Goal: Communication & Community: Answer question/provide support

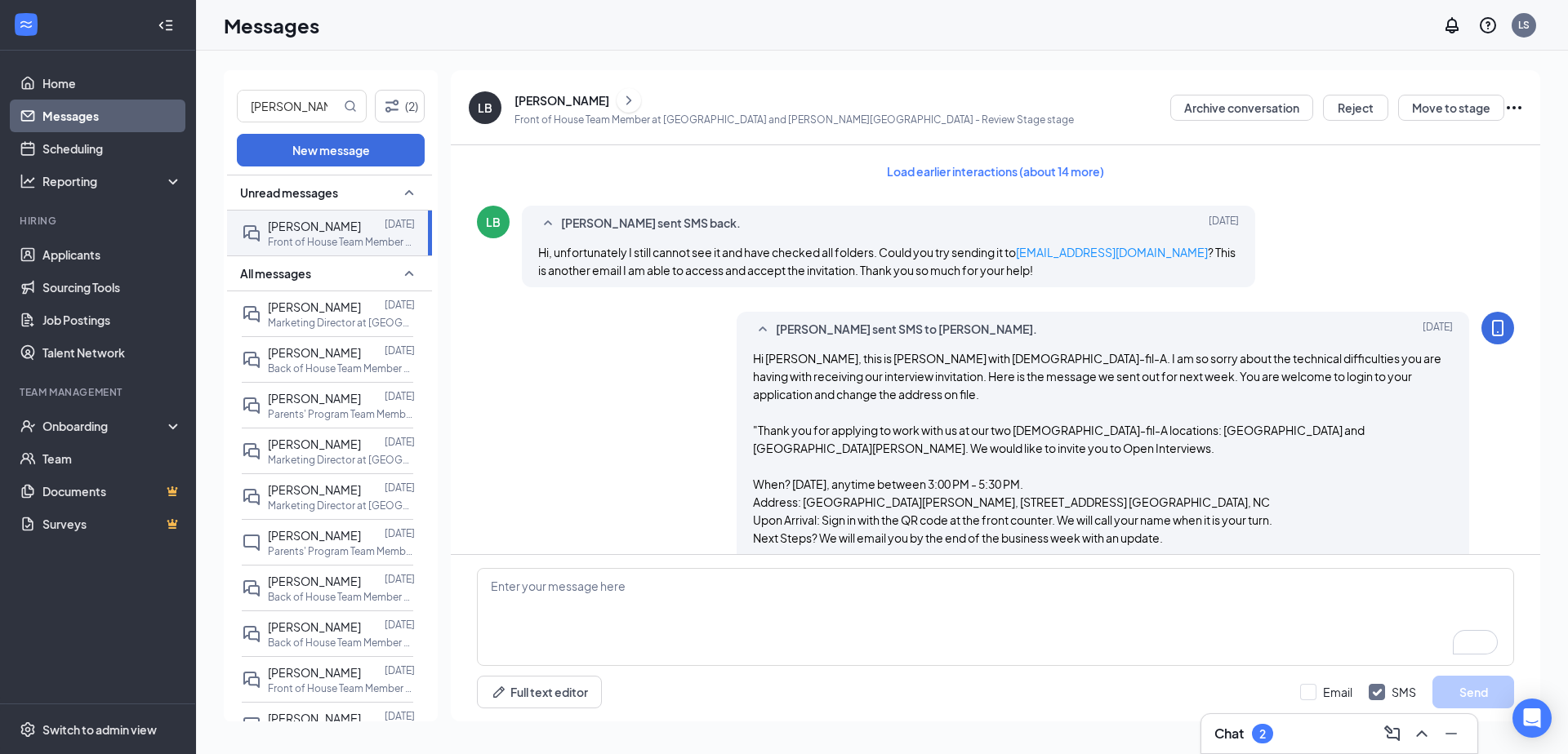
click at [287, 100] on input "[PERSON_NAME]" at bounding box center [288, 106] width 103 height 31
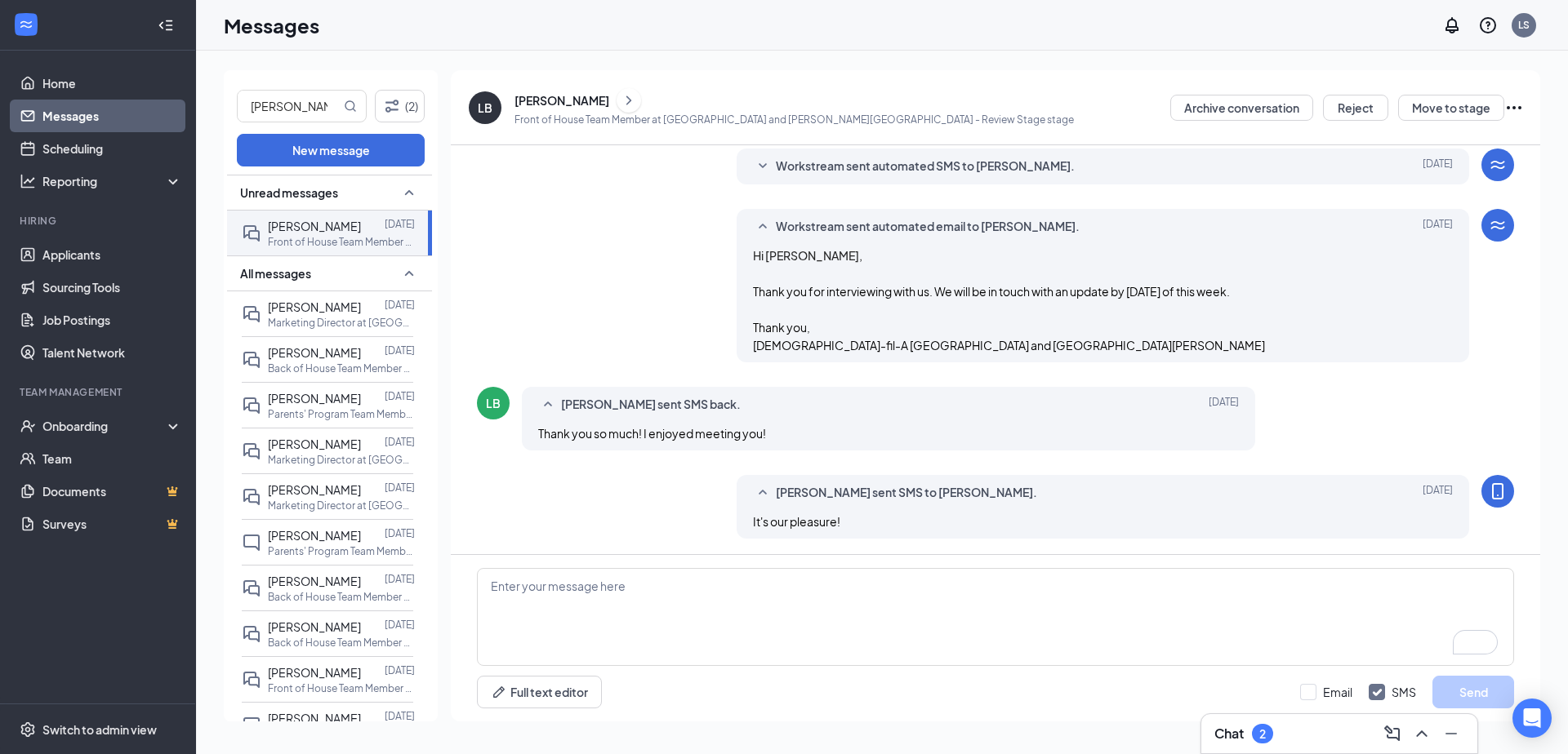
click at [287, 100] on input "[PERSON_NAME]" at bounding box center [288, 106] width 103 height 31
type input "[PERSON_NAME]"
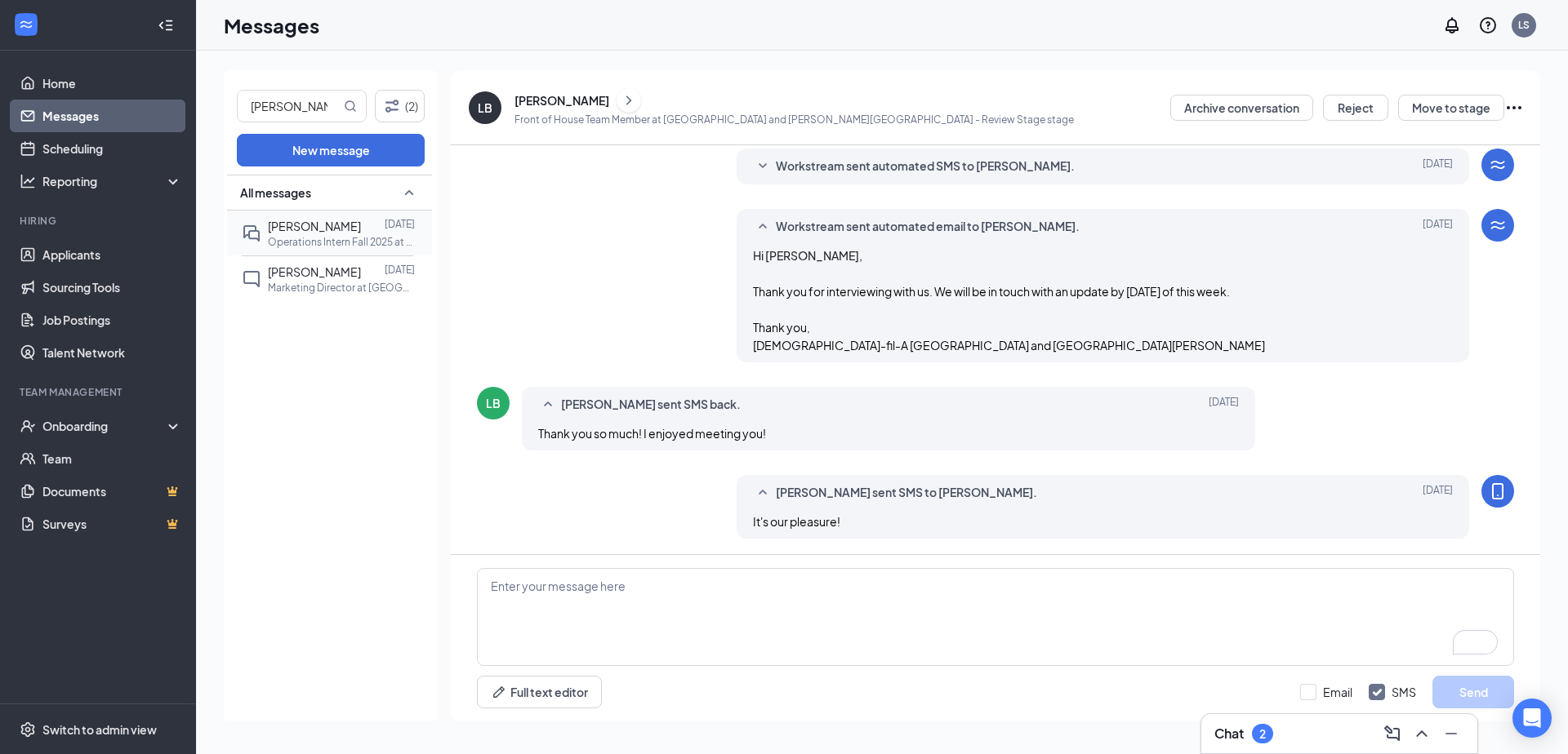
click at [301, 223] on span "[PERSON_NAME]" at bounding box center [314, 225] width 93 height 14
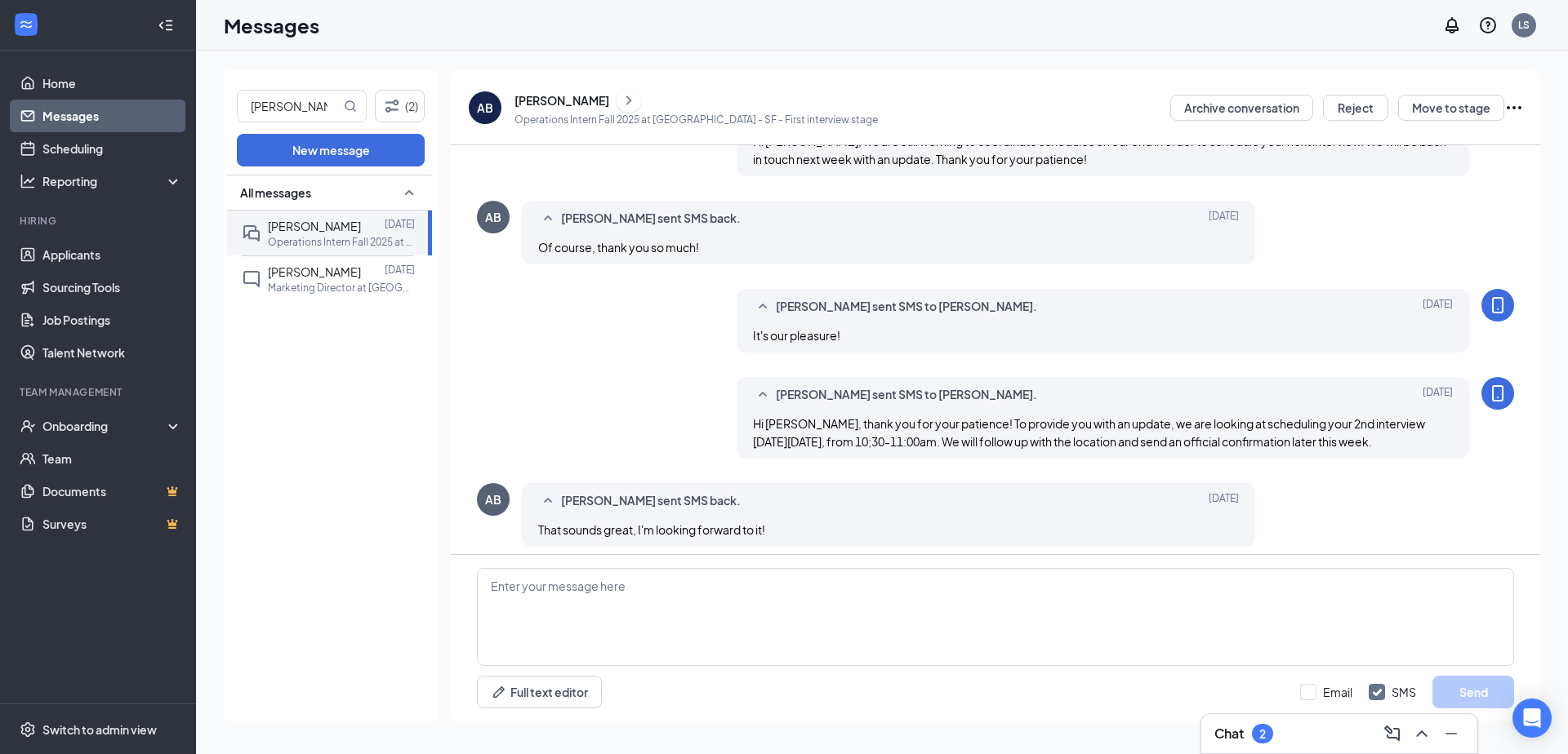
scroll to position [568, 0]
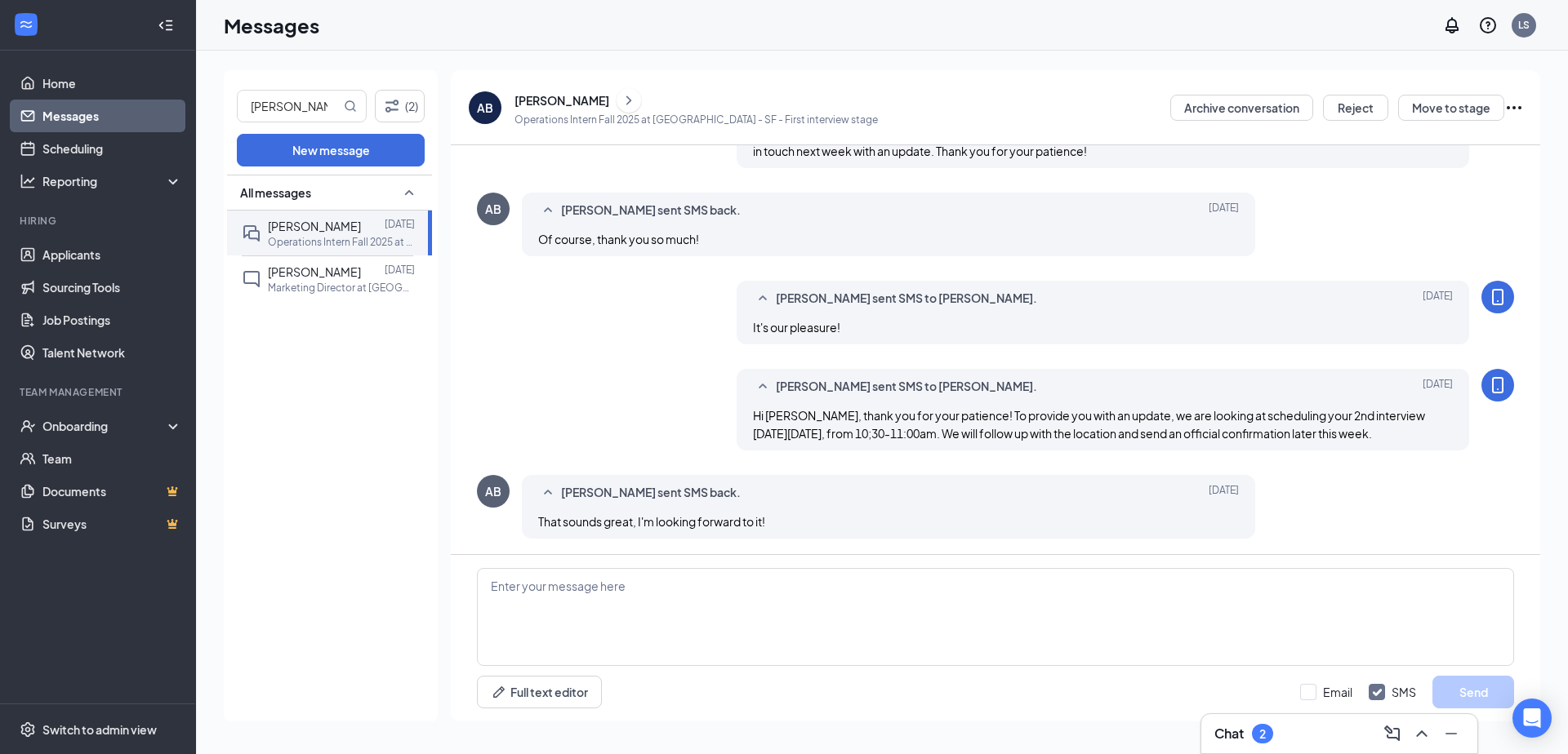
click at [564, 102] on div "[PERSON_NAME]" at bounding box center [562, 100] width 95 height 16
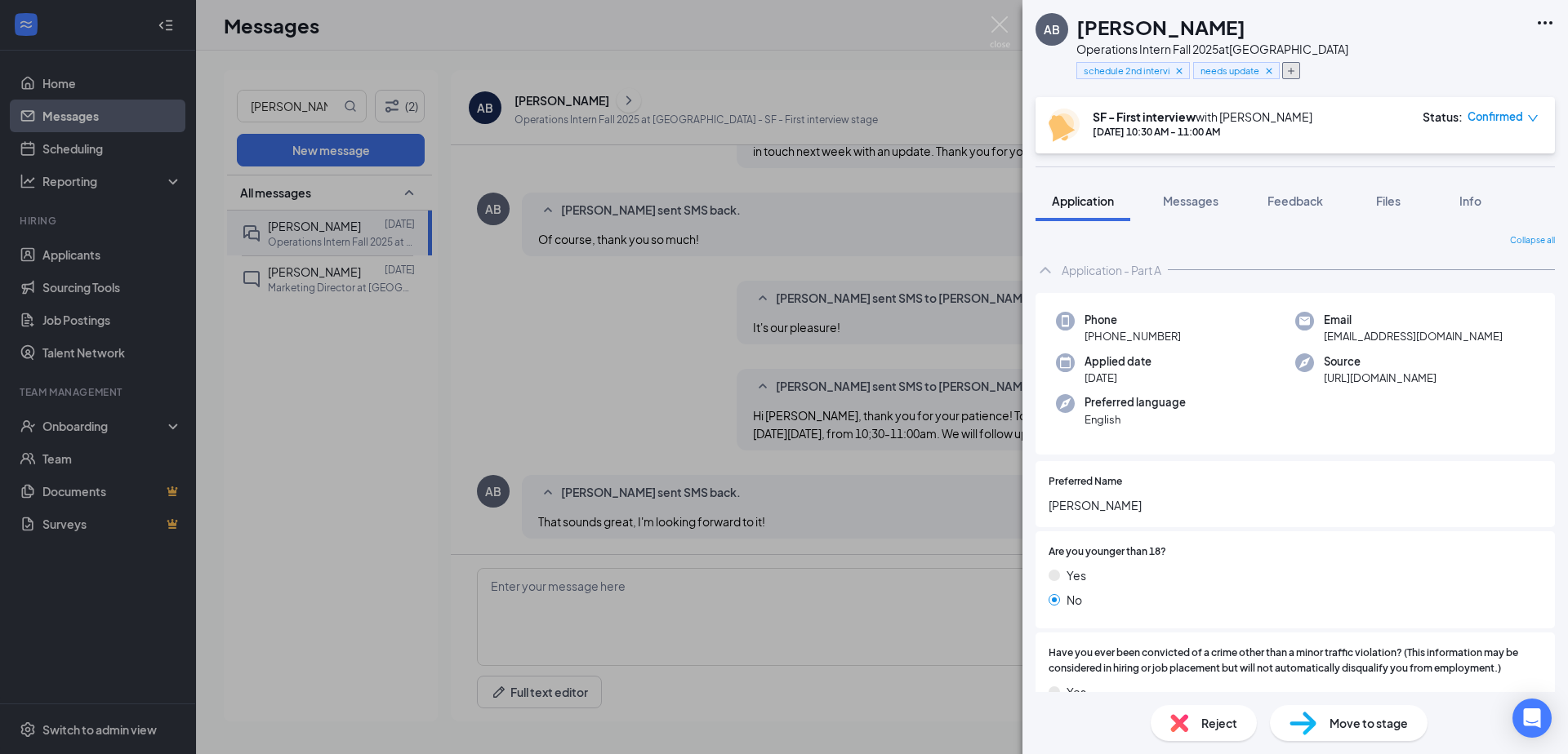
click at [1293, 68] on icon "Plus" at bounding box center [1291, 71] width 10 height 10
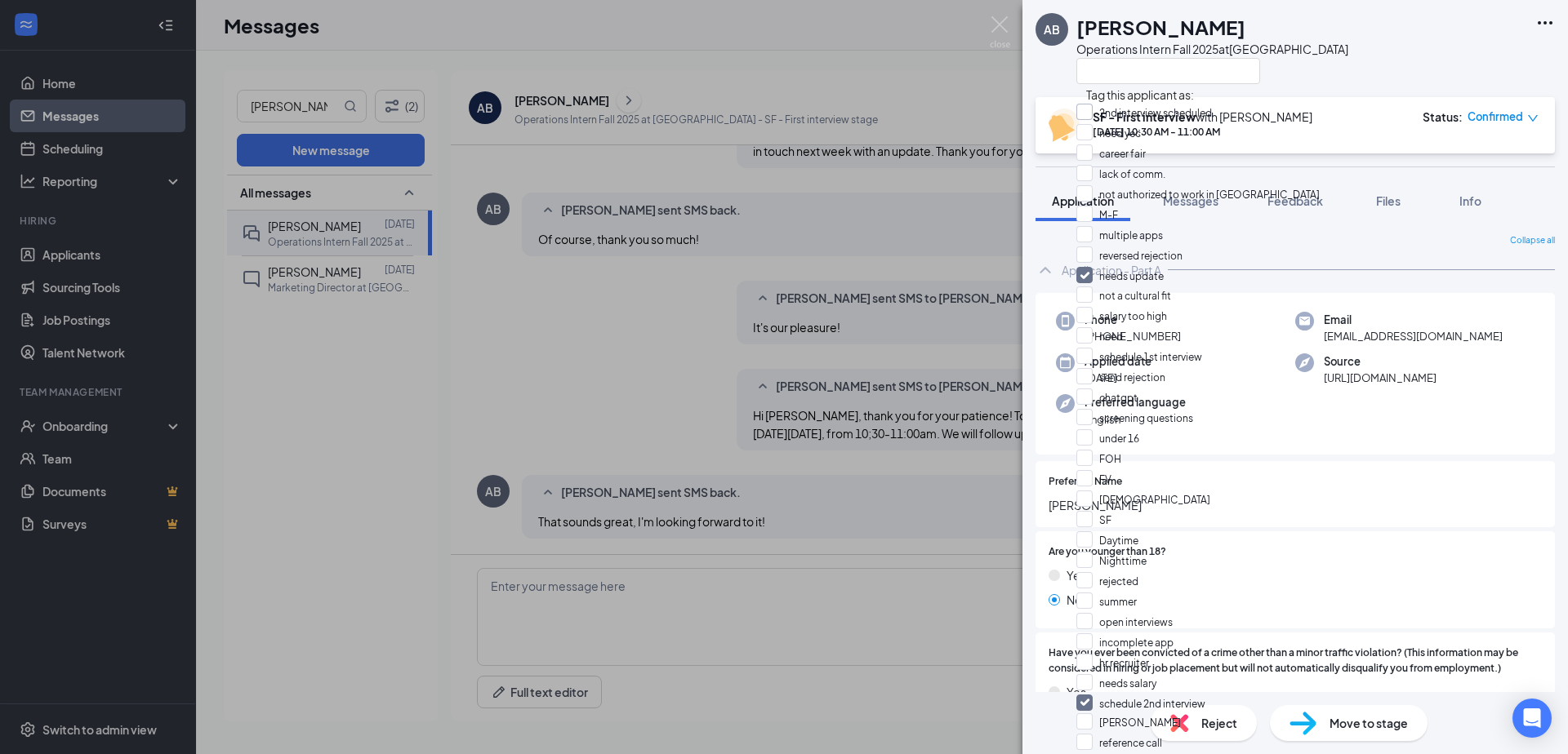
click at [1199, 116] on input "2nd interview scheduled" at bounding box center [1144, 112] width 136 height 18
checkbox input "true"
click at [1383, 112] on div "SF - First interview with [PERSON_NAME] [DATE] 10:30 AM - 11:00 AM Status : Con…" at bounding box center [1293, 125] width 490 height 33
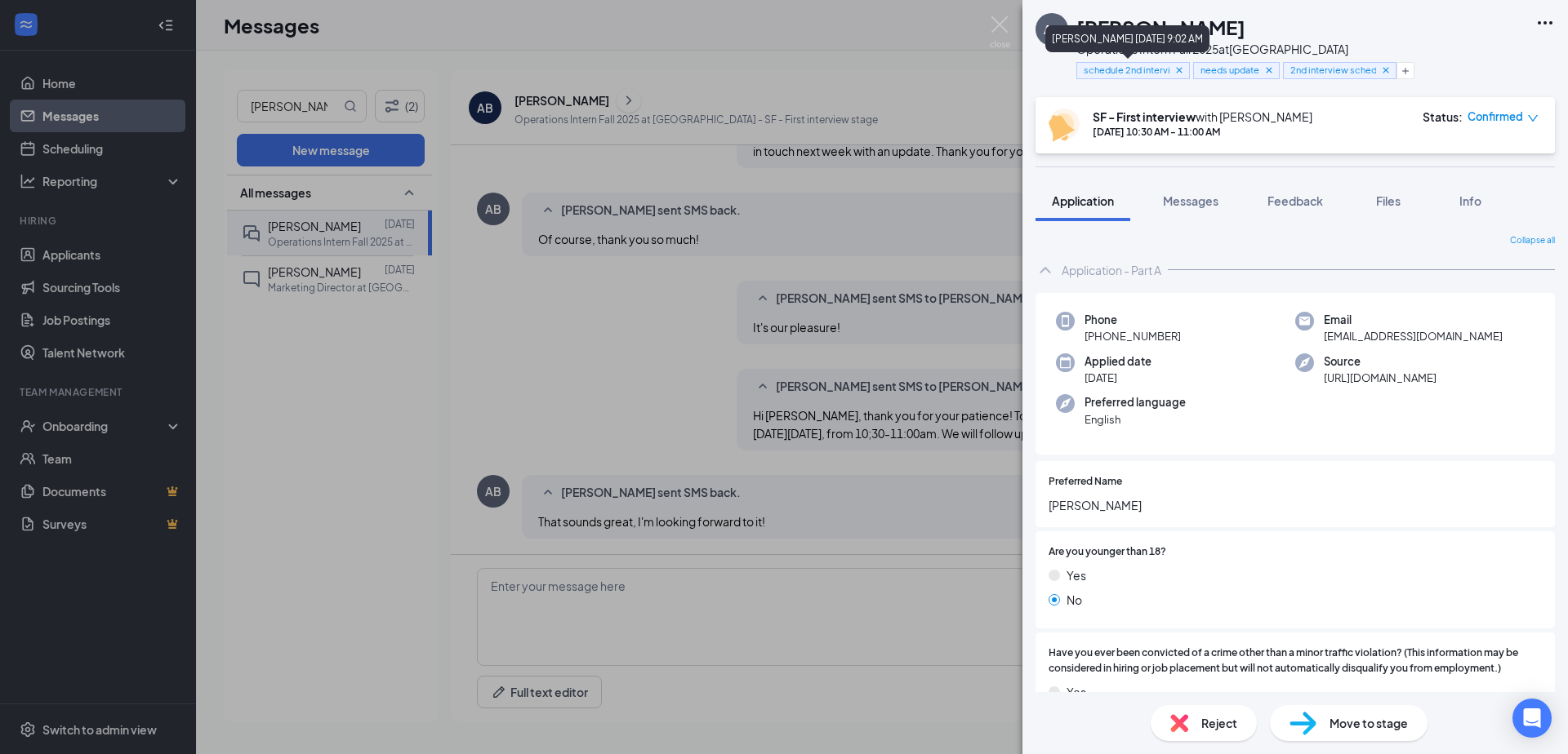
click at [1178, 72] on icon "Cross" at bounding box center [1178, 69] width 11 height 11
click at [1148, 70] on icon "Cross" at bounding box center [1151, 70] width 11 height 11
click at [1338, 721] on span "Move to stage" at bounding box center [1368, 723] width 78 height 18
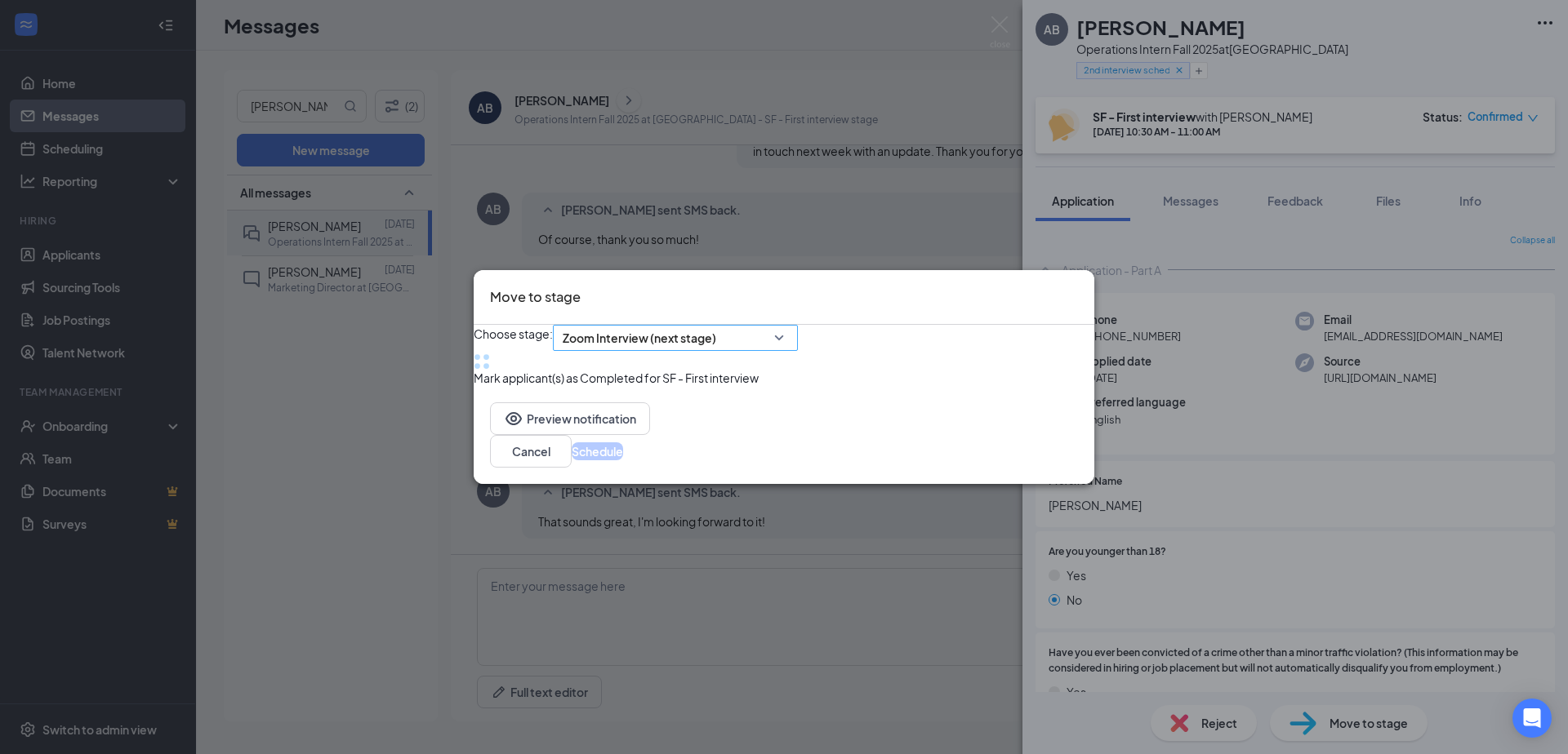
click at [662, 325] on span "Zoom Interview (next stage)" at bounding box center [639, 337] width 153 height 25
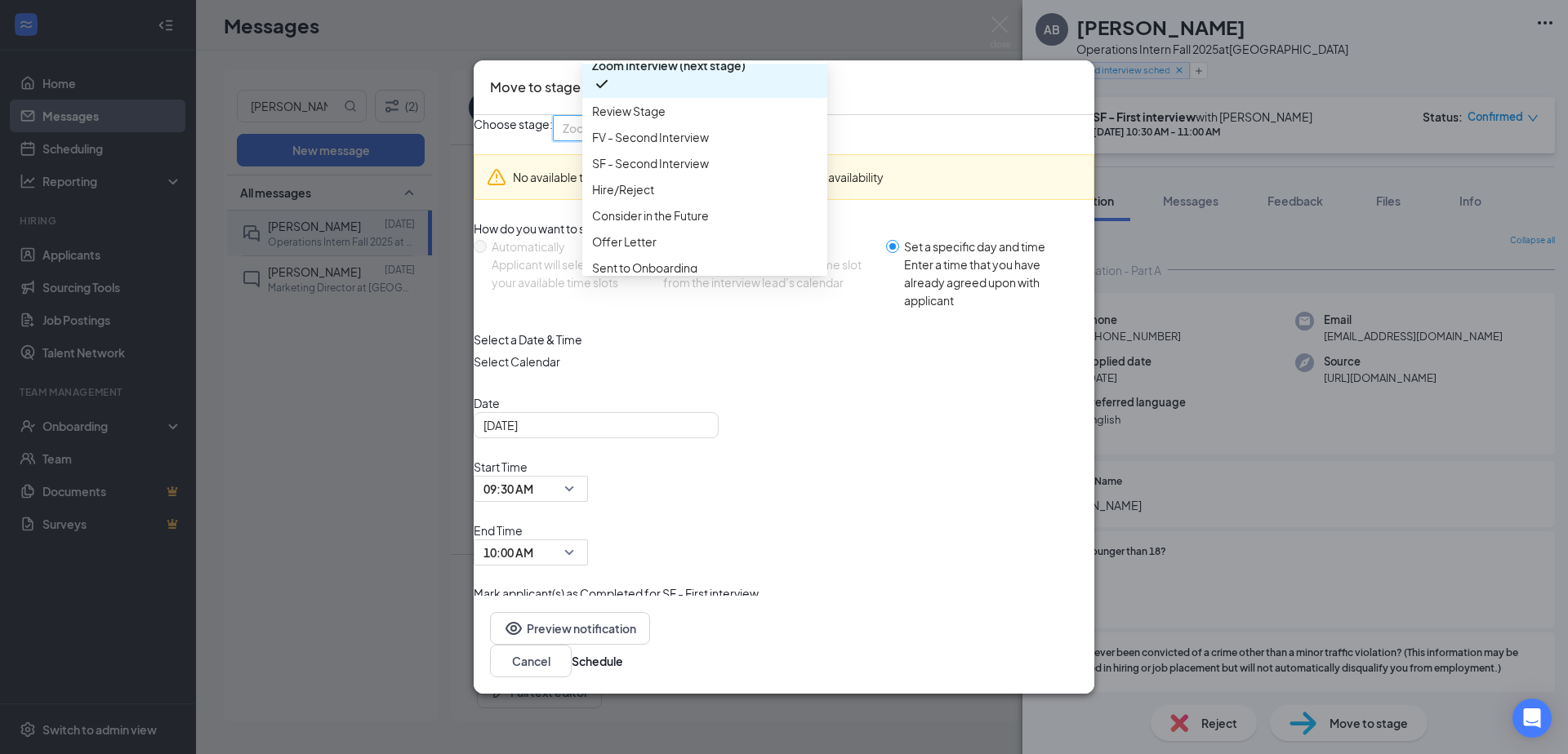
scroll to position [157, 0]
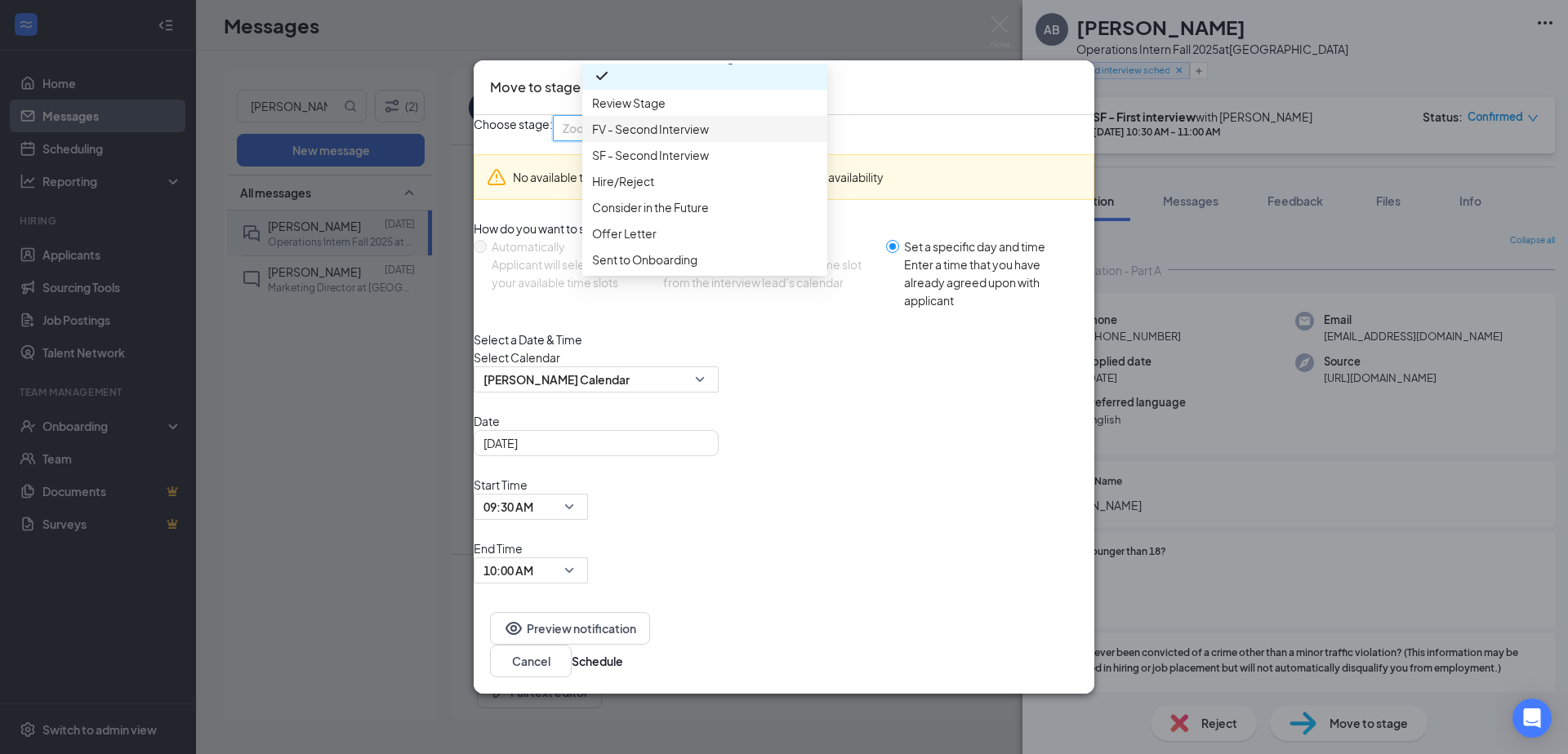
click at [670, 138] on span "FV - Second Interview" at bounding box center [650, 129] width 117 height 18
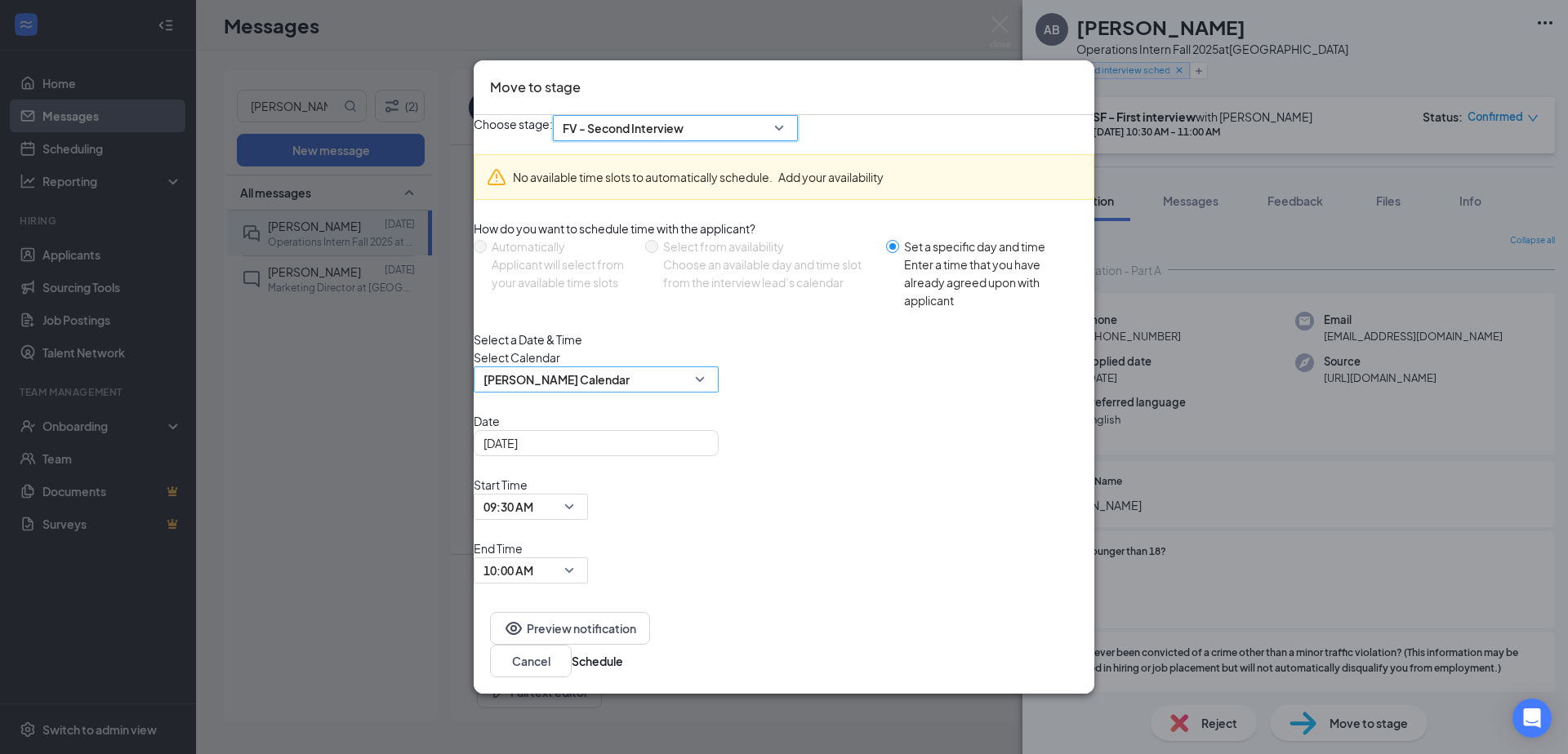
click at [682, 412] on span "[PERSON_NAME] Calendar" at bounding box center [588, 389] width 211 height 44
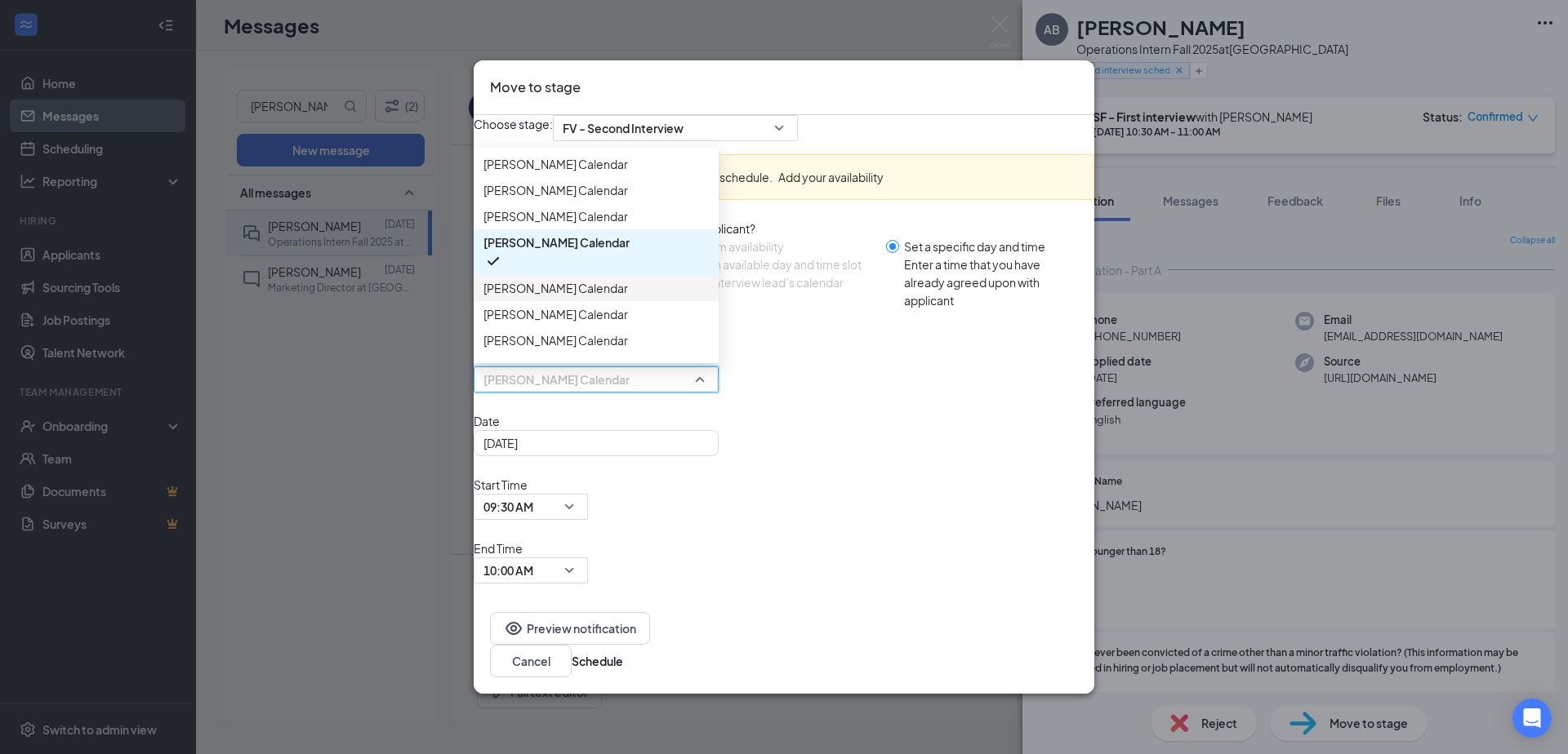
scroll to position [93, 0]
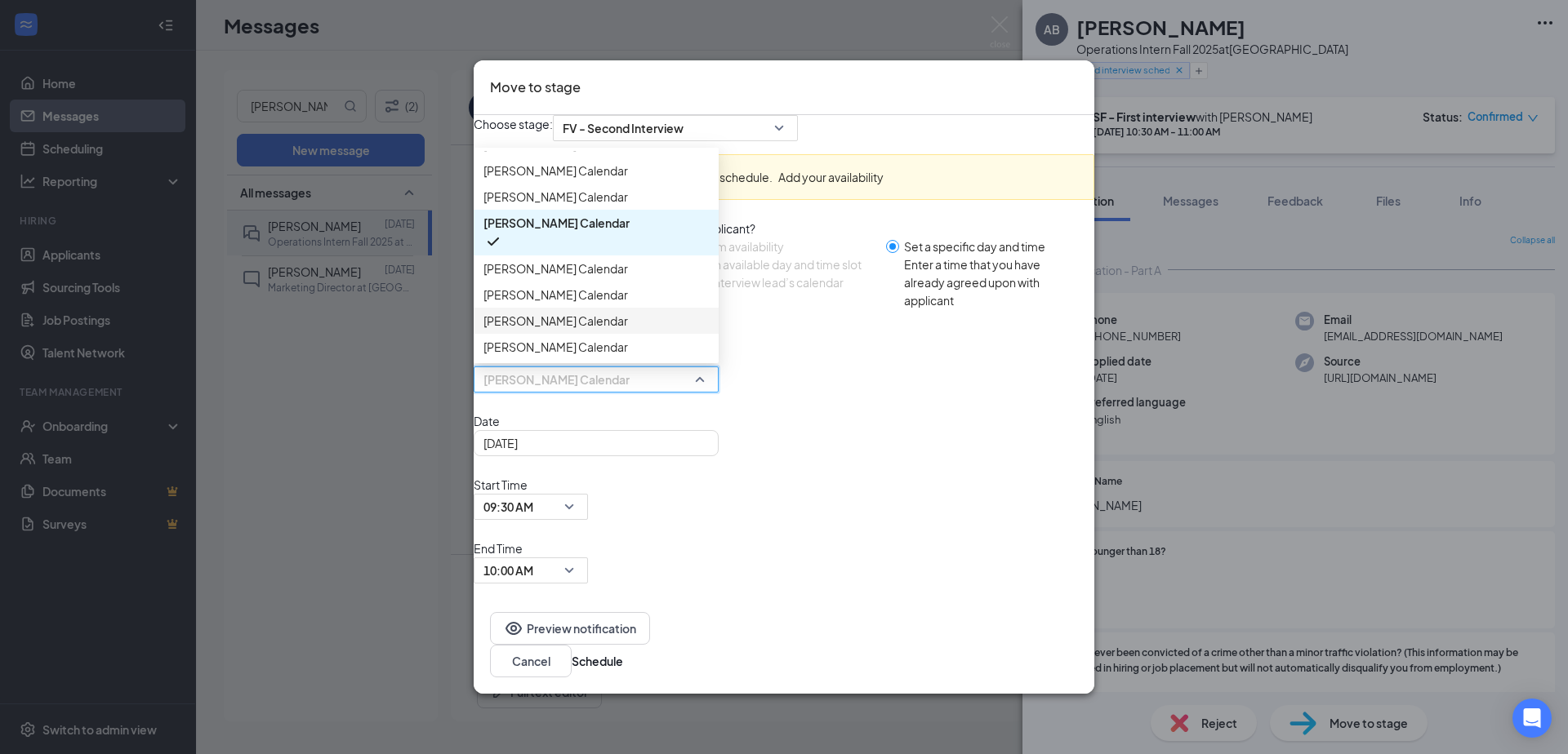
click at [597, 334] on div "[PERSON_NAME] Calendar" at bounding box center [596, 320] width 245 height 26
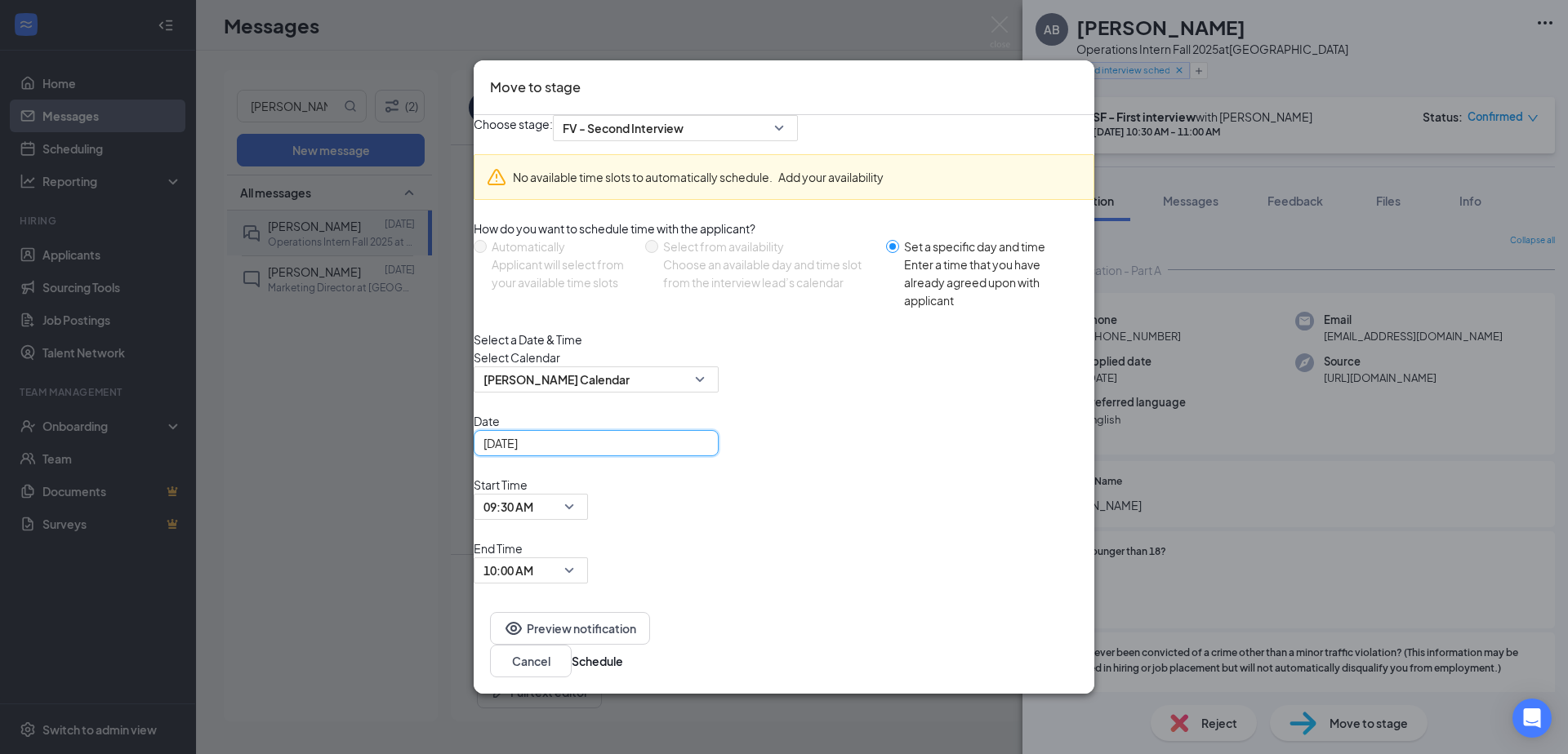
click at [634, 452] on input "[DATE]" at bounding box center [594, 442] width 222 height 18
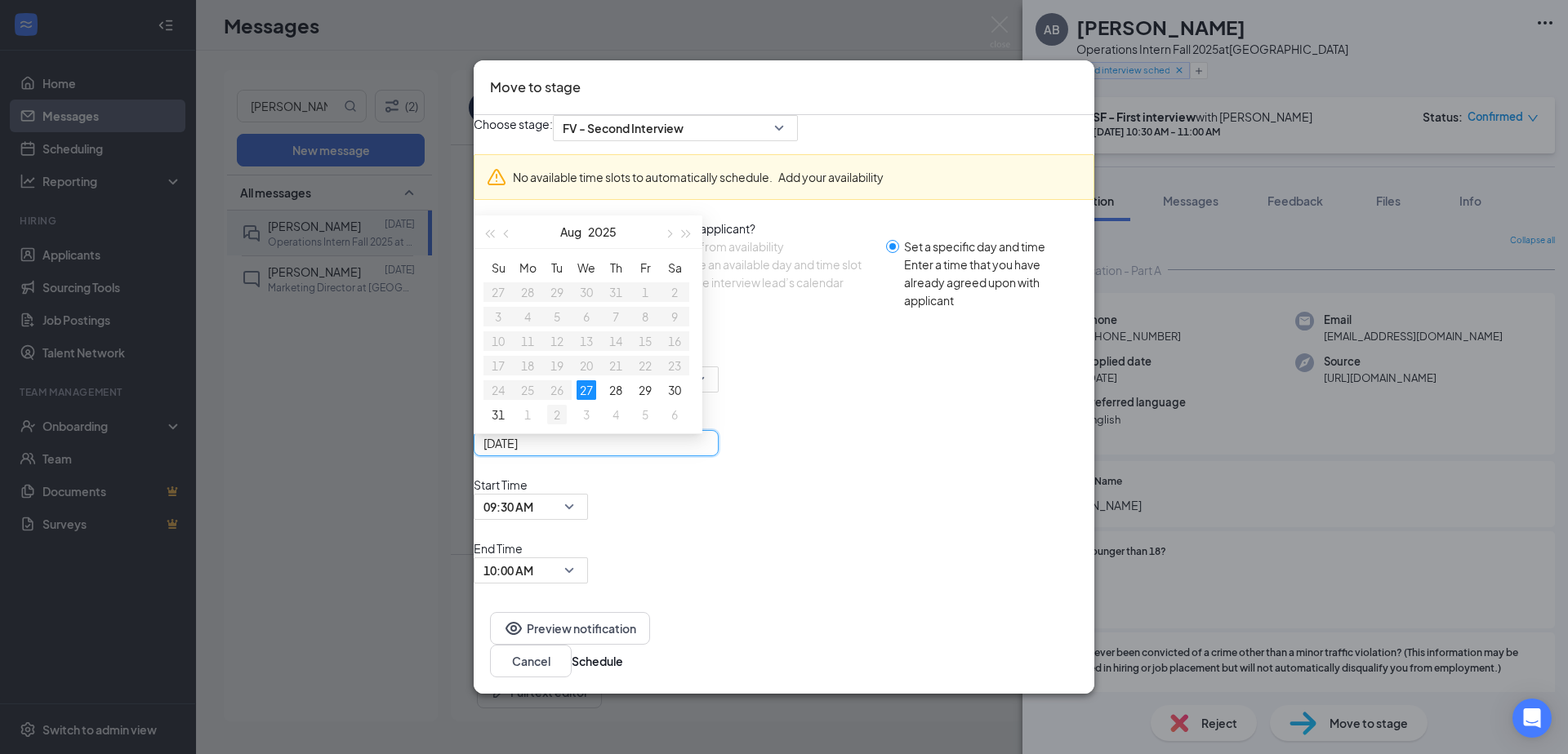
type input "[DATE]"
click at [567, 424] on div "2" at bounding box center [556, 414] width 19 height 19
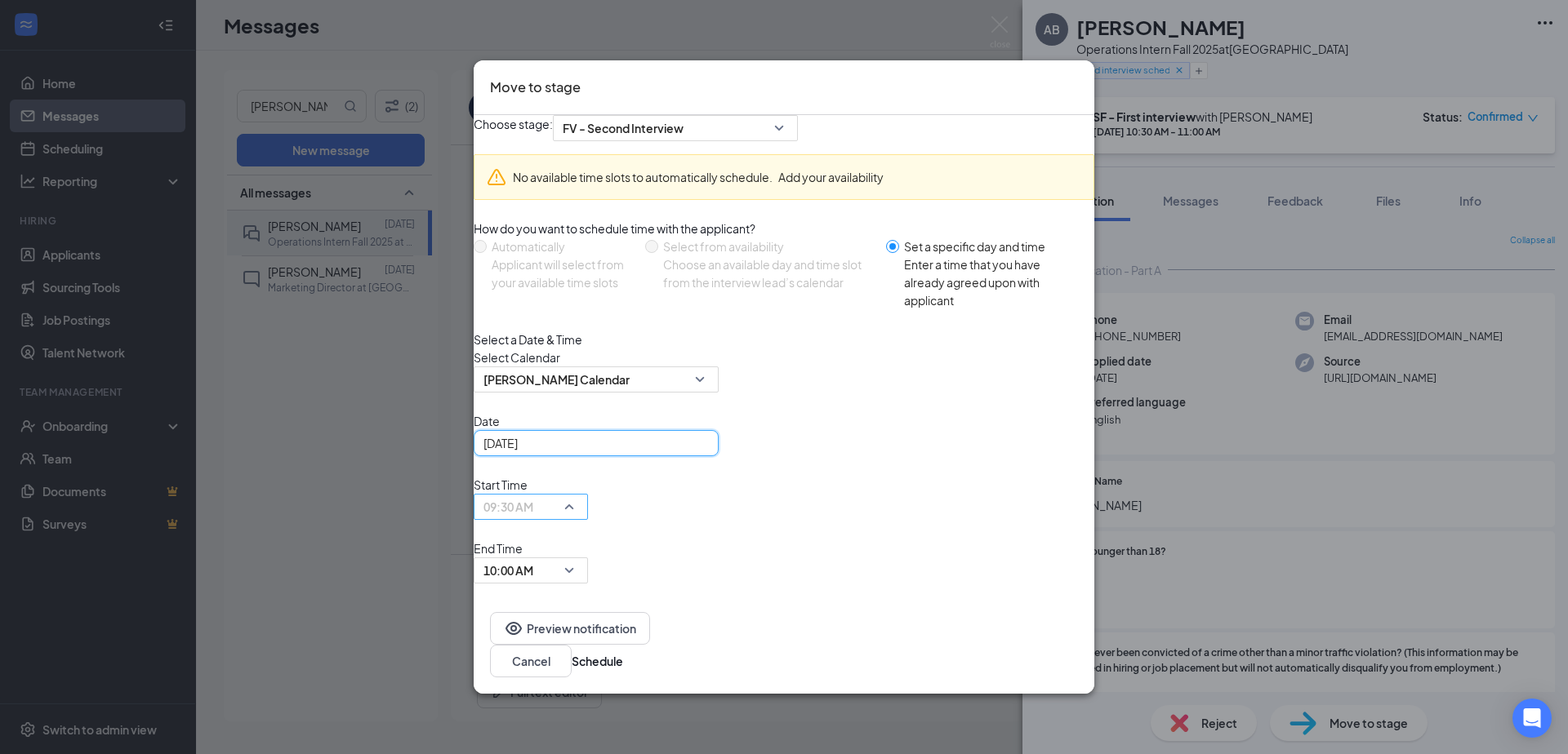
click at [564, 528] on span "09:30 AM" at bounding box center [523, 517] width 80 height 44
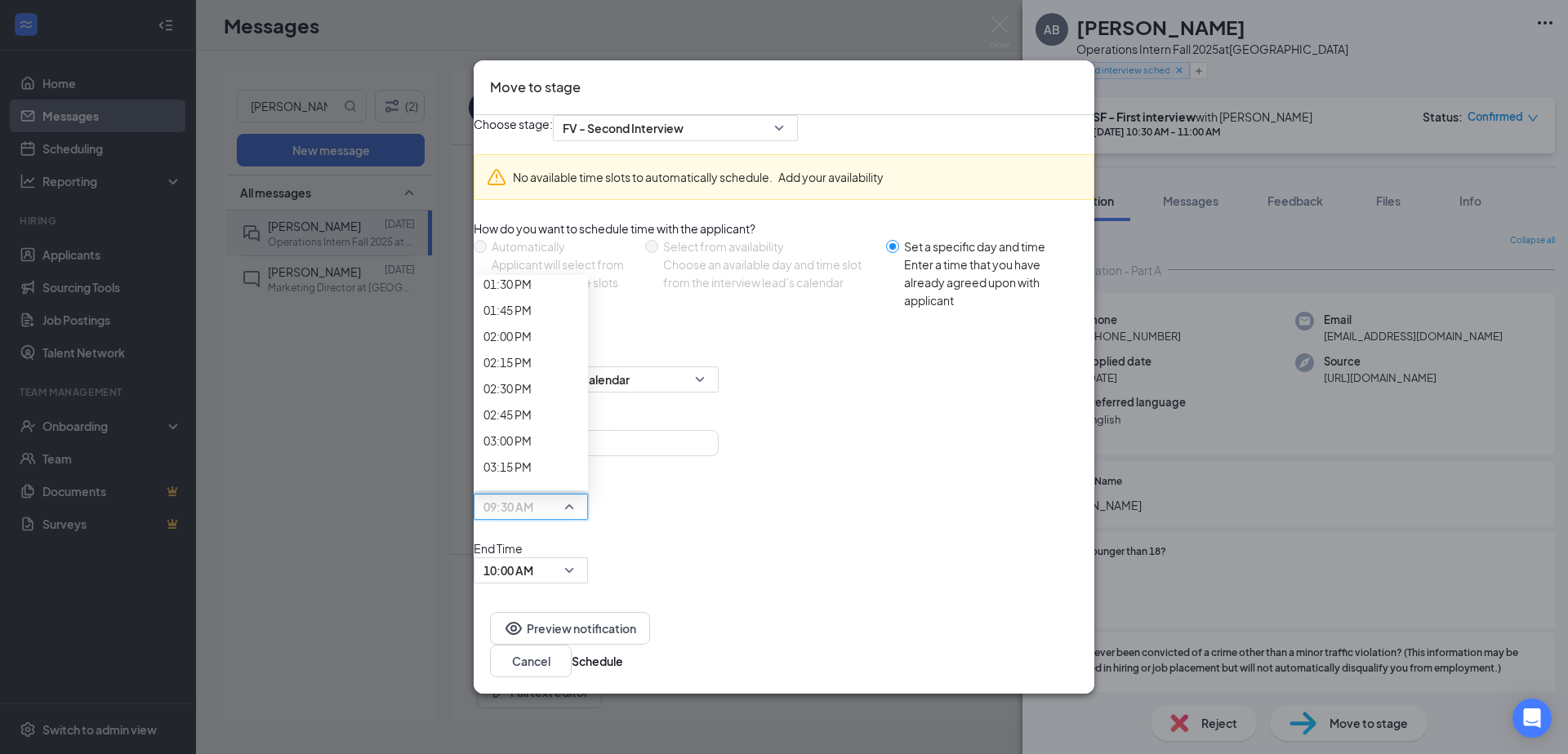
scroll to position [1438, 0]
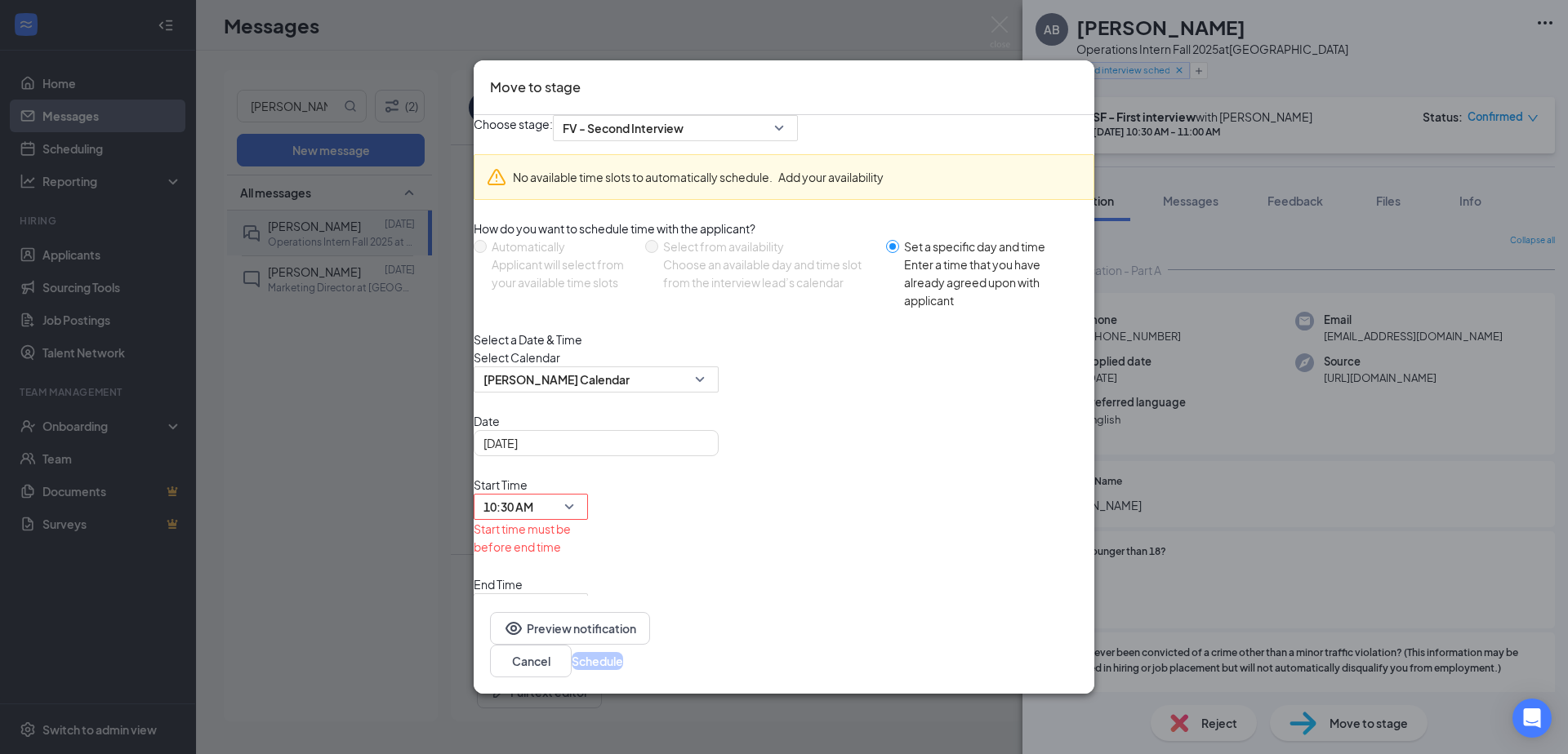
click at [588, 575] on div "End Time 10:00 AM" at bounding box center [531, 597] width 114 height 44
click at [564, 594] on span "10:00 AM" at bounding box center [523, 616] width 80 height 44
click at [531, 75] on span "11:00 AM" at bounding box center [507, 65] width 48 height 18
click at [1029, 533] on div "Date [DATE] [DATE] Su Mo Tu We Th Fr Sa 31 1 2 3 4 5 6 7 8 9 10 11 12 13 14 15 …" at bounding box center [784, 497] width 620 height 171
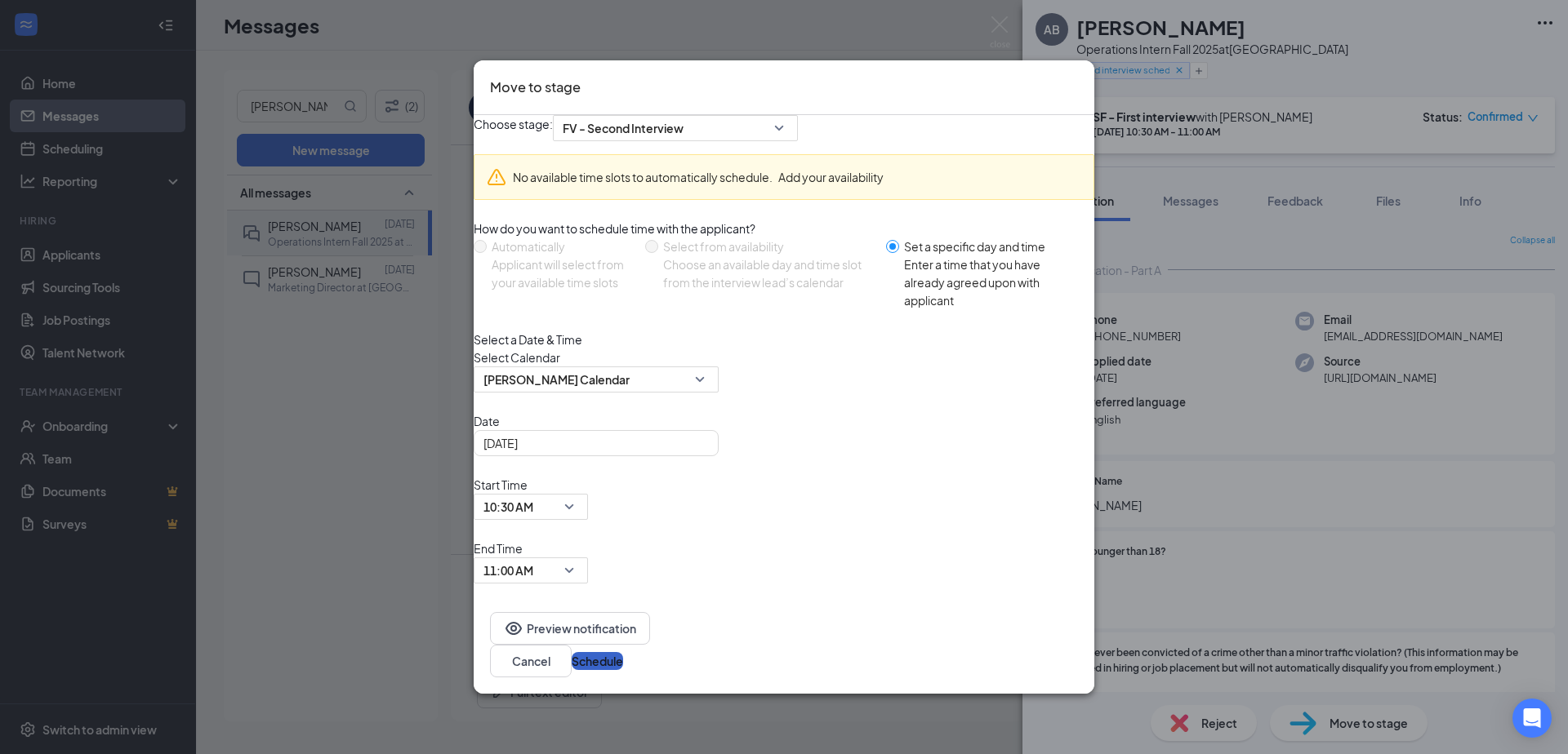
click at [623, 654] on button "Schedule" at bounding box center [597, 661] width 52 height 18
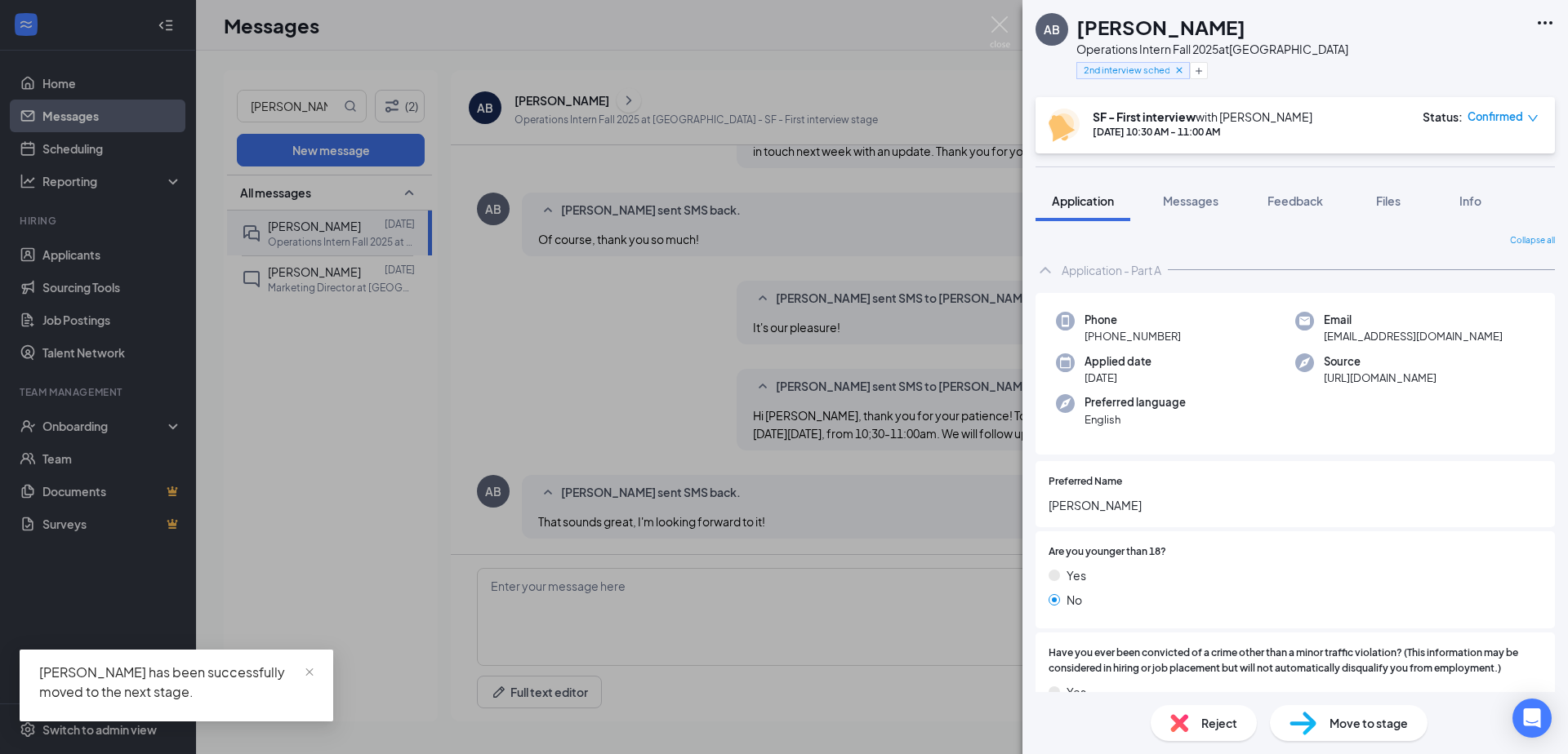
click at [514, 324] on div "AB [PERSON_NAME] Operations Intern Fall 2025 at [GEOGRAPHIC_DATA] 2nd interview…" at bounding box center [784, 377] width 1568 height 754
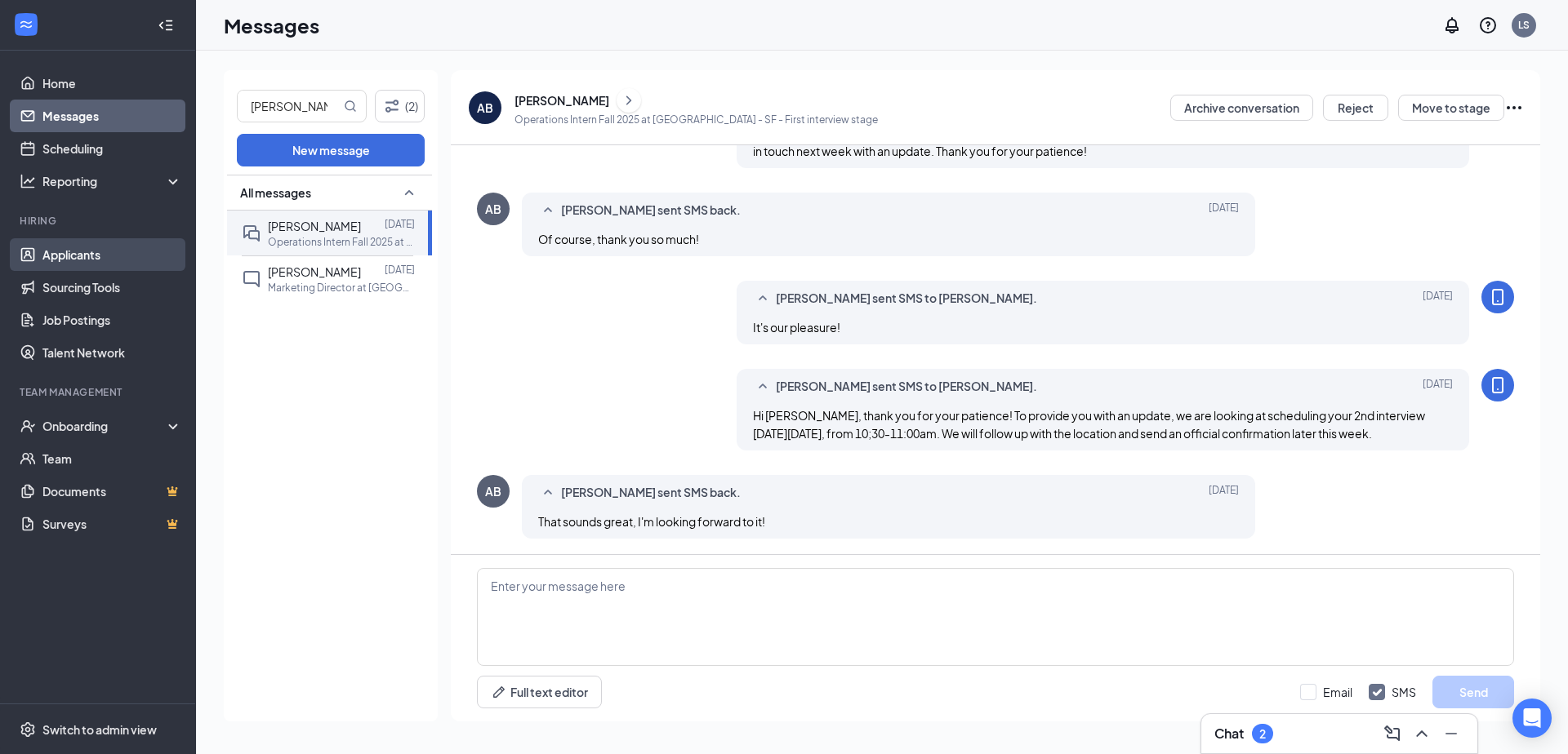
click at [75, 258] on link "Applicants" at bounding box center [112, 254] width 140 height 33
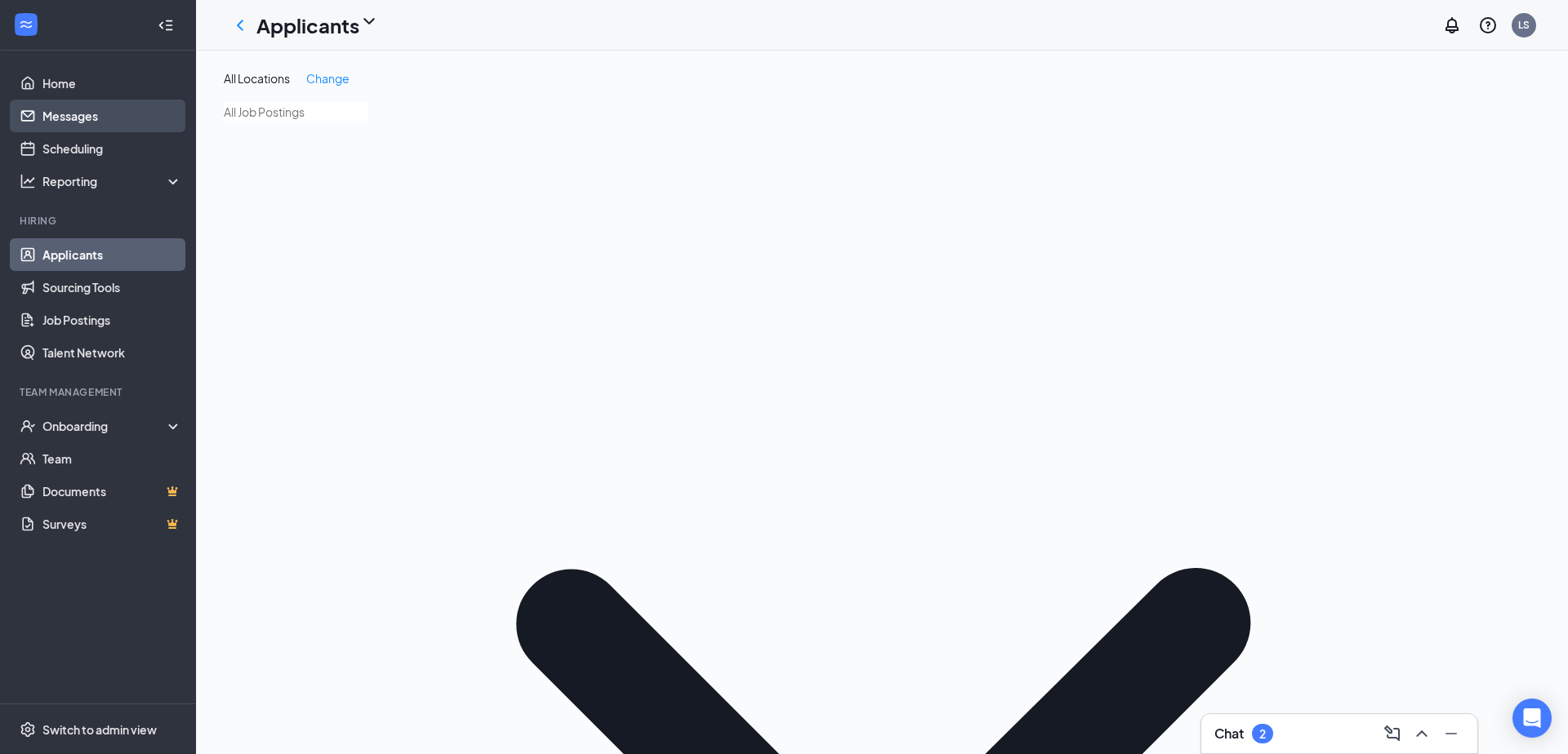
click at [58, 114] on link "Messages" at bounding box center [112, 116] width 140 height 33
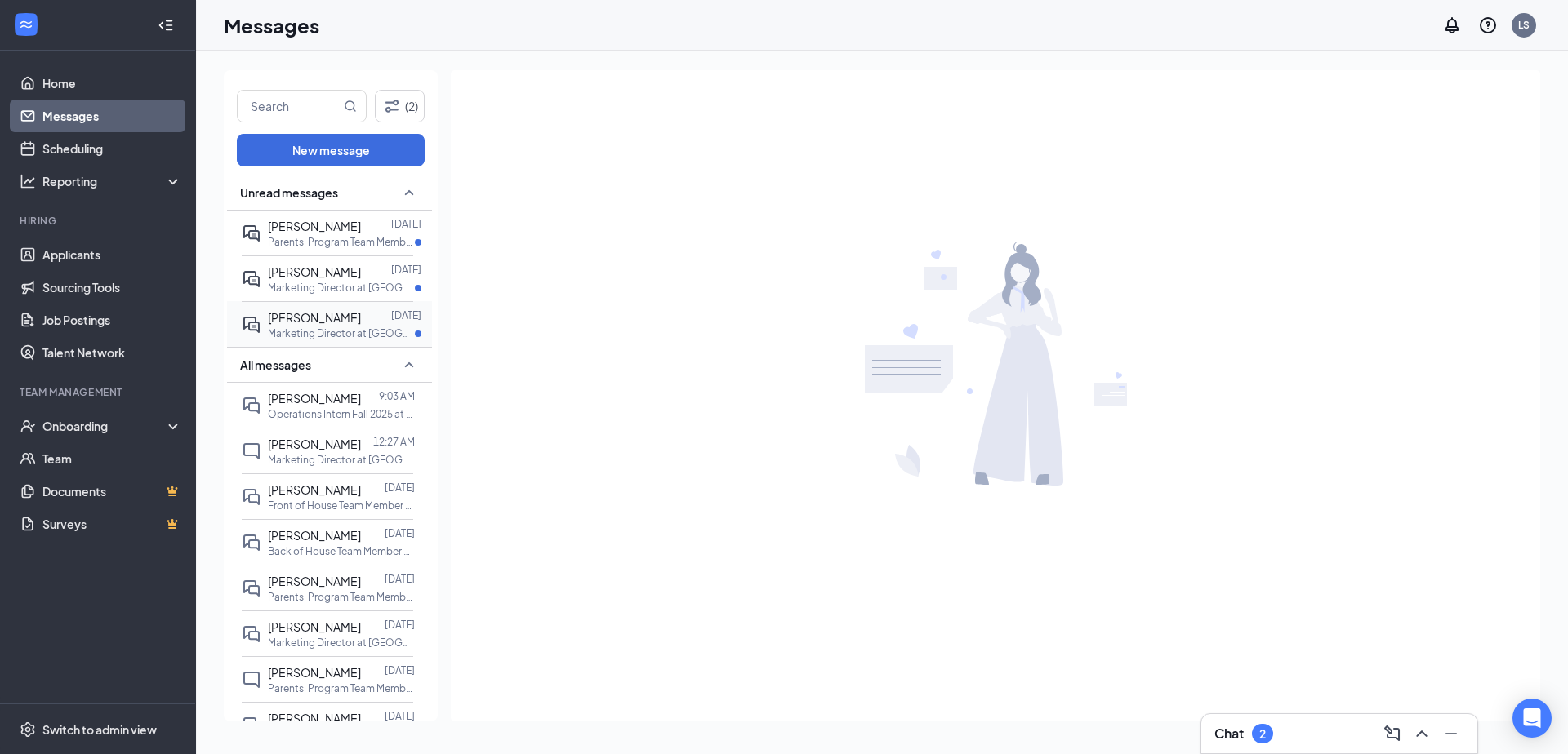
click at [337, 314] on span "[PERSON_NAME]" at bounding box center [314, 317] width 93 height 14
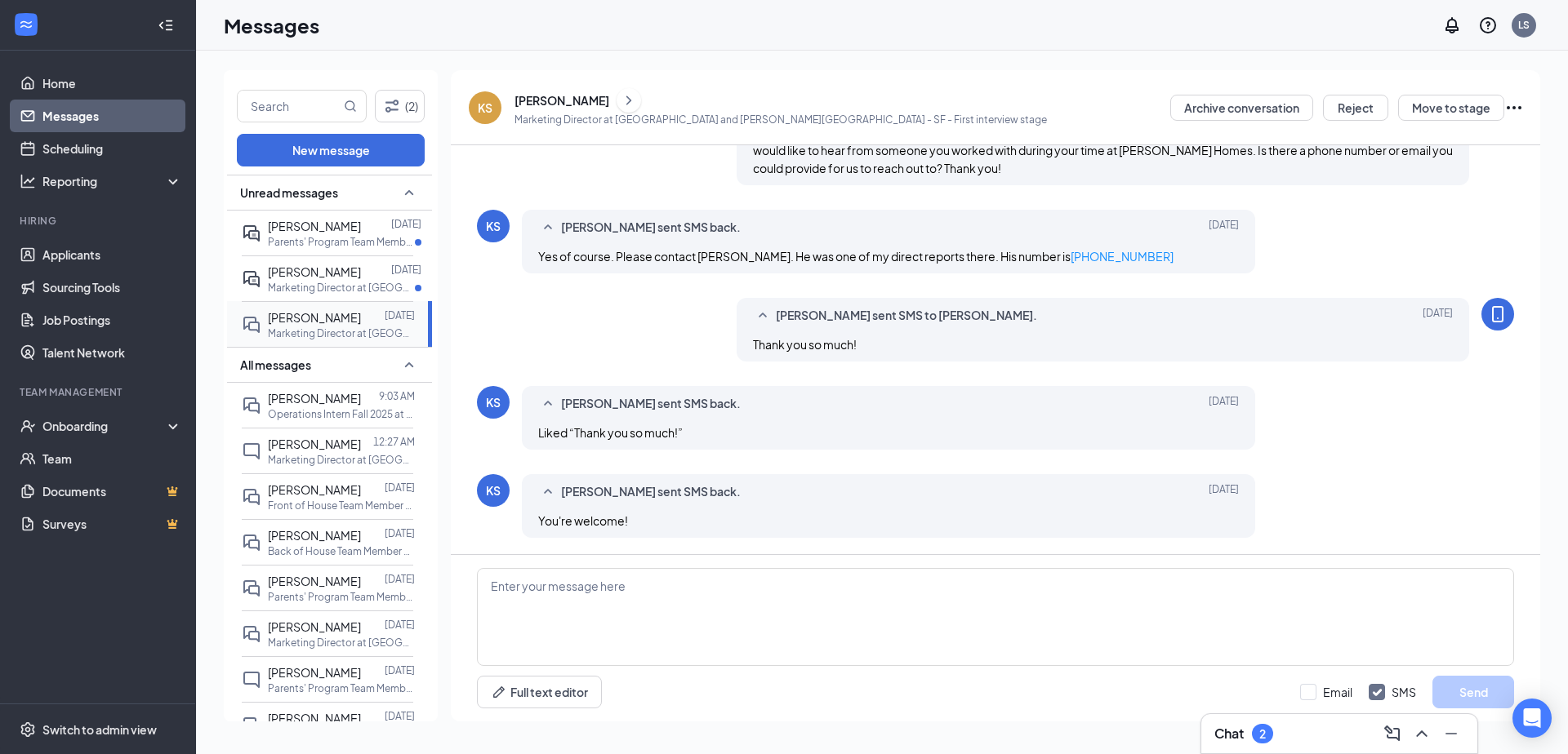
scroll to position [668, 0]
drag, startPoint x: 700, startPoint y: 239, endPoint x: 707, endPoint y: 266, distance: 27.9
click at [707, 266] on div "[PERSON_NAME] sent SMS back. [DATE] Yes of course. Please contact [PERSON_NAME]…" at bounding box center [888, 241] width 733 height 64
copy span "[PERSON_NAME]. He was one of my direct reports there. His number is [PHONE_NUMB…"
click at [582, 99] on div "[PERSON_NAME]" at bounding box center [562, 100] width 95 height 16
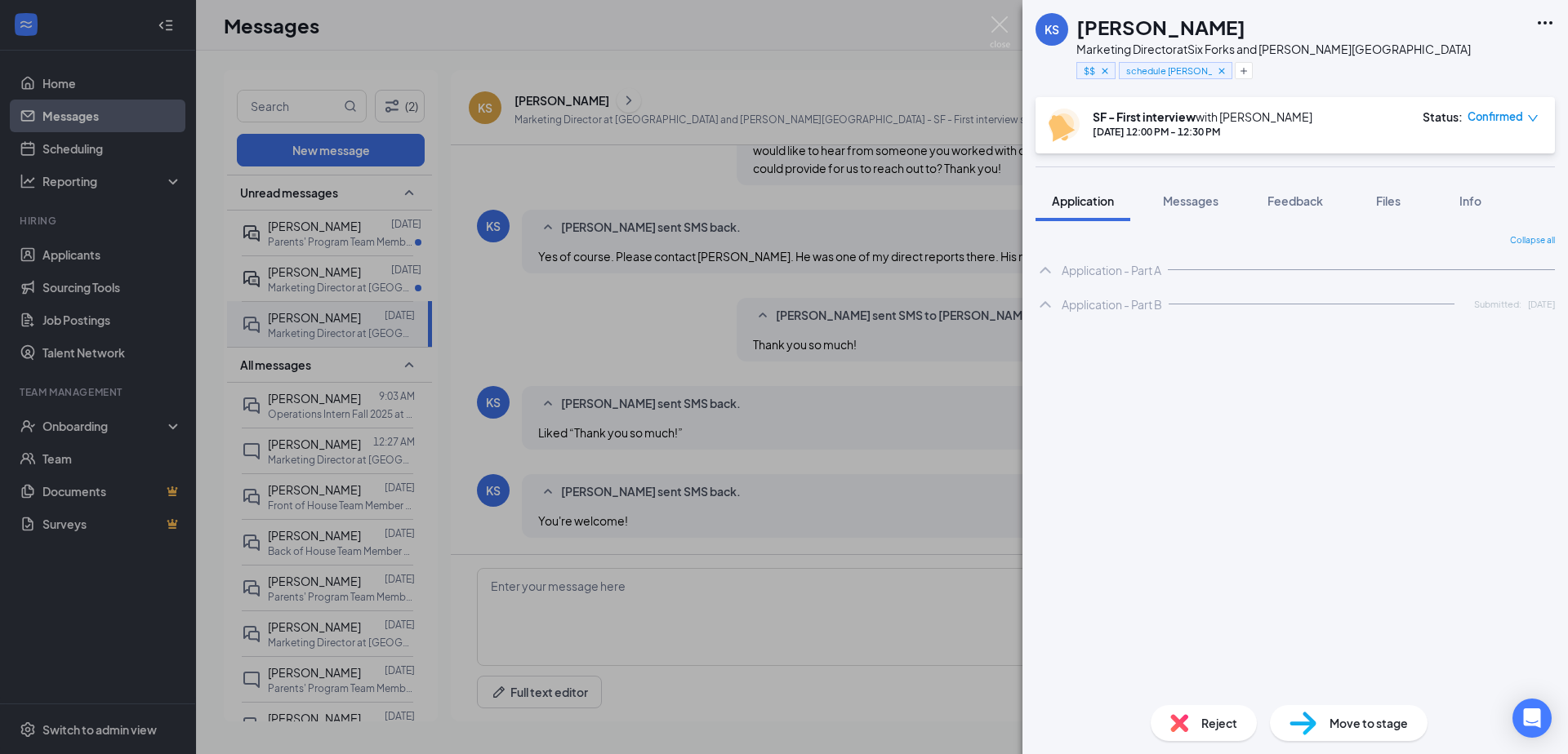
click at [1295, 225] on div "Collapse all Application - Part A Phone [PHONE_NUMBER] Email [EMAIL_ADDRESS][DO…" at bounding box center [1294, 457] width 545 height 471
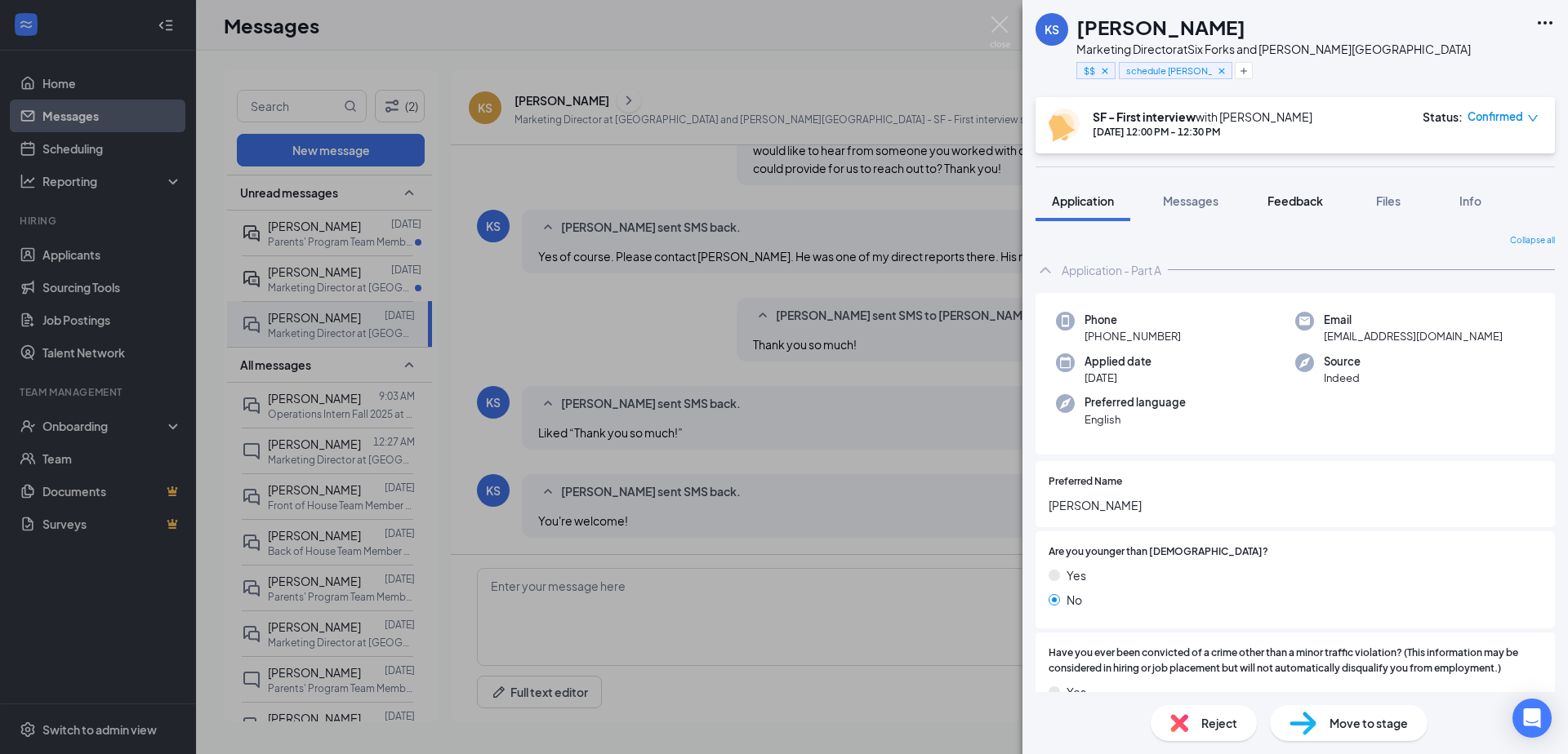
click at [1302, 208] on div "Feedback" at bounding box center [1295, 200] width 56 height 16
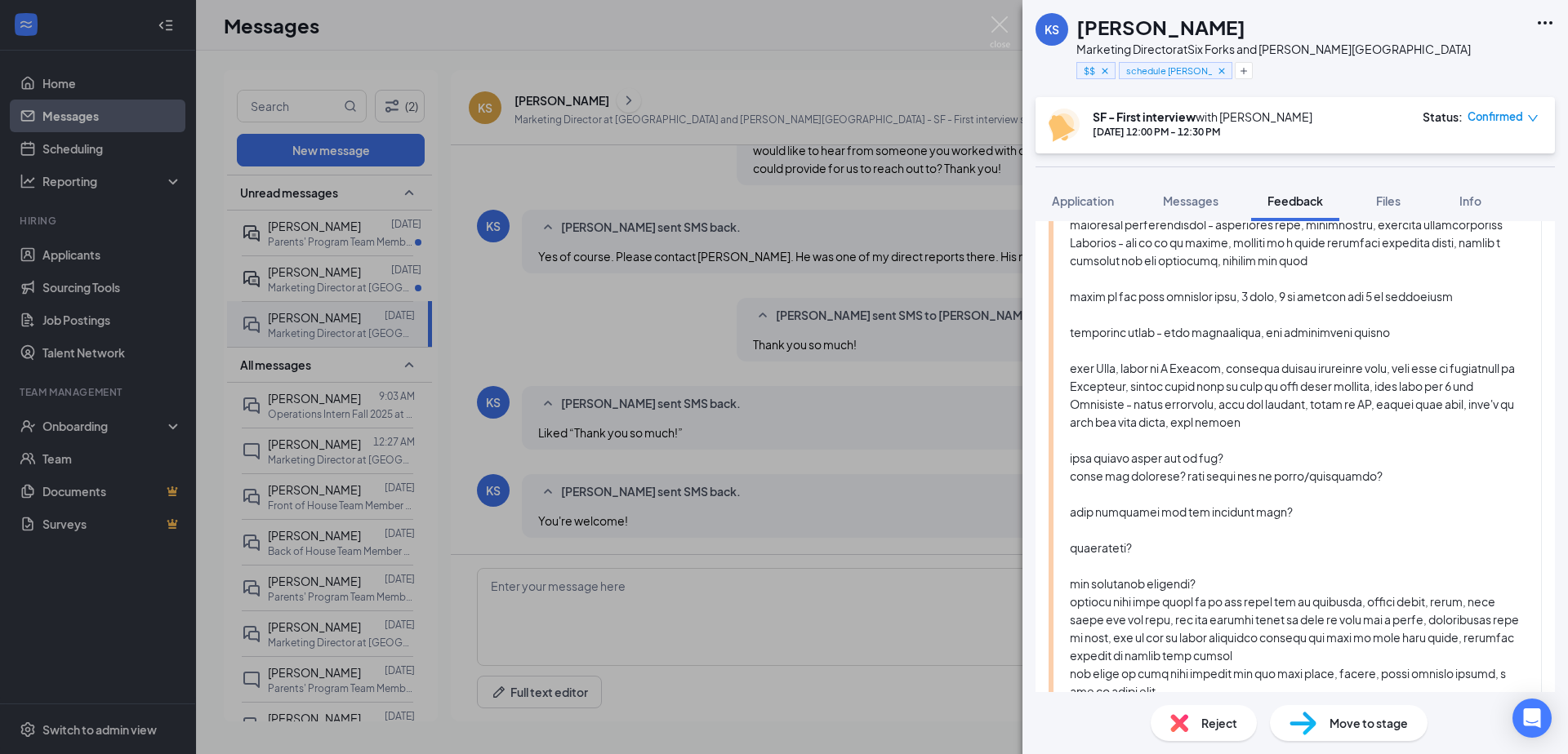
scroll to position [2014, 0]
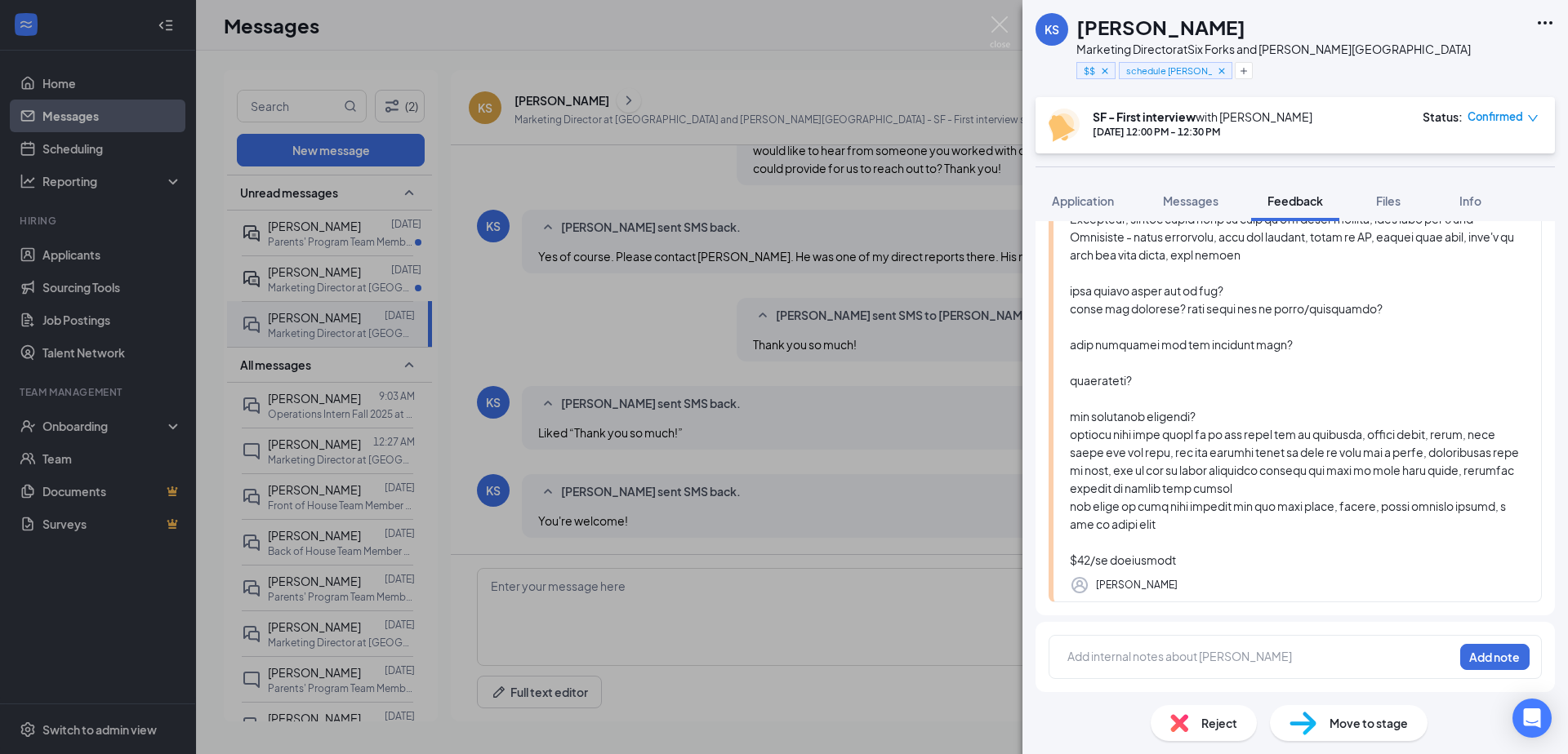
click at [1171, 649] on div at bounding box center [1260, 657] width 385 height 17
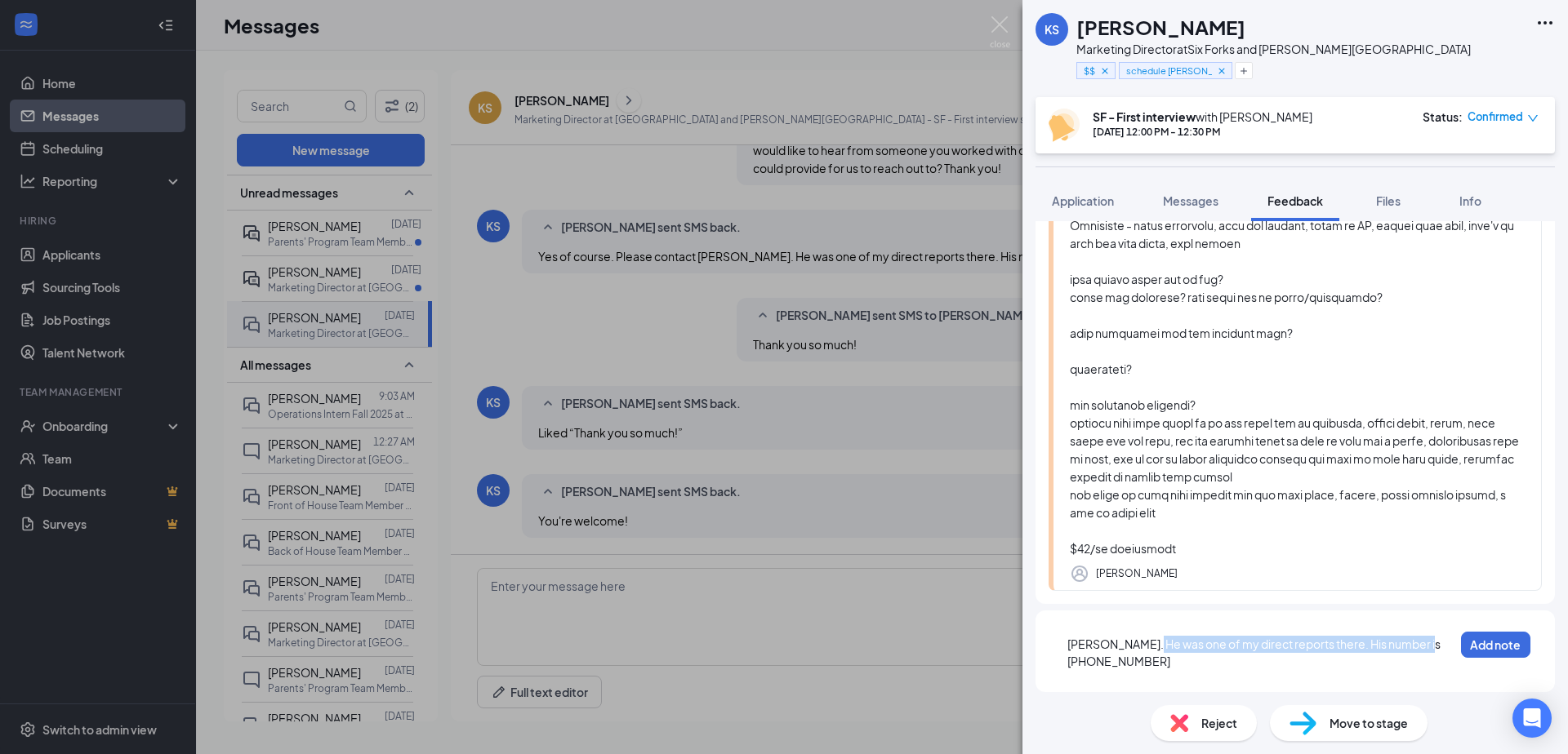
drag, startPoint x: 1148, startPoint y: 653, endPoint x: 1421, endPoint y: 663, distance: 273.2
click at [1421, 663] on div "[PERSON_NAME]. He was one of my direct reports there. His number is [PHONE_NUMB…" at bounding box center [1260, 652] width 386 height 34
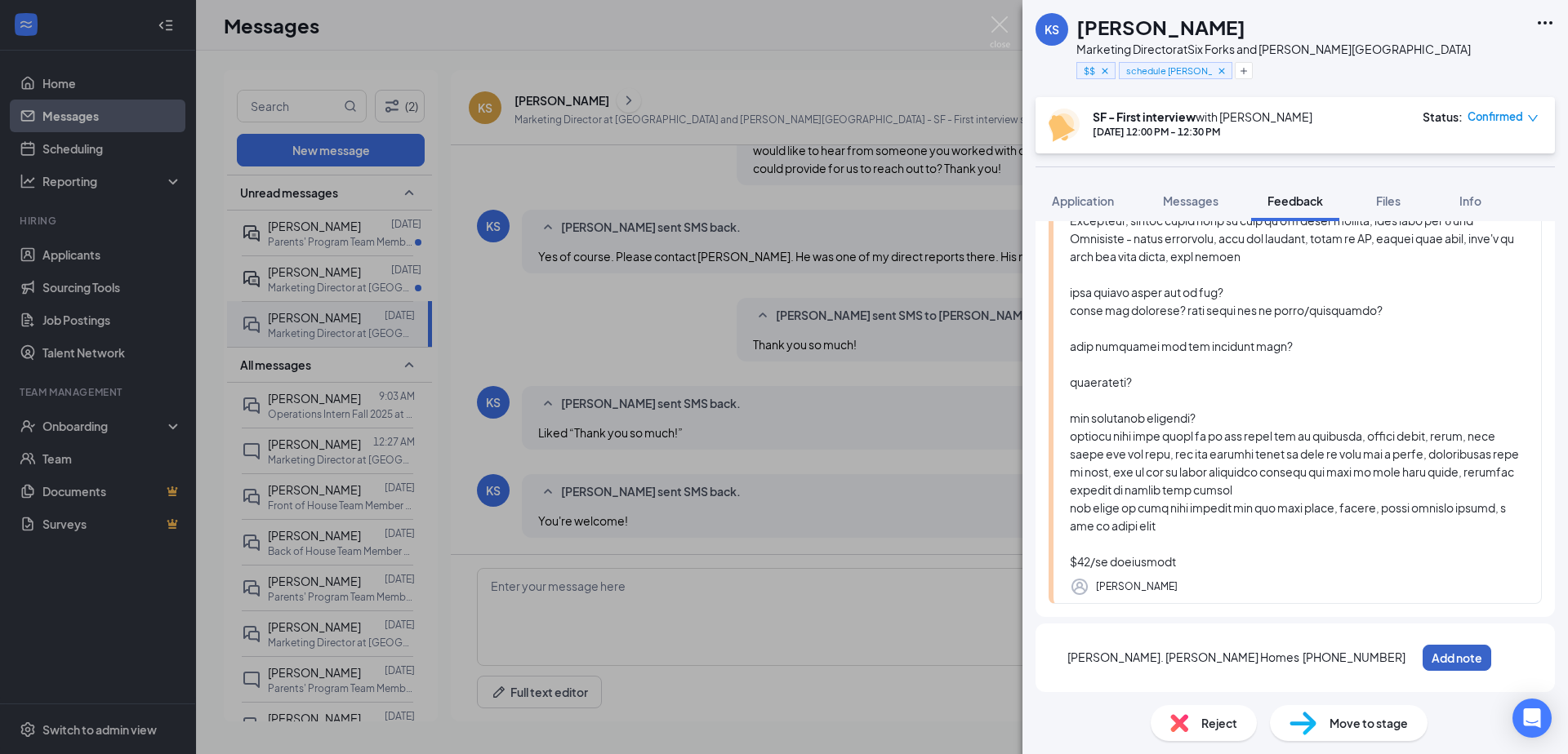
click at [1486, 658] on button "Add note" at bounding box center [1456, 657] width 69 height 26
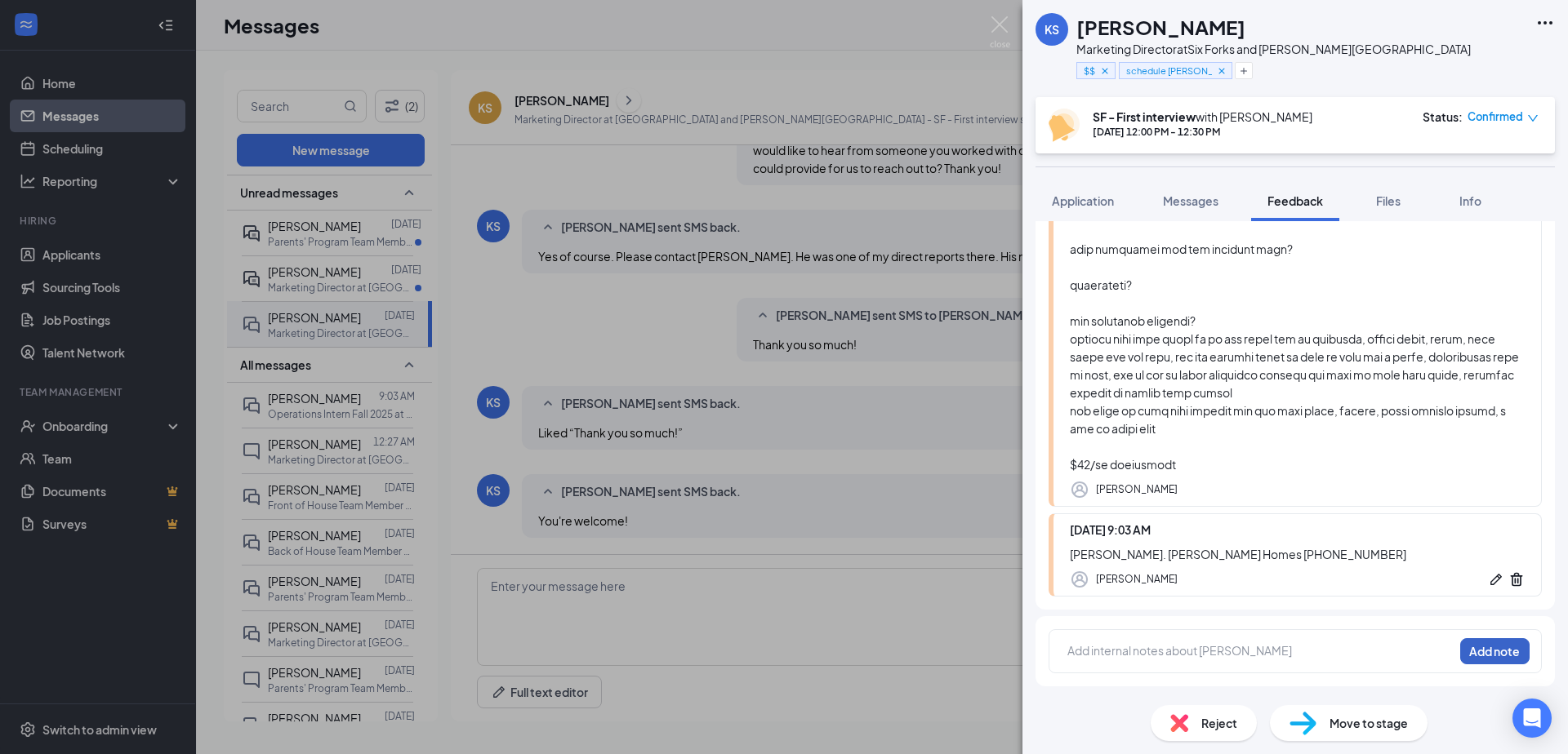
scroll to position [0, 0]
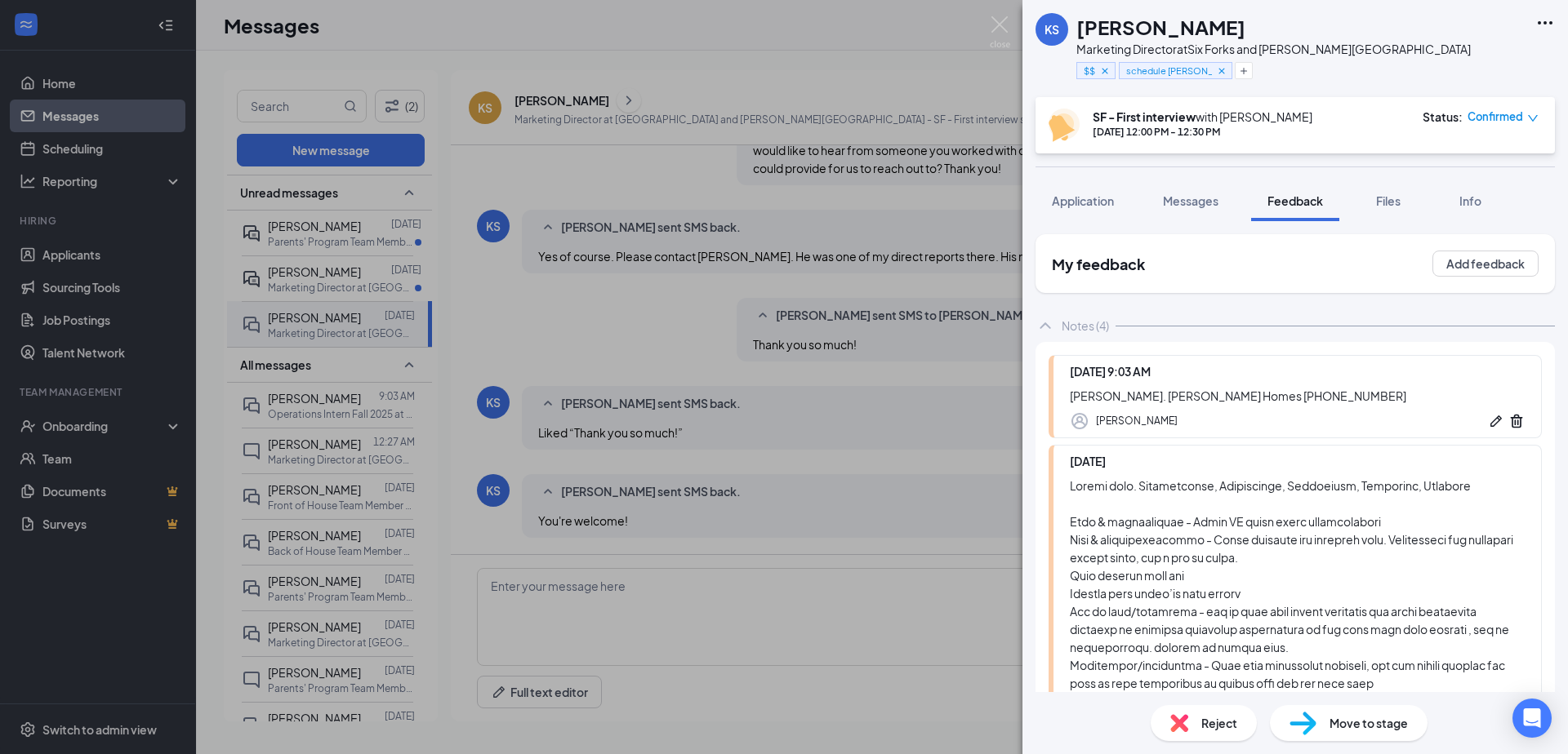
click at [624, 338] on div "KS [PERSON_NAME] Marketing Director at Six Forks and [PERSON_NAME][GEOGRAPHIC_D…" at bounding box center [784, 377] width 1568 height 754
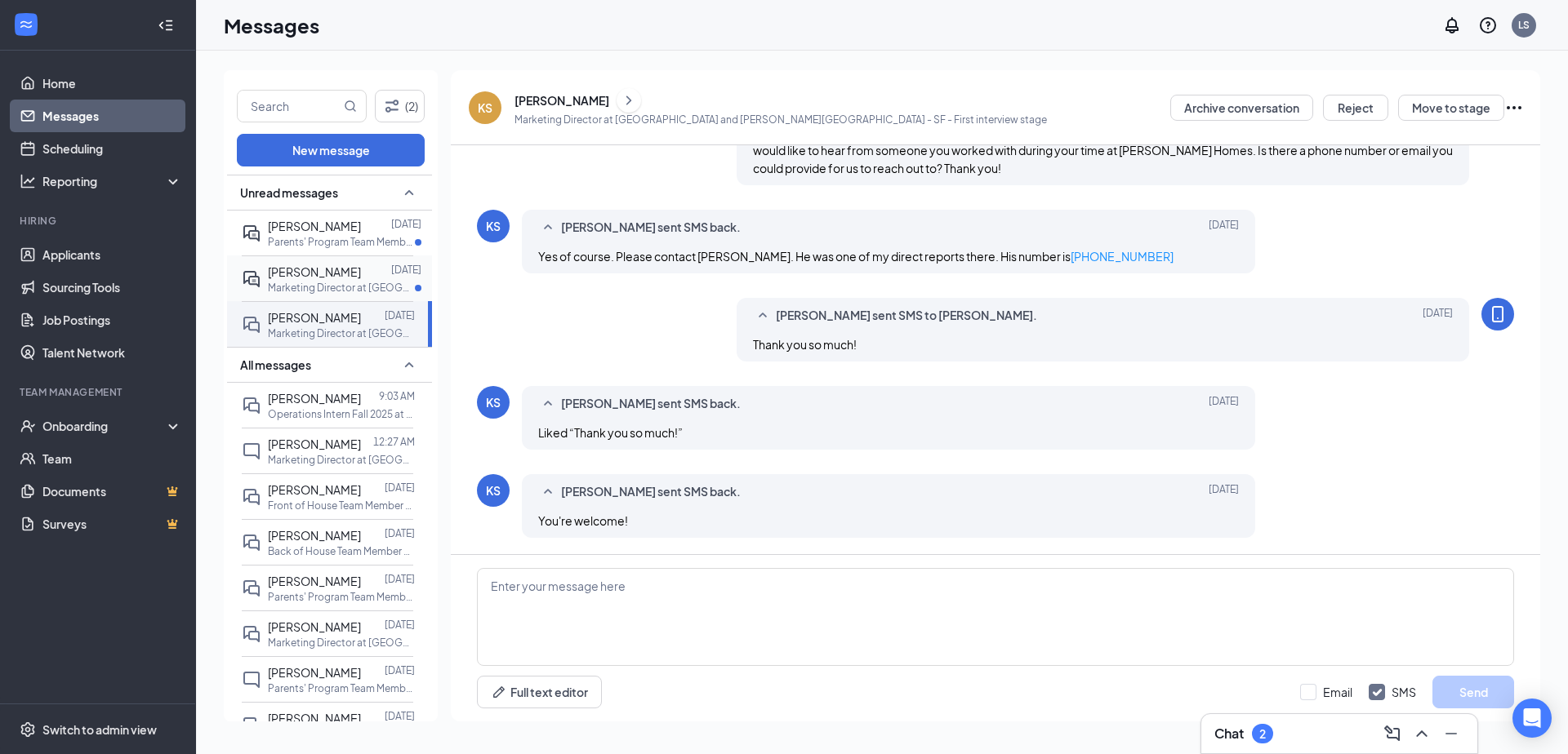
click at [329, 292] on p "Marketing Director at [GEOGRAPHIC_DATA] and [PERSON_NAME][GEOGRAPHIC_DATA]" at bounding box center [341, 287] width 147 height 14
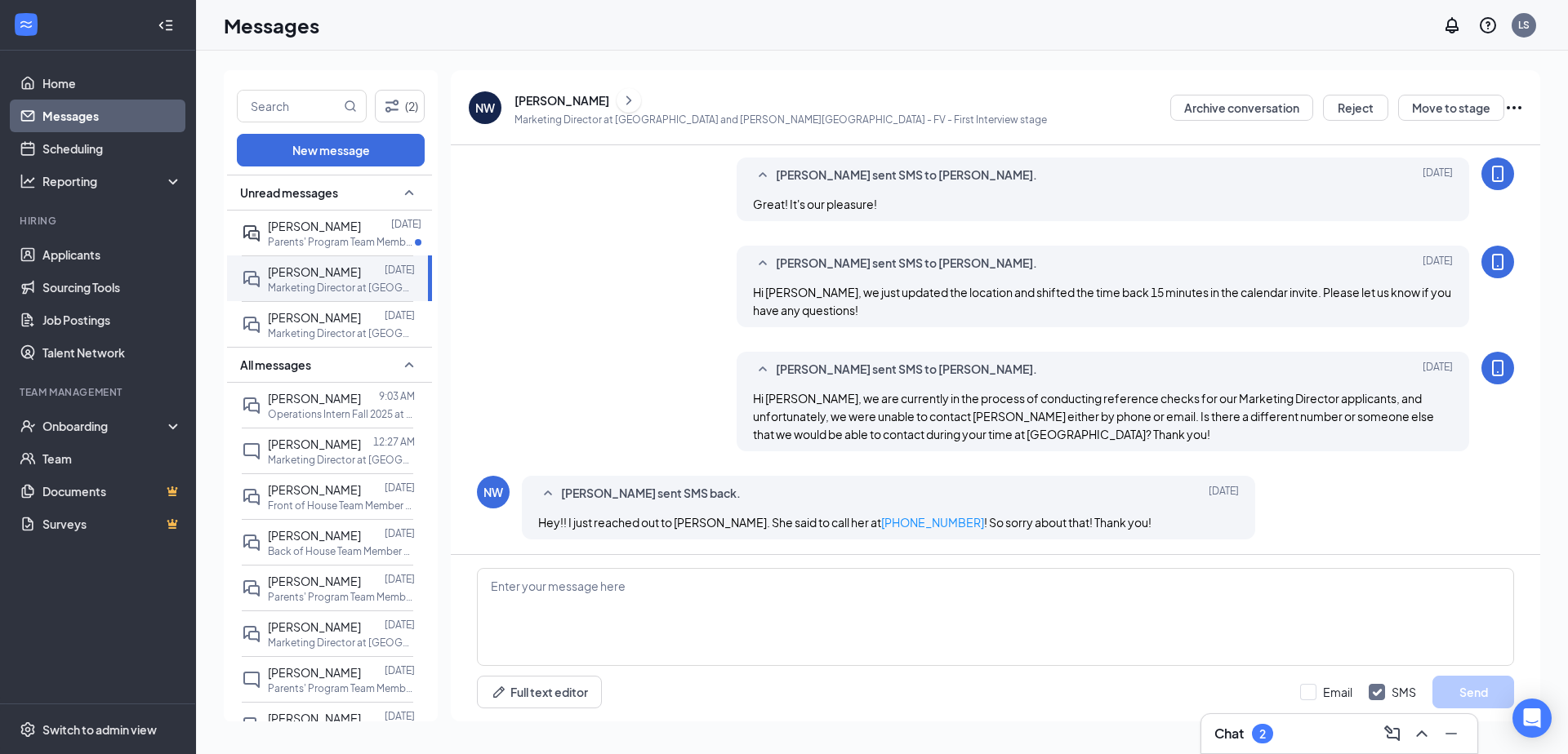
scroll to position [990, 0]
click at [765, 594] on textarea at bounding box center [995, 617] width 1037 height 98
click at [647, 594] on textarea "To enrich screen reader interactions, please activate Accessibility in Grammarl…" at bounding box center [995, 617] width 1037 height 98
type textarea "Thank you!"
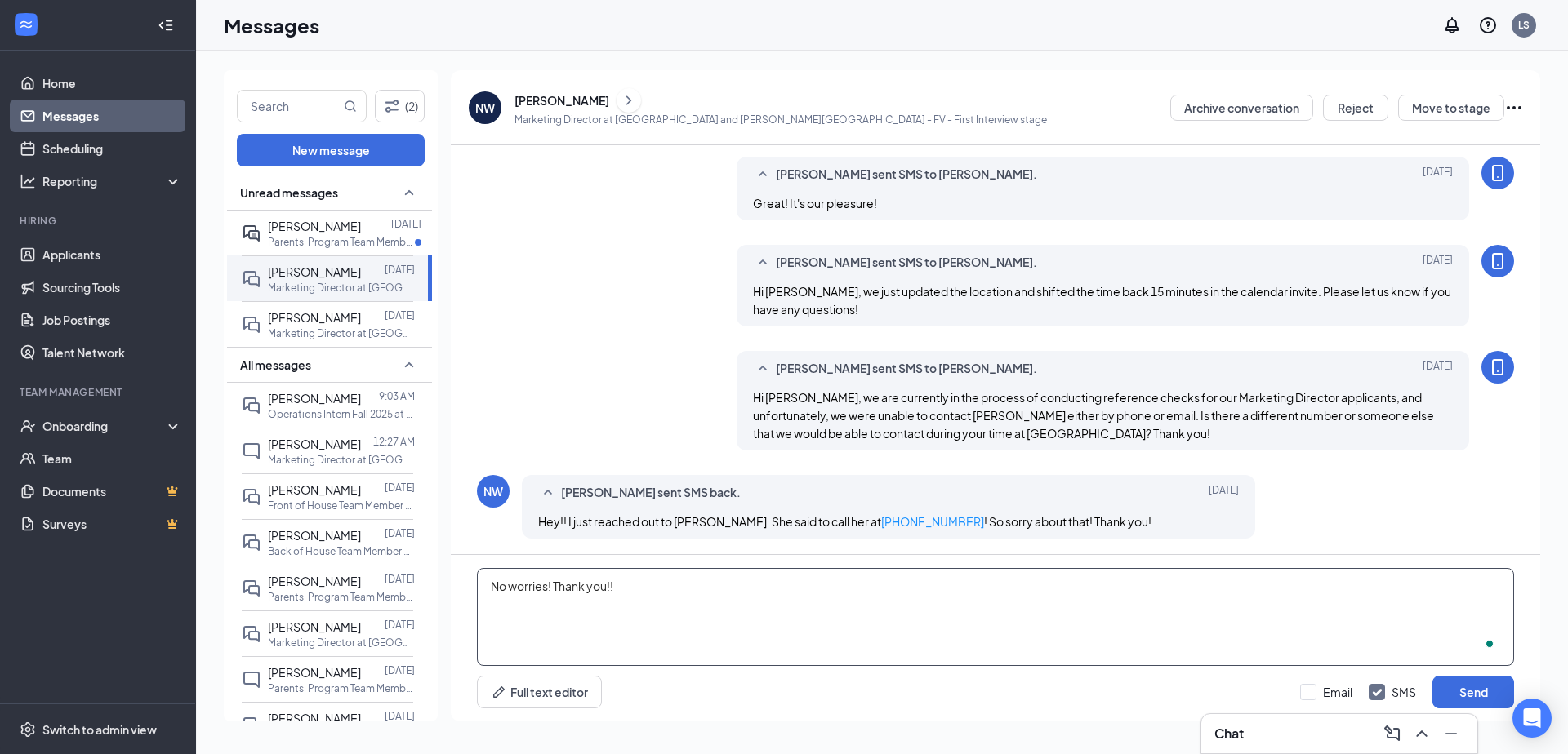
type textarea "No worries! Thank you!!"
click at [609, 588] on textarea "No worries. Thank you!" at bounding box center [995, 617] width 1037 height 98
click at [546, 596] on textarea "No worries. Thank you!" at bounding box center [995, 617] width 1037 height 98
click at [613, 590] on textarea "No worries. Thank you!" at bounding box center [995, 617] width 1037 height 98
click at [603, 586] on textarea "No worries. Thank you!" at bounding box center [995, 617] width 1037 height 98
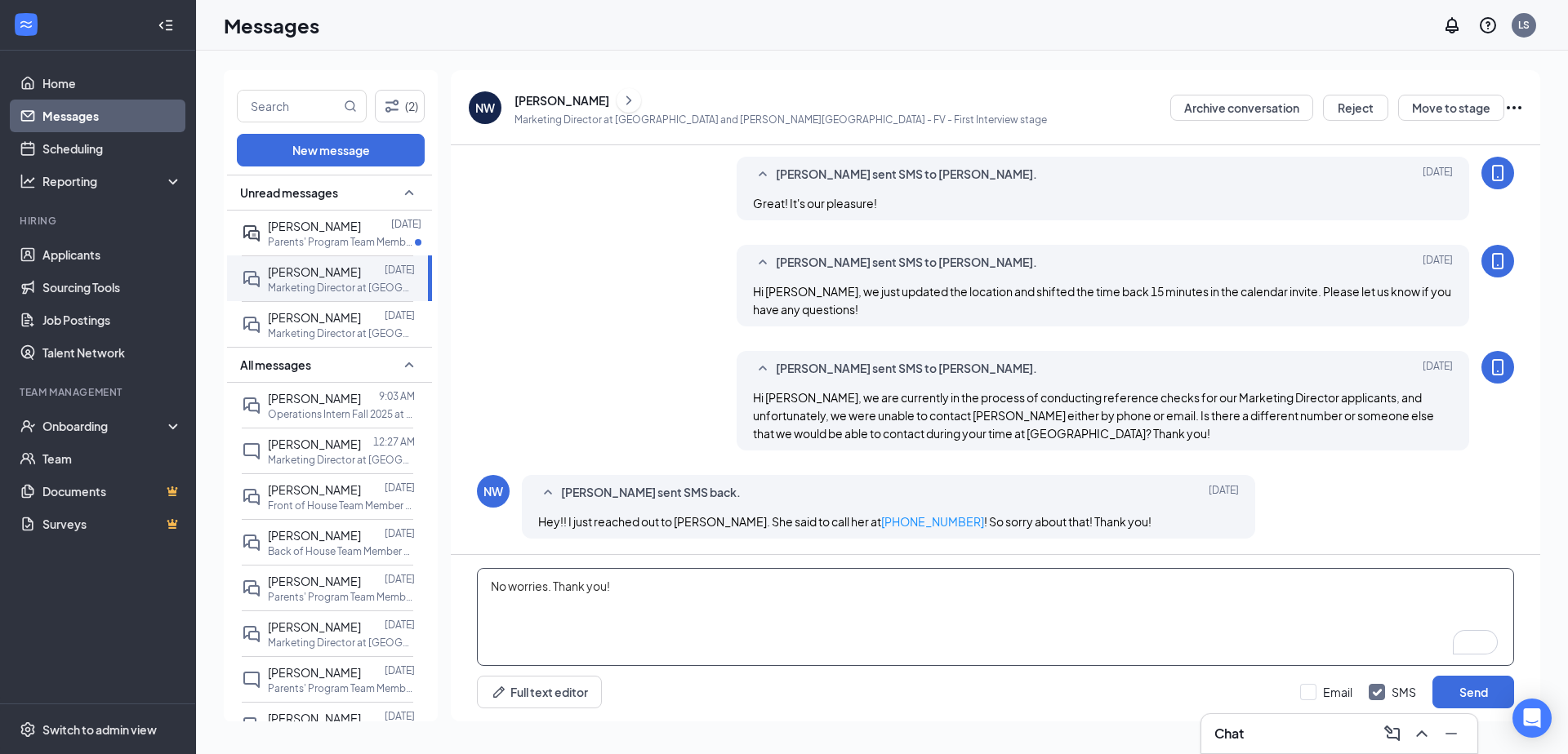
click at [615, 586] on textarea "No worries. Thank you!" at bounding box center [995, 617] width 1037 height 98
type textarea "Thank you!"
click at [1454, 690] on button "Send" at bounding box center [1473, 692] width 81 height 33
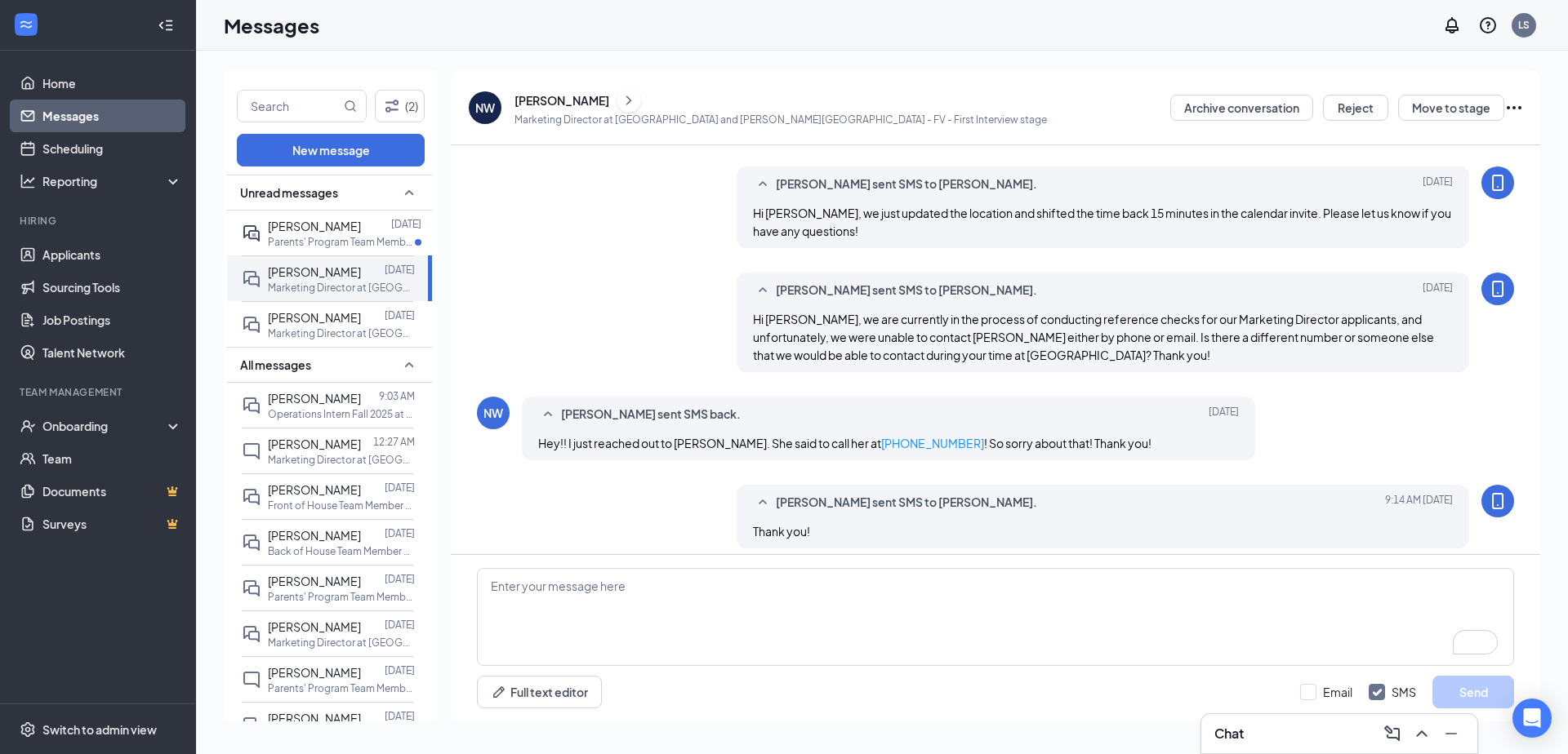
scroll to position [1078, 0]
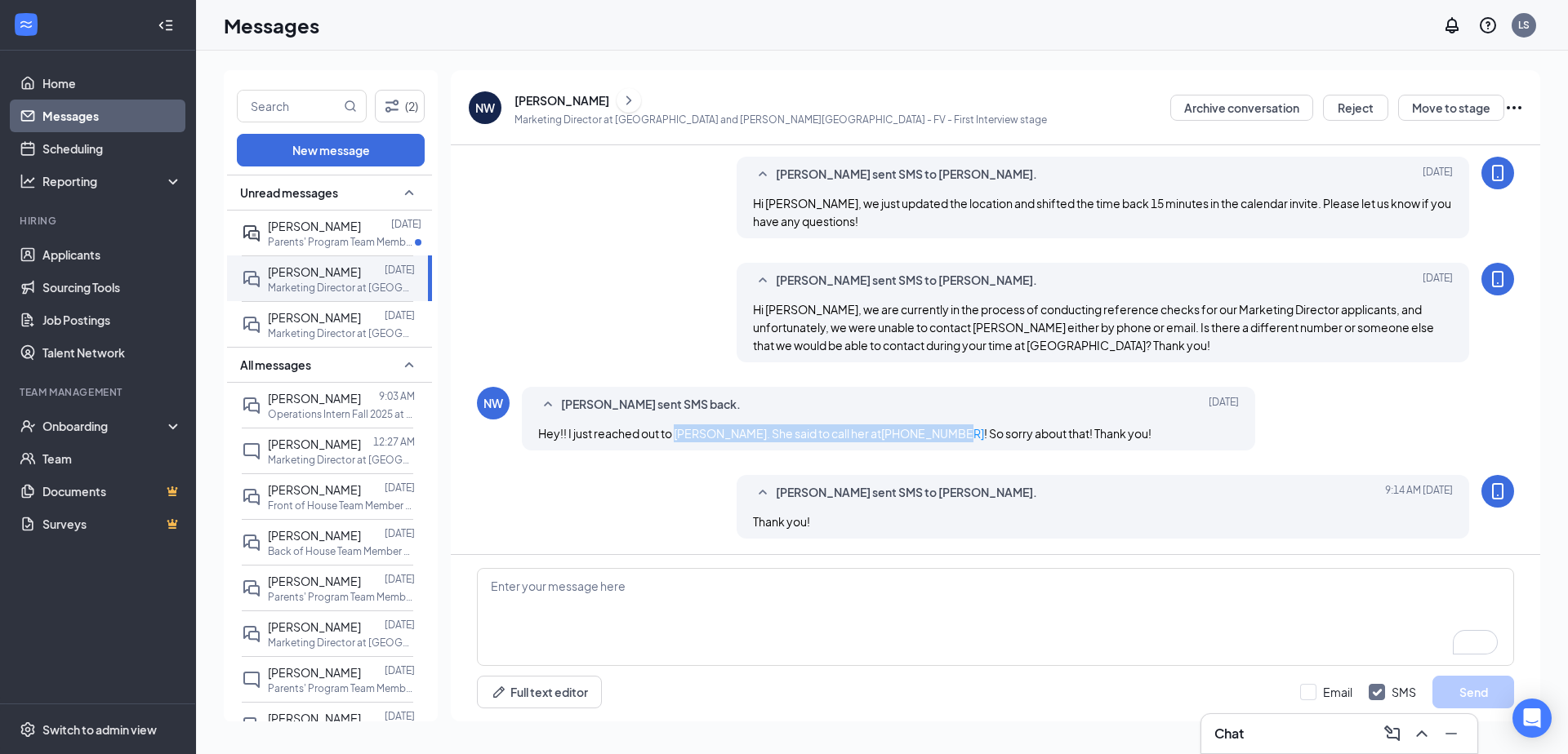
drag, startPoint x: 676, startPoint y: 432, endPoint x: 922, endPoint y: 429, distance: 246.0
click at [922, 429] on span "Hey!! I just reached out to [PERSON_NAME]. She said to call her at [PHONE_NUMBE…" at bounding box center [844, 433] width 613 height 14
copy span "[PERSON_NAME]. She said to call her at [PHONE_NUMBER]"
click at [575, 102] on div "[PERSON_NAME]" at bounding box center [562, 100] width 95 height 16
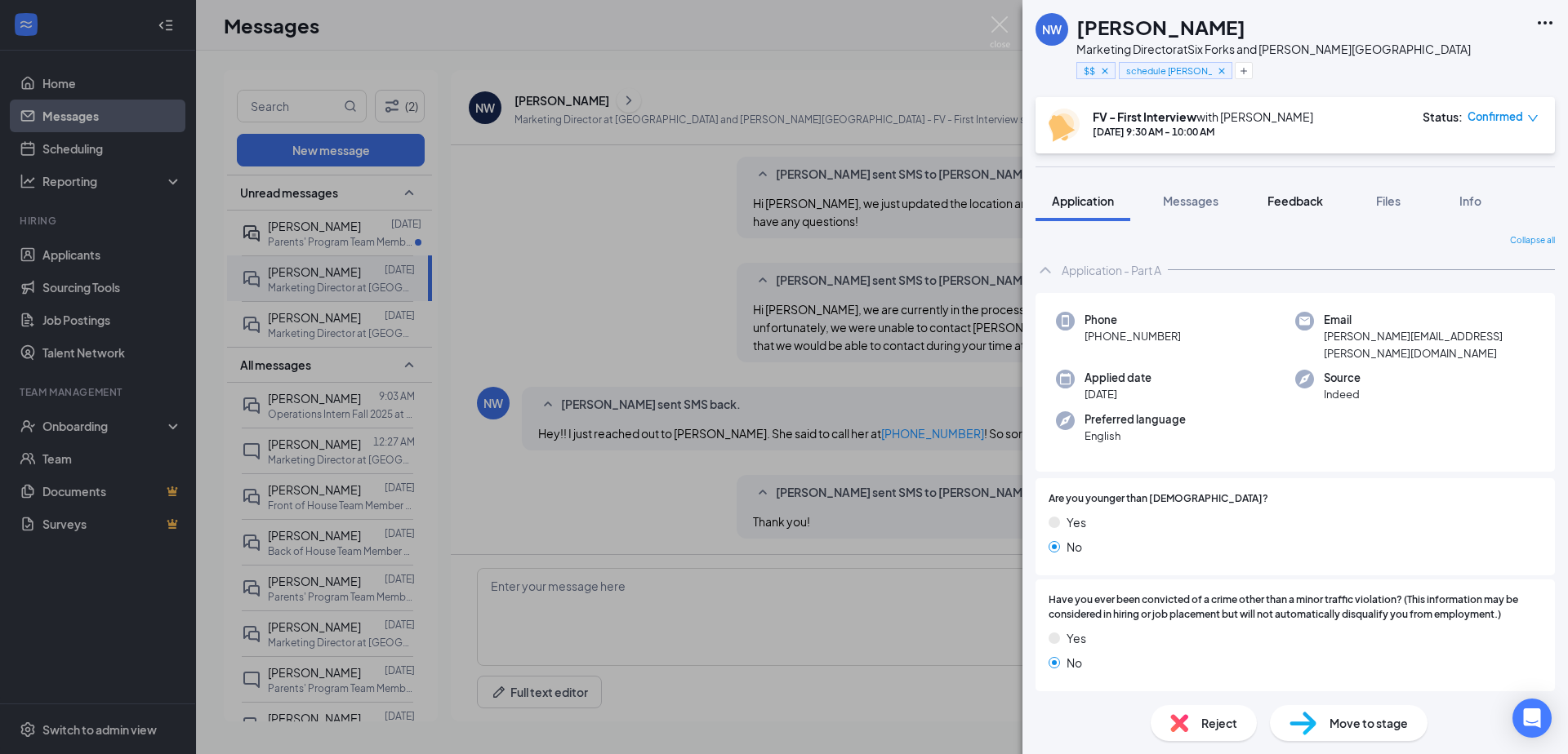
click at [1265, 202] on button "Feedback" at bounding box center [1295, 201] width 88 height 41
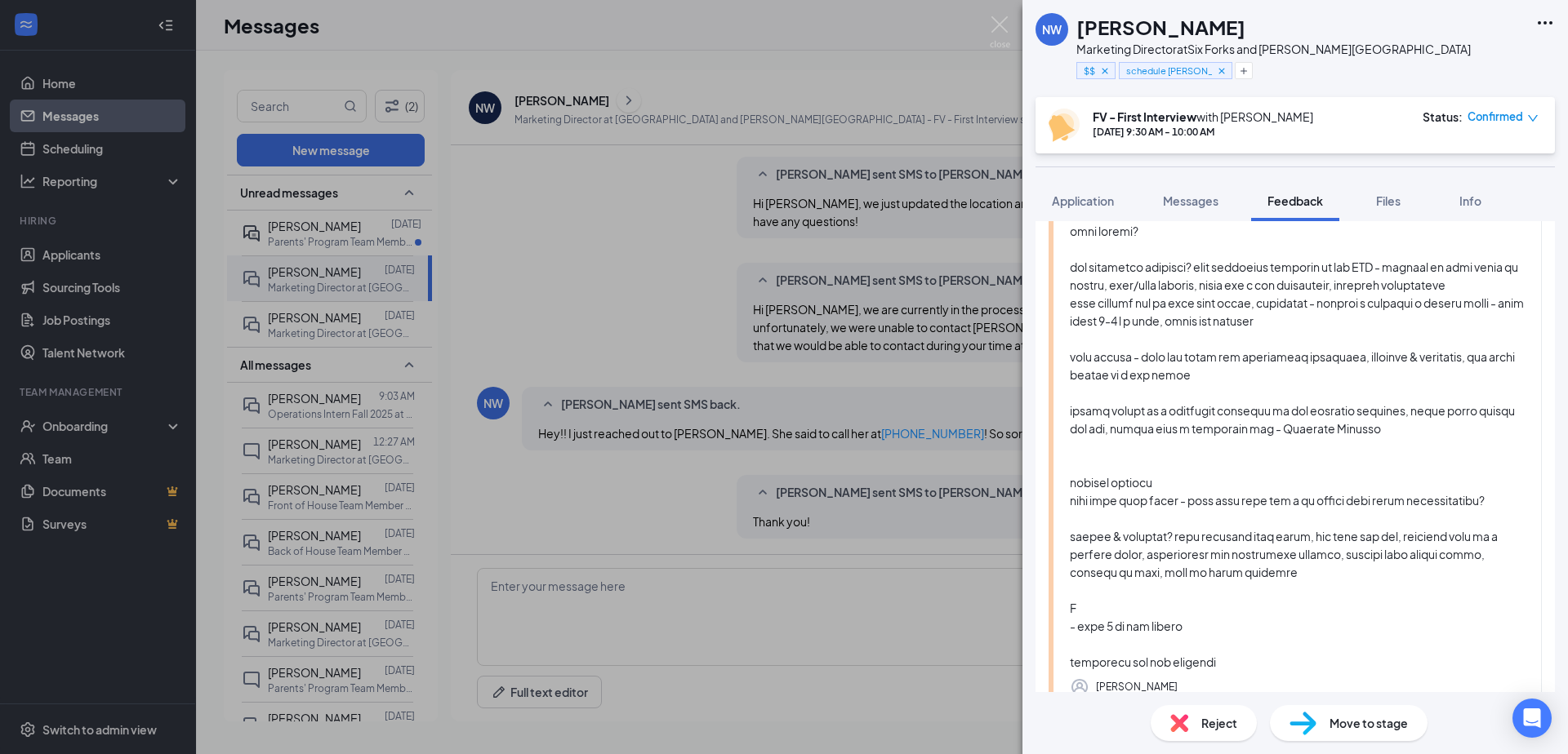
scroll to position [1701, 0]
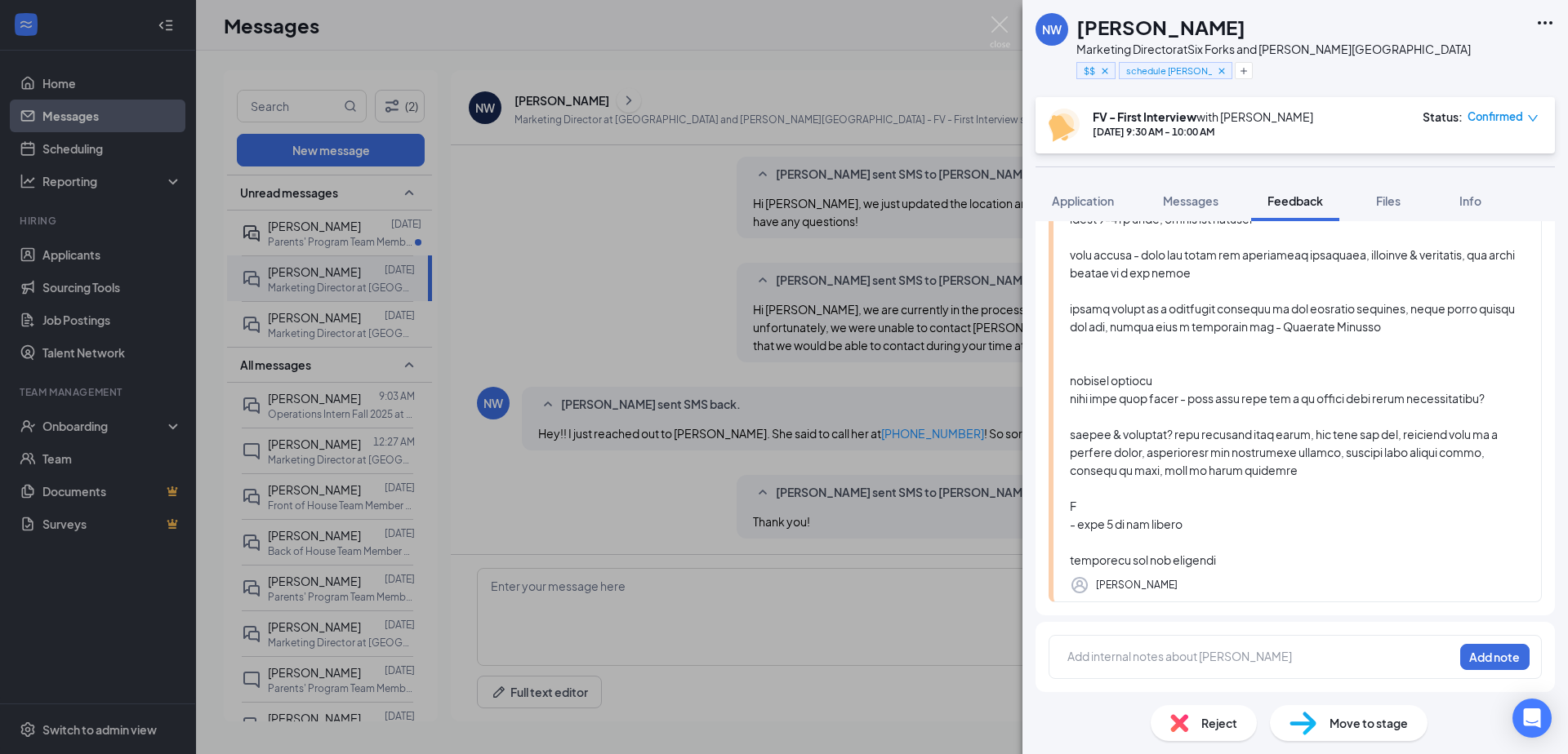
click at [1165, 642] on div "Add internal notes about [PERSON_NAME] Add note" at bounding box center [1295, 657] width 493 height 44
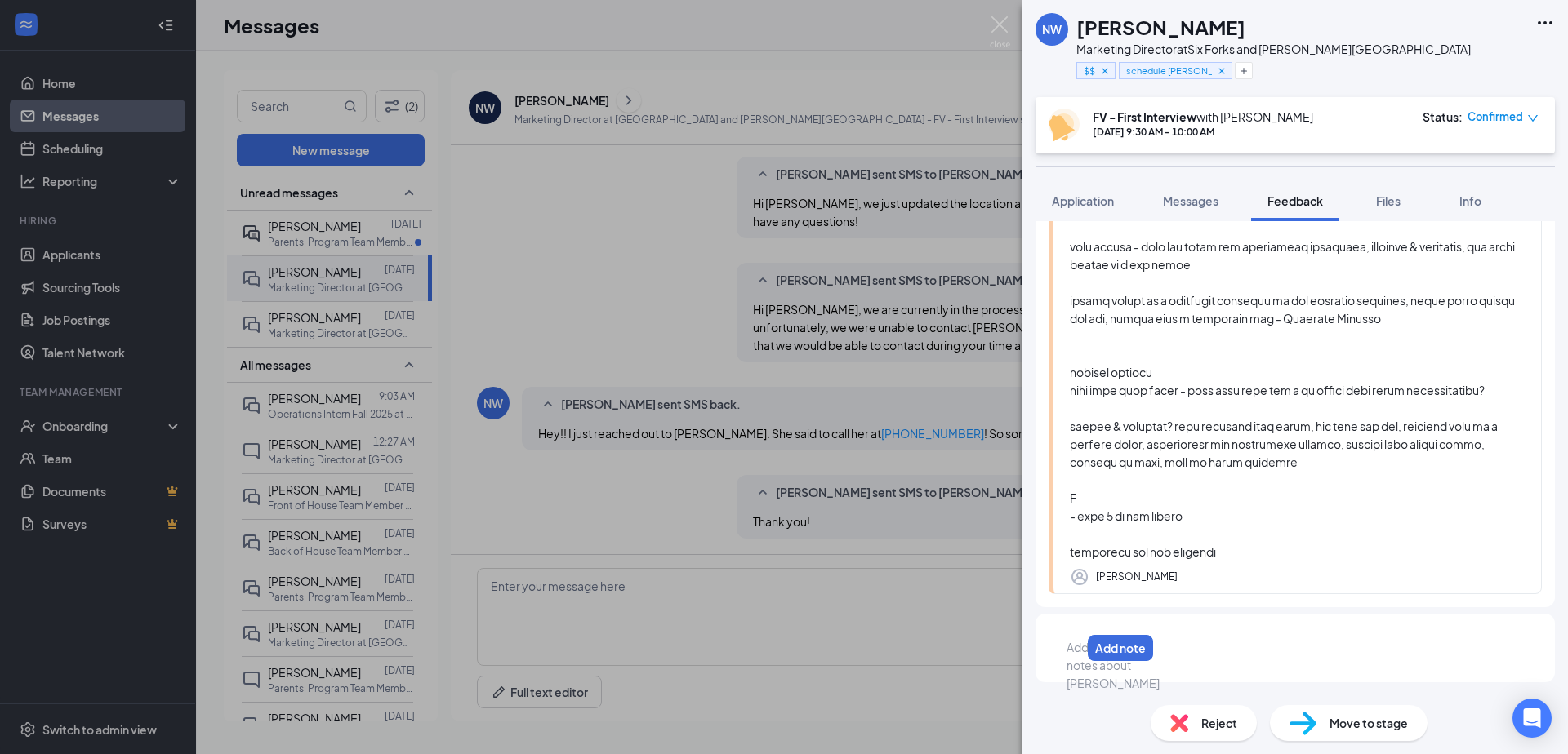
click at [1080, 657] on div at bounding box center [1073, 647] width 13 height 17
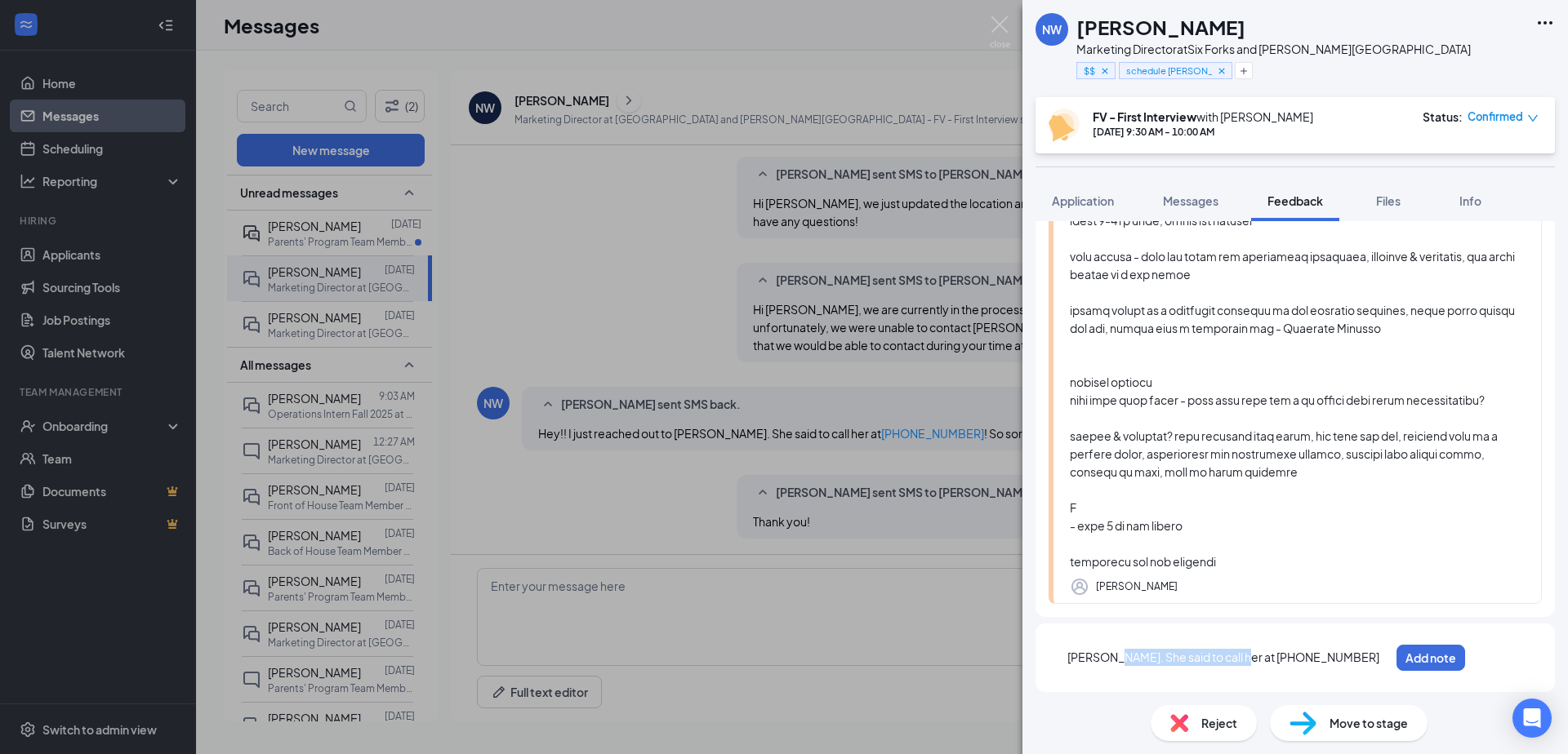
drag, startPoint x: 1232, startPoint y: 655, endPoint x: 1114, endPoint y: 656, distance: 118.0
click at [1114, 656] on span "[PERSON_NAME]. She said to call her at [PHONE_NUMBER]" at bounding box center [1223, 657] width 312 height 14
click at [1454, 648] on button "Add note" at bounding box center [1421, 657] width 68 height 26
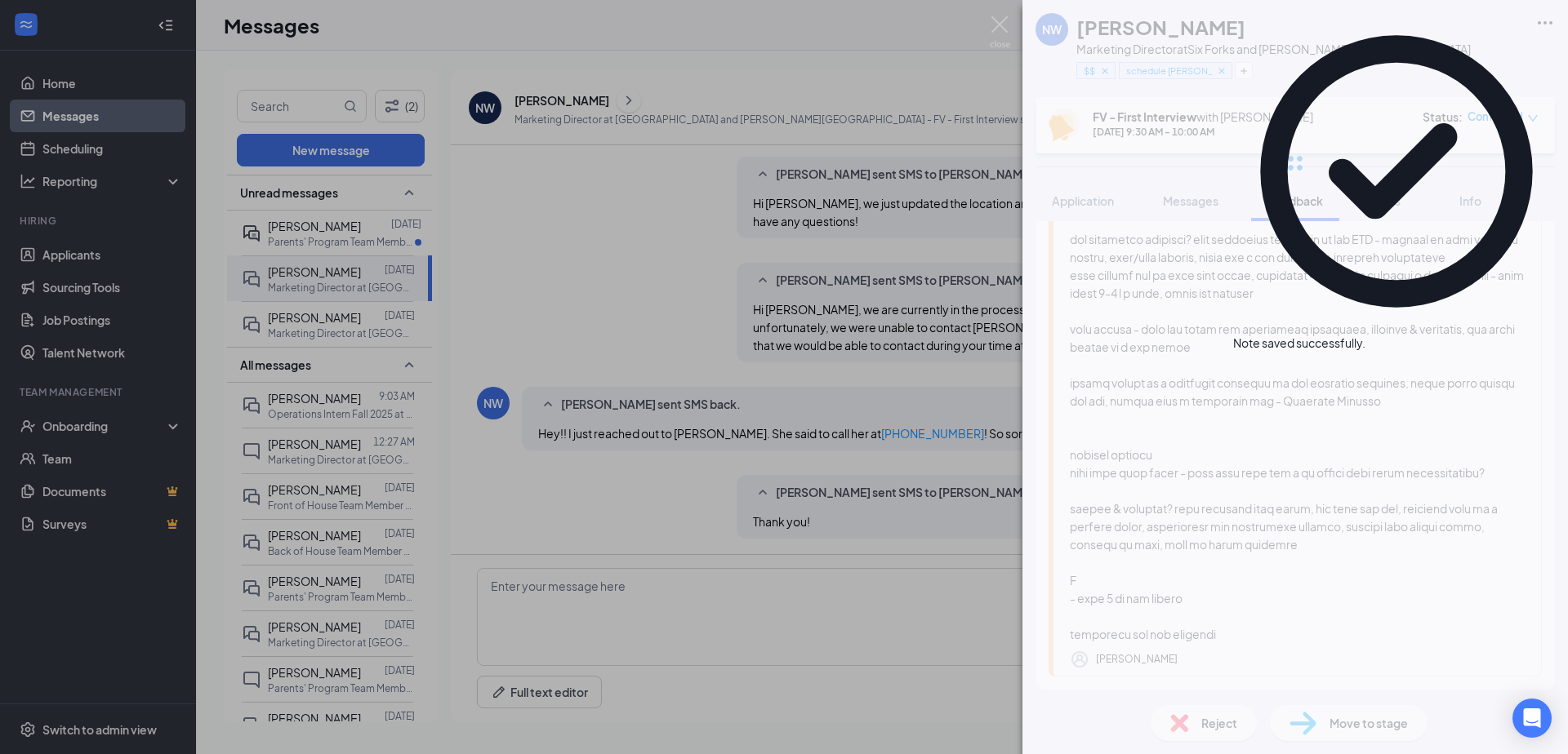
scroll to position [0, 0]
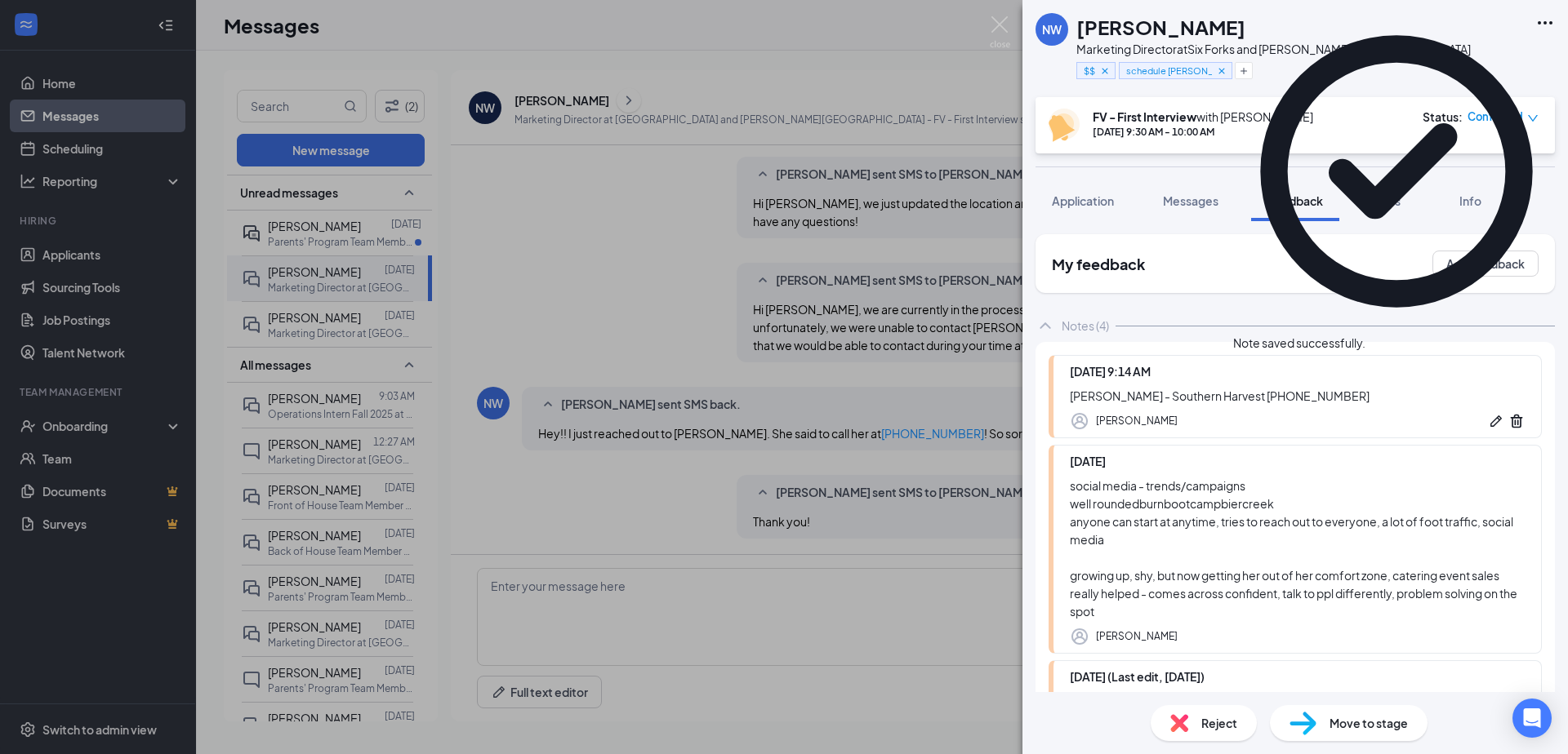
click at [749, 333] on div "NW [PERSON_NAME] Marketing Director at [GEOGRAPHIC_DATA] and [PERSON_NAME][GEOG…" at bounding box center [784, 377] width 1568 height 754
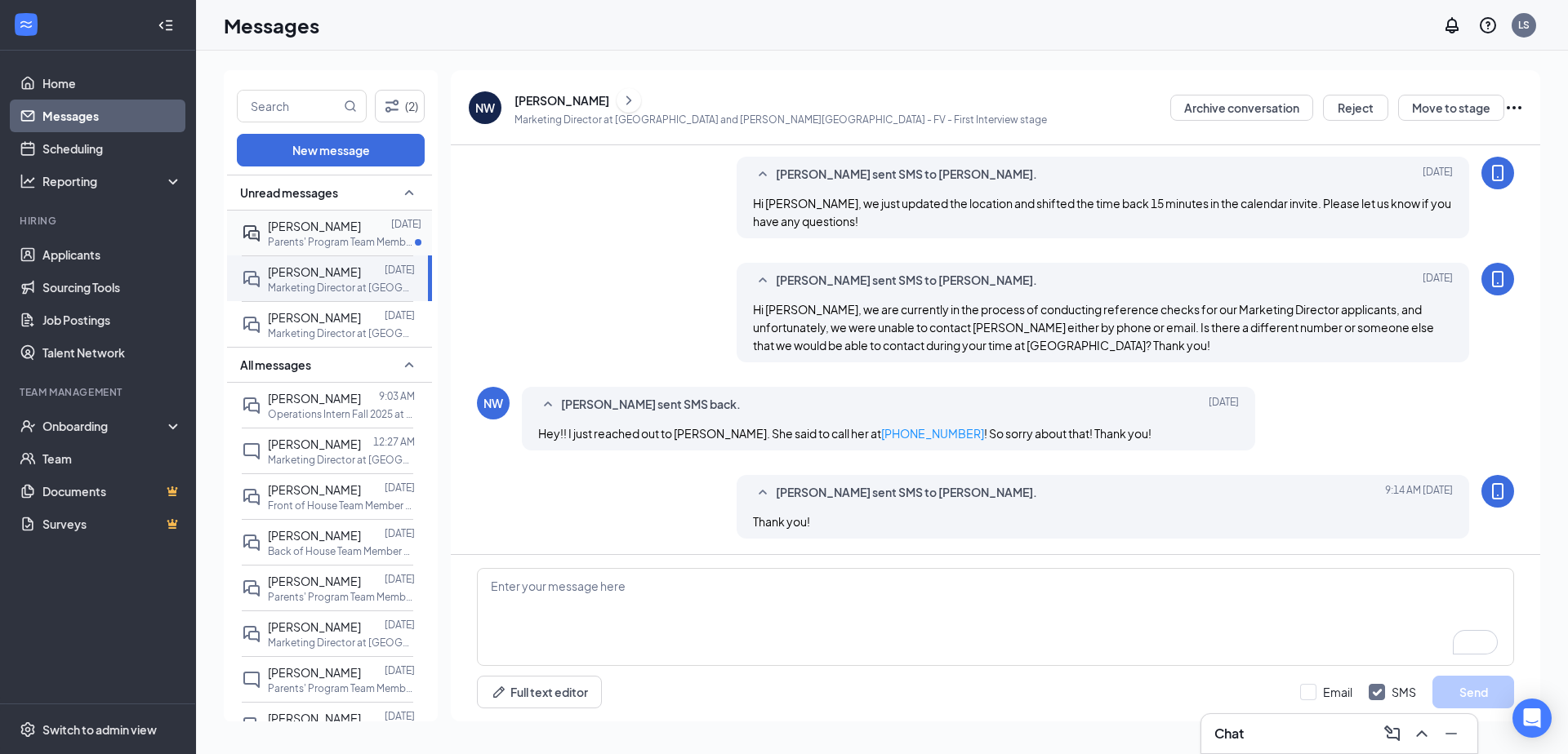
click at [371, 233] on div at bounding box center [376, 225] width 31 height 18
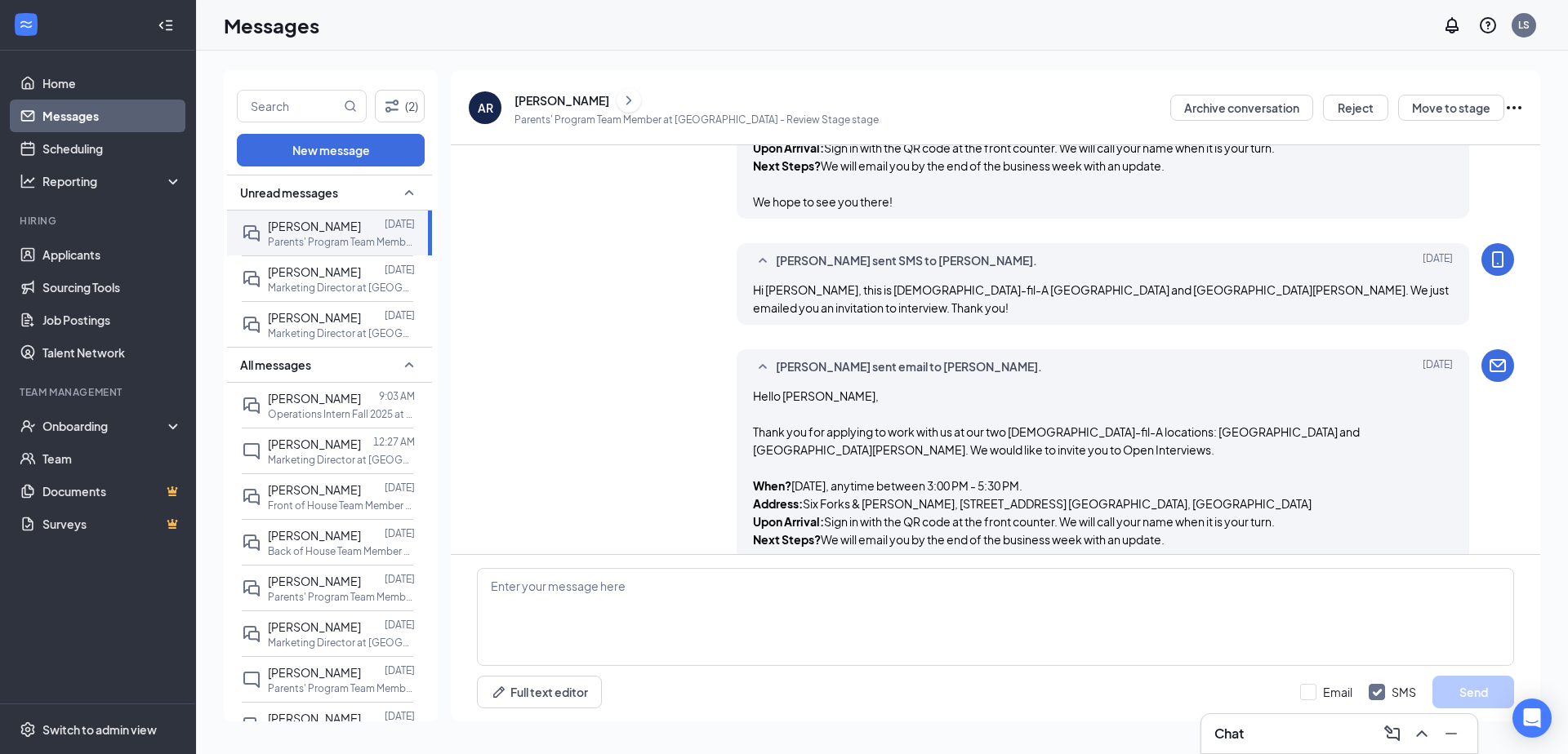
scroll to position [475, 0]
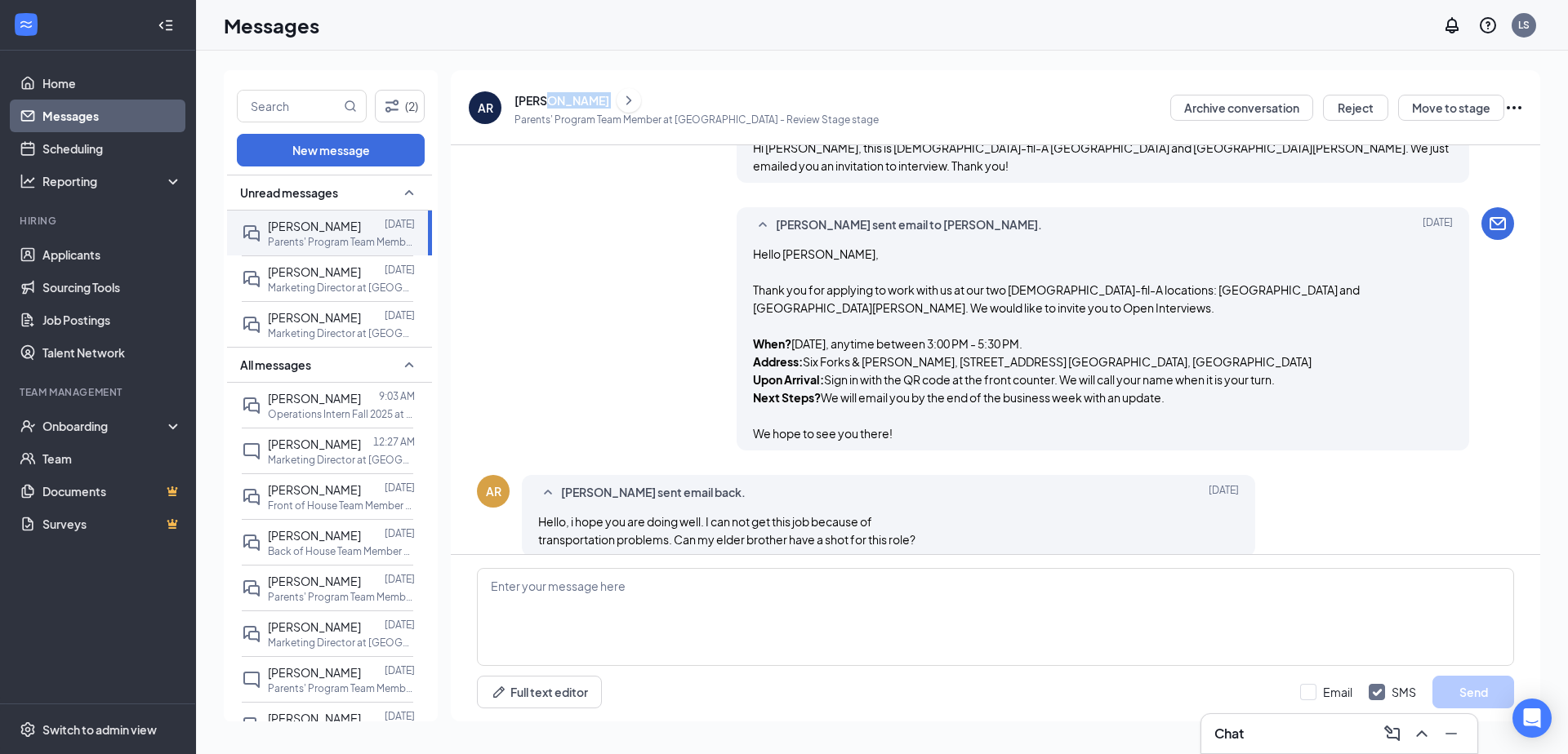
drag, startPoint x: 543, startPoint y: 97, endPoint x: 584, endPoint y: 103, distance: 41.4
click at [584, 103] on div "[PERSON_NAME]" at bounding box center [697, 100] width 364 height 25
copy div "[PERSON_NAME]"
click at [67, 116] on link "Messages" at bounding box center [112, 116] width 140 height 33
click at [68, 245] on link "Applicants" at bounding box center [112, 254] width 140 height 33
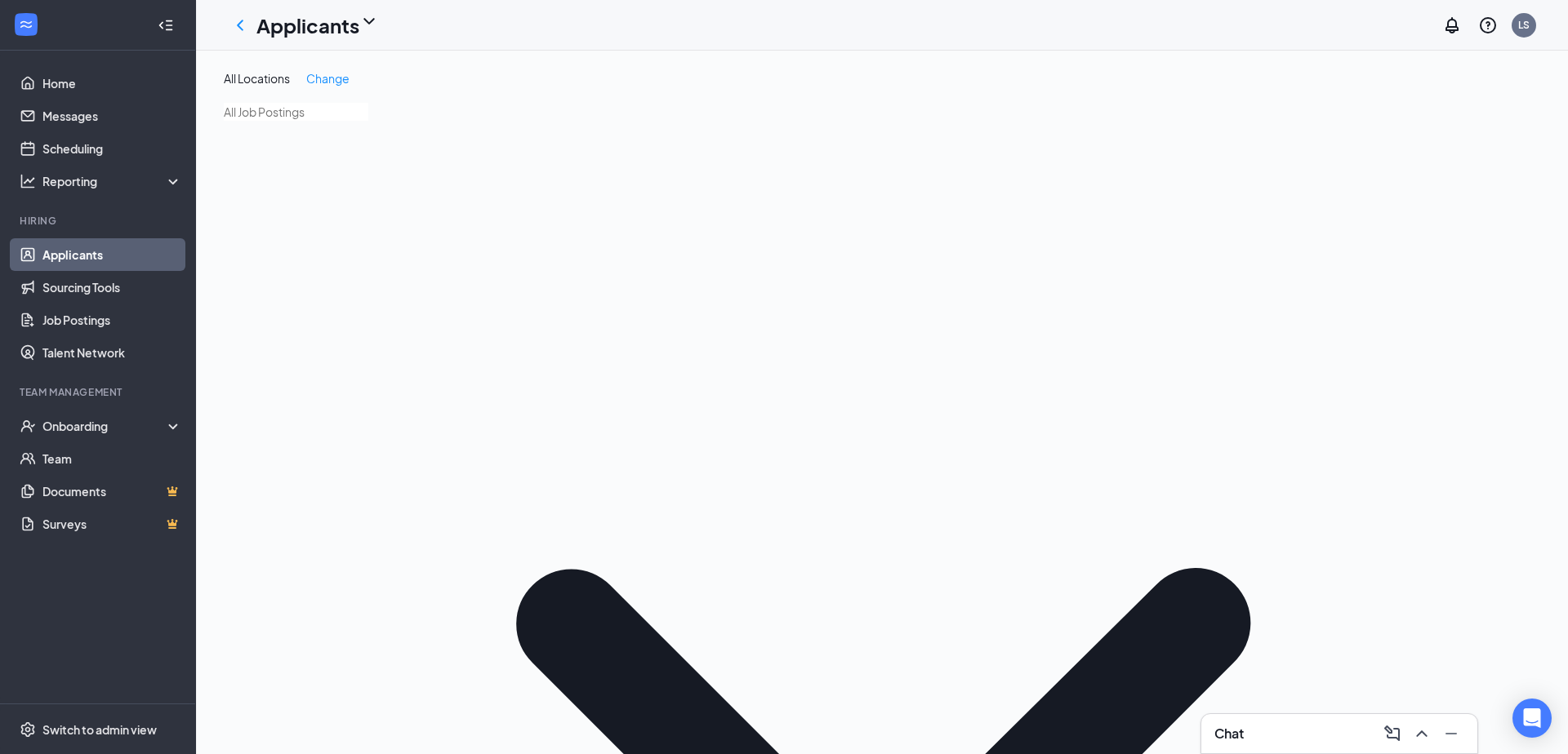
paste input "[PERSON_NAME]"
type input "[PERSON_NAME]"
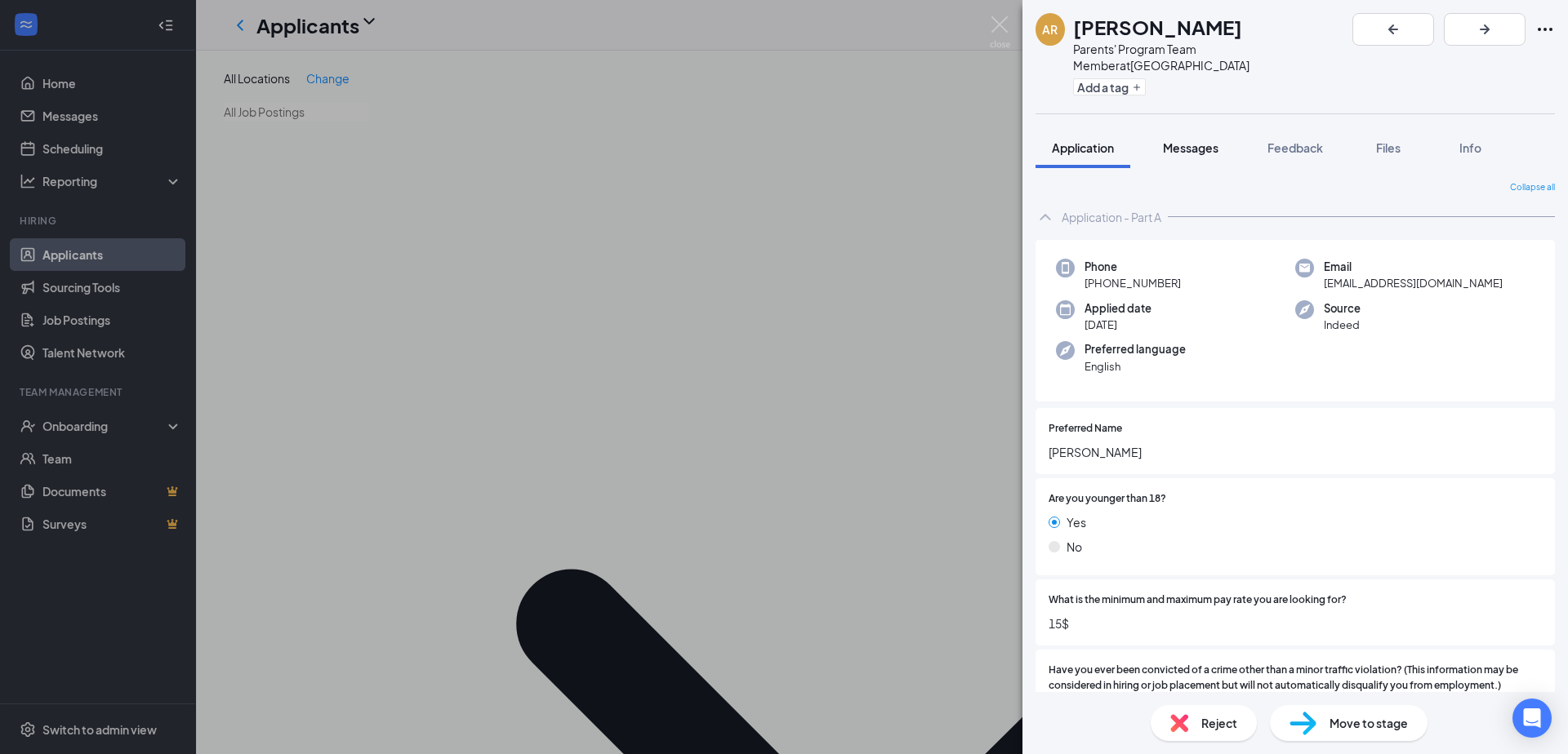
click at [1210, 141] on span "Messages" at bounding box center [1191, 147] width 56 height 14
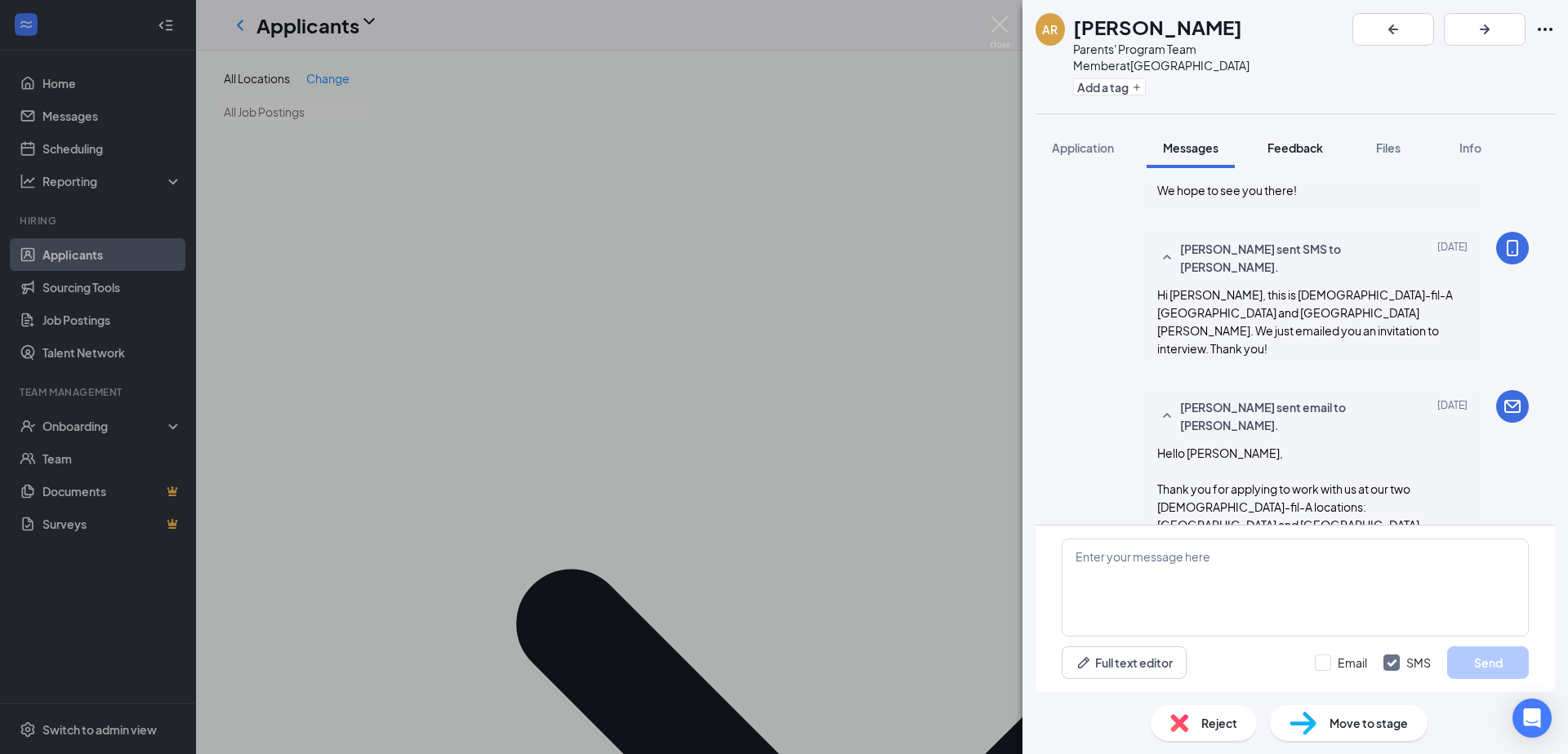
scroll to position [718, 0]
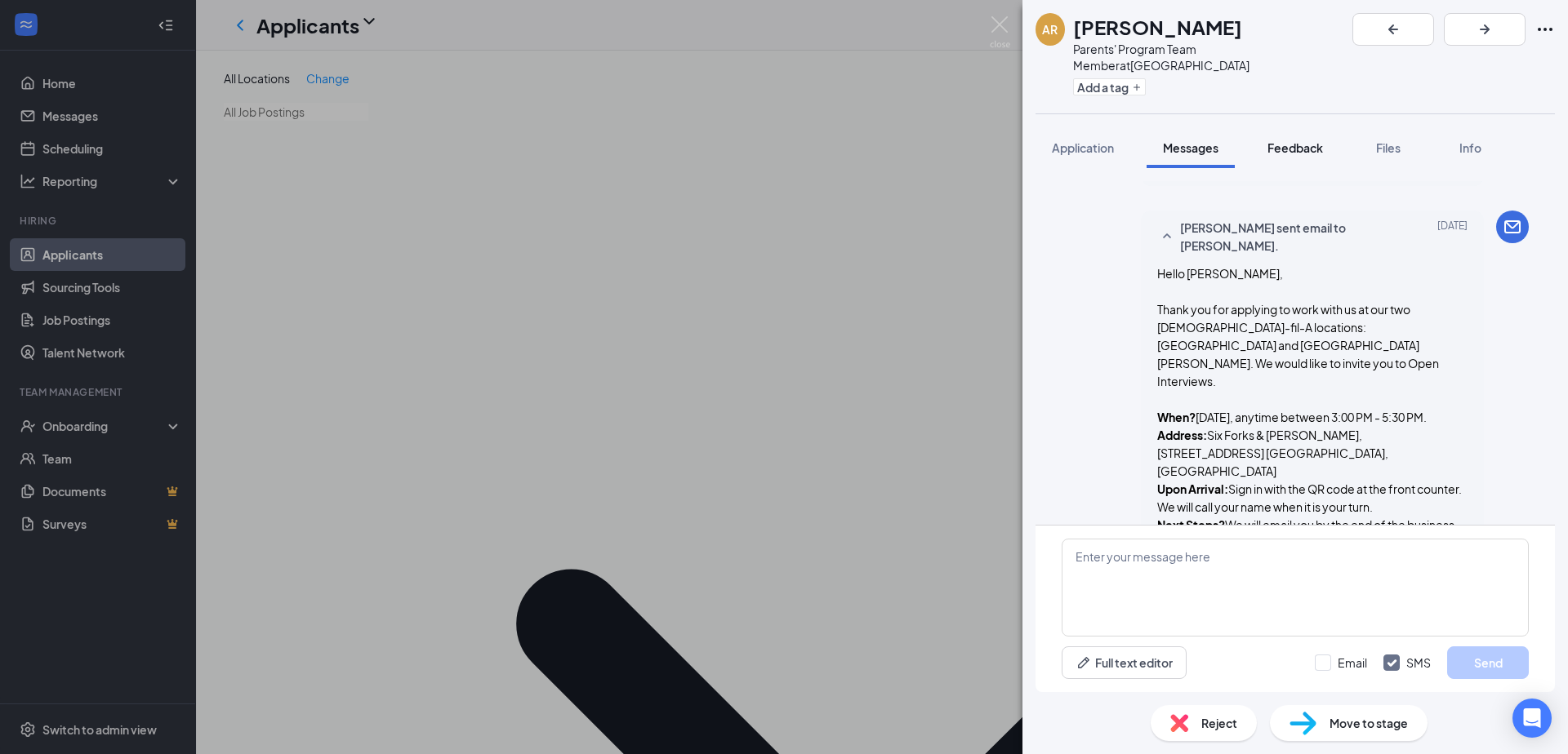
click at [1302, 140] on div "Feedback" at bounding box center [1295, 147] width 56 height 16
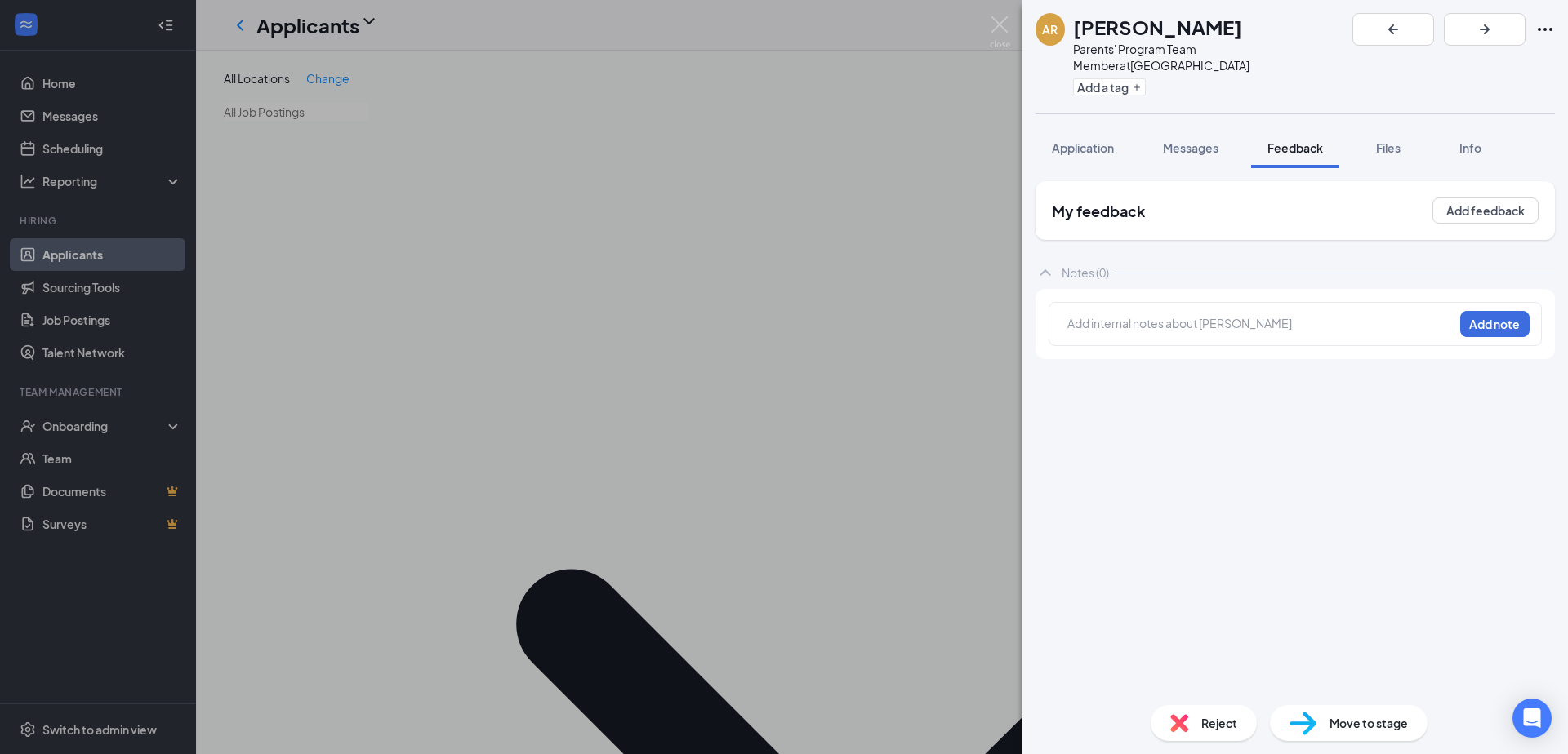
click at [1146, 137] on div "Application Messages Feedback Files Info" at bounding box center [1294, 147] width 520 height 41
click at [1170, 141] on span "Messages" at bounding box center [1191, 147] width 56 height 14
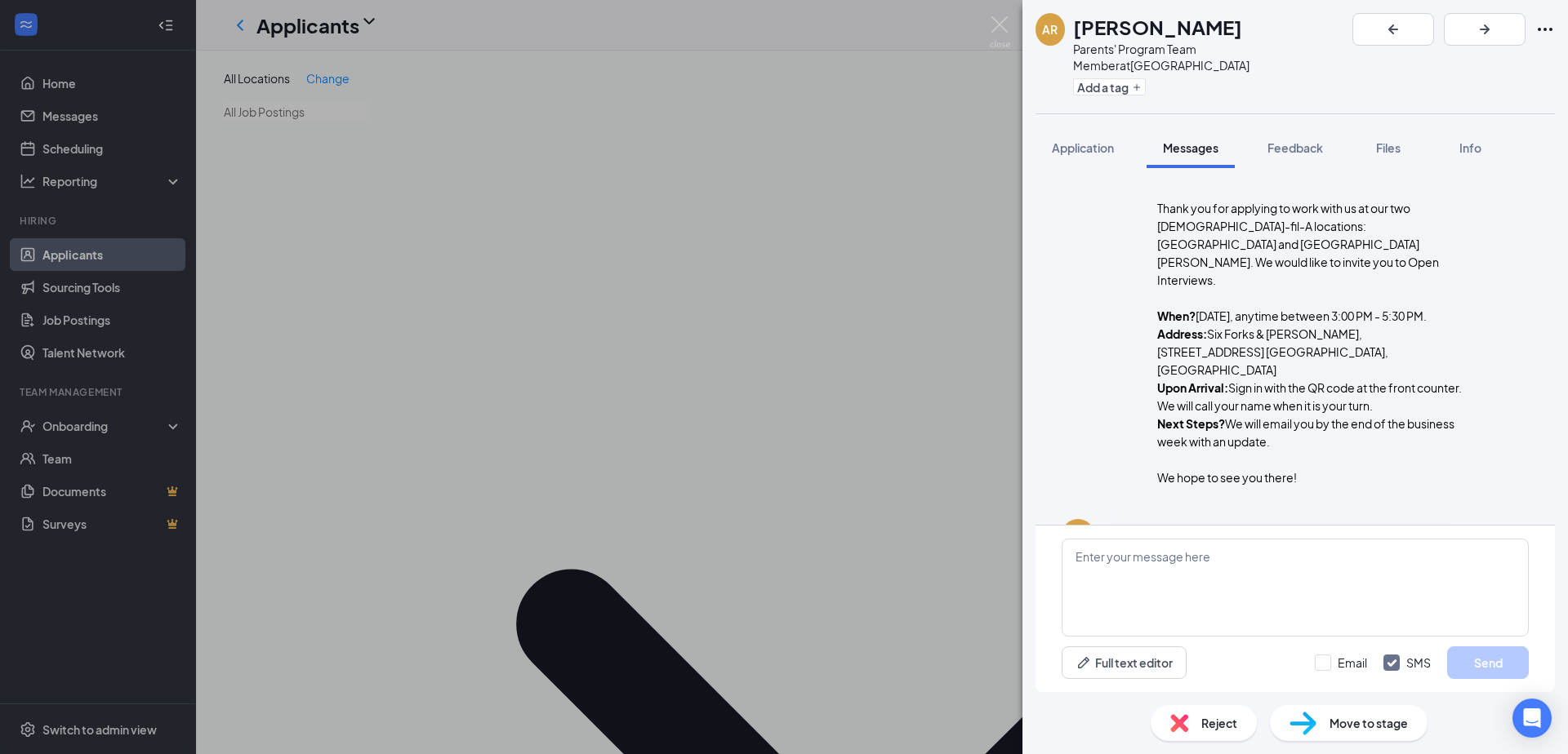
scroll to position [824, 0]
click at [699, 214] on div "AR [PERSON_NAME] Parents' Program Team Member at [GEOGRAPHIC_DATA] Add a tag Ap…" at bounding box center [784, 377] width 1568 height 754
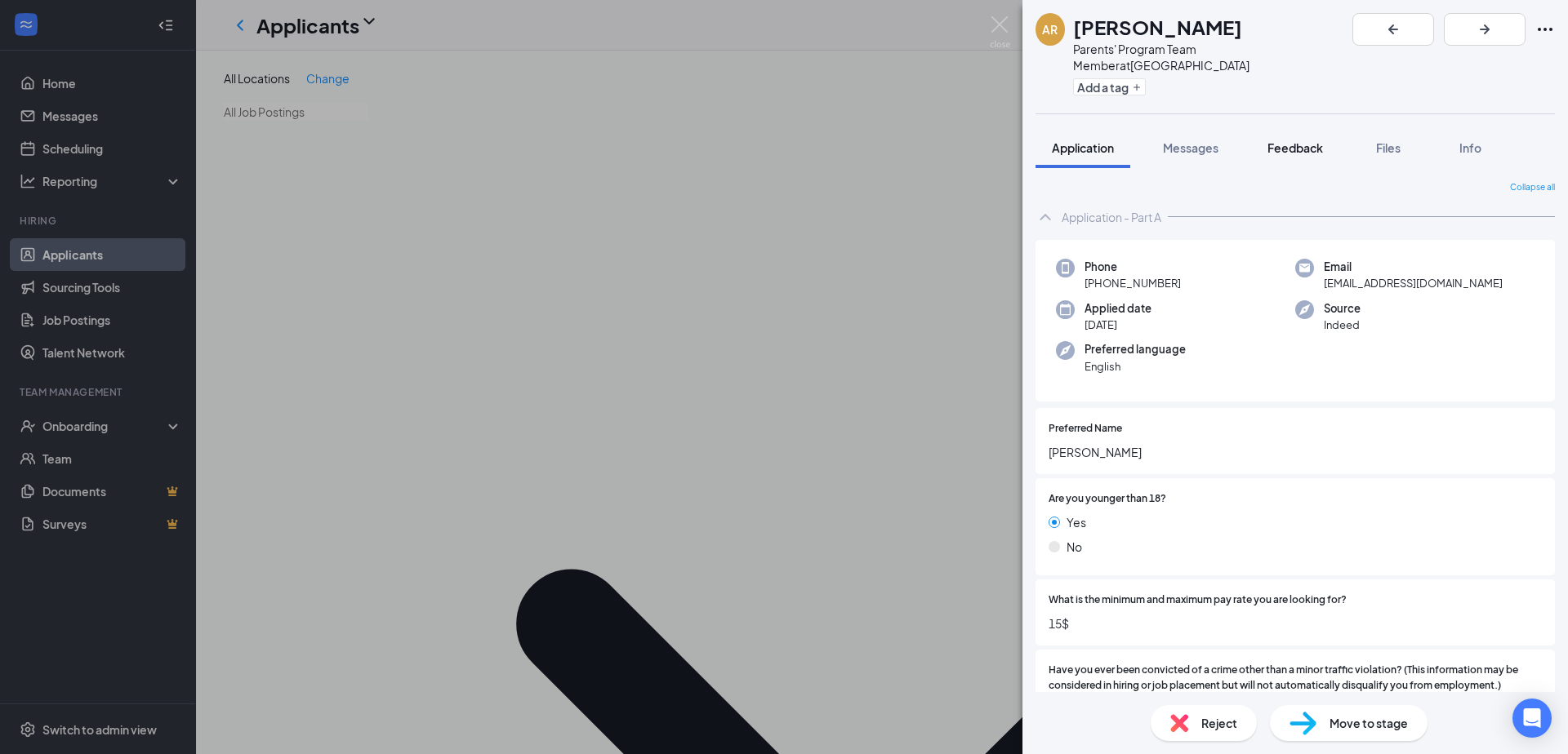
click at [1280, 141] on span "Feedback" at bounding box center [1295, 147] width 56 height 14
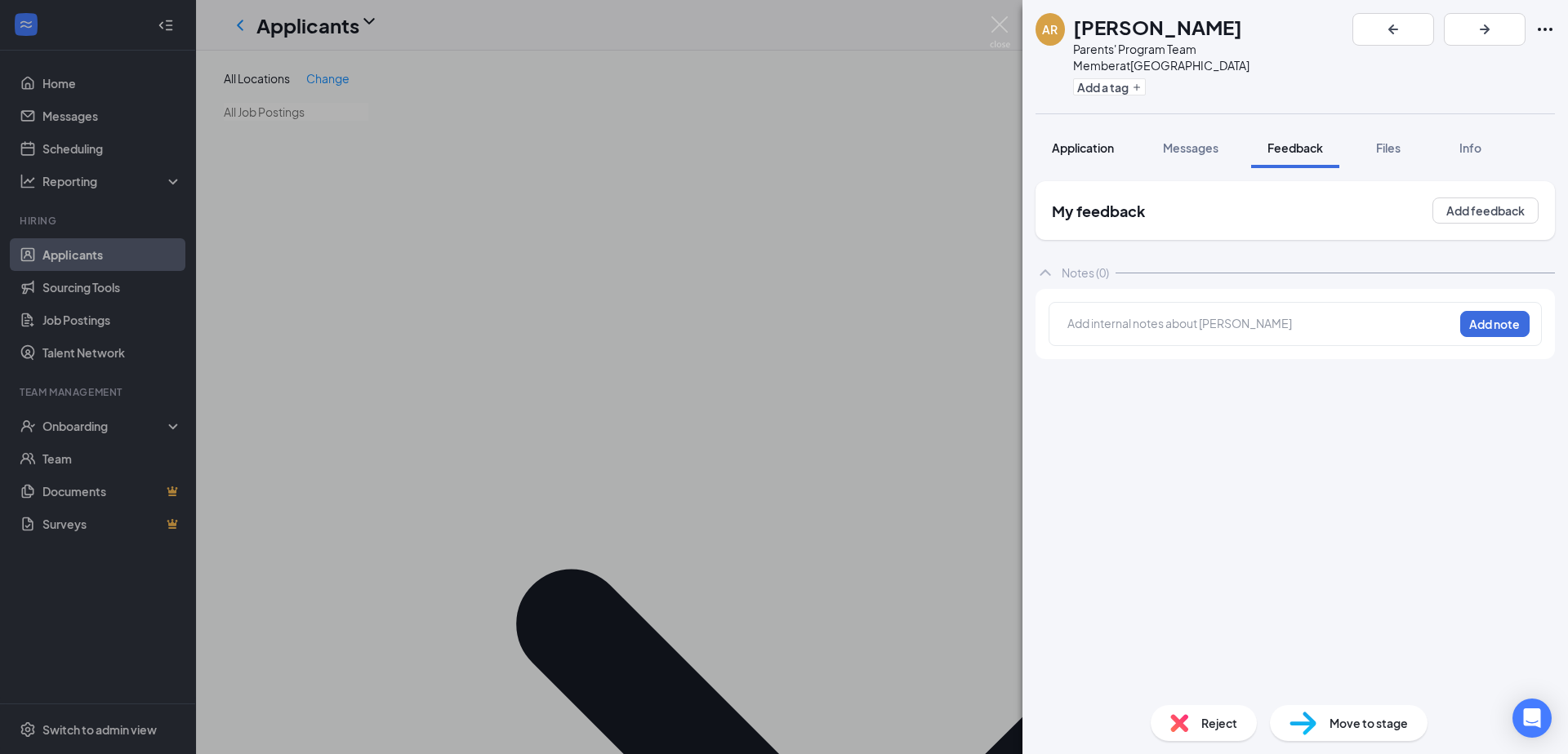
click at [1078, 127] on button "Application" at bounding box center [1082, 147] width 95 height 41
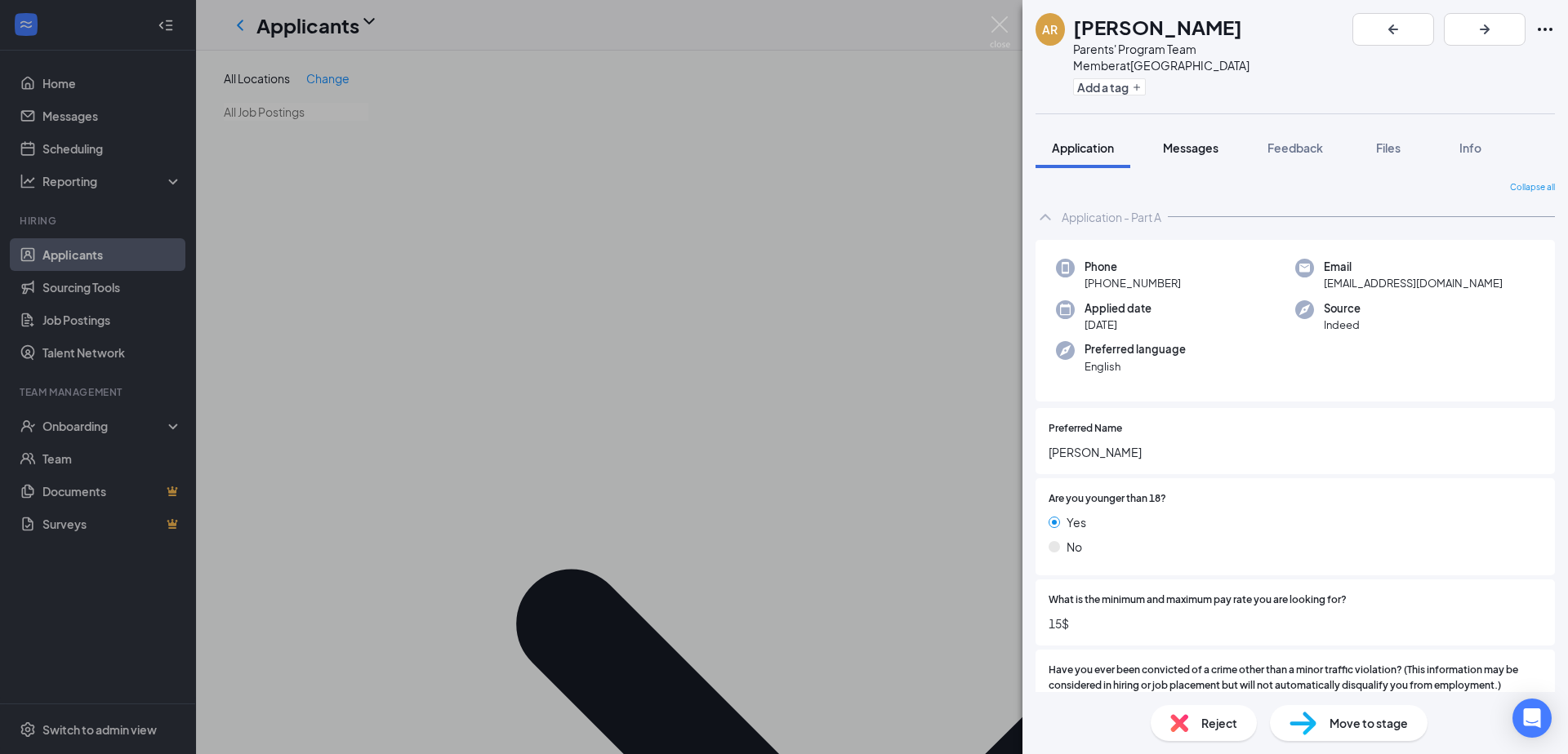
click at [1187, 141] on span "Messages" at bounding box center [1191, 147] width 56 height 14
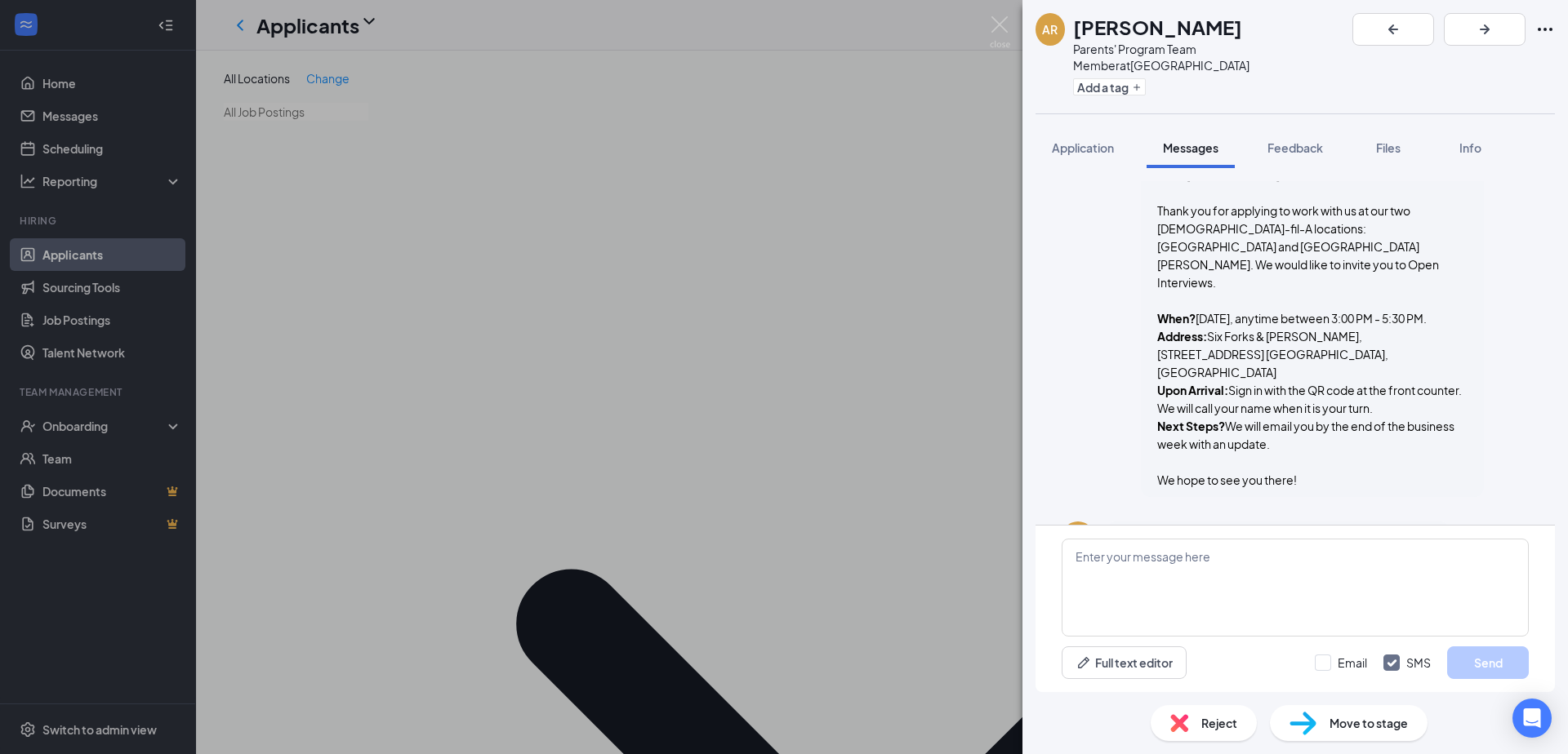
scroll to position [824, 0]
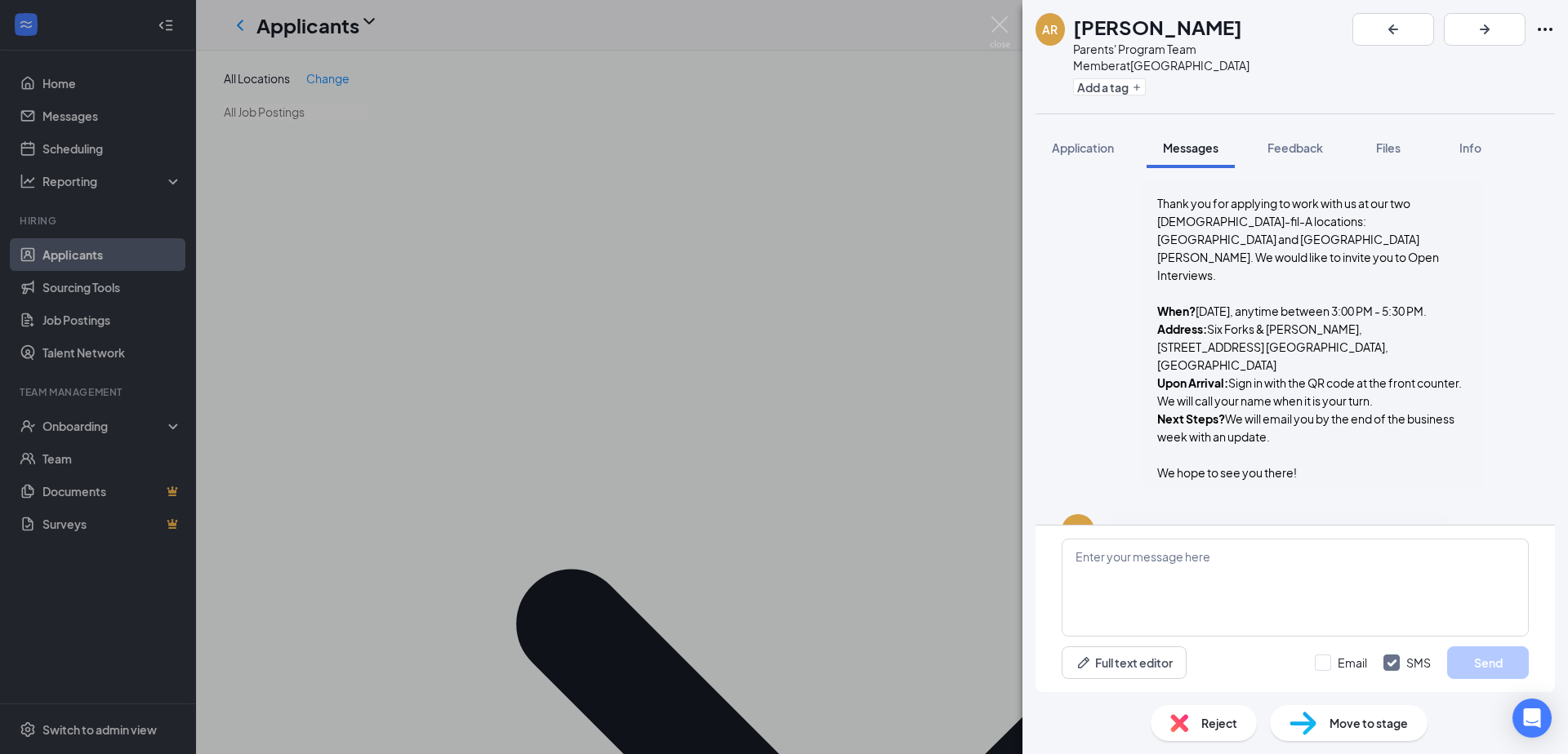
click at [459, 119] on div "AR [PERSON_NAME] Parents' Program Team Member at [GEOGRAPHIC_DATA] Add a tag Ap…" at bounding box center [784, 377] width 1568 height 754
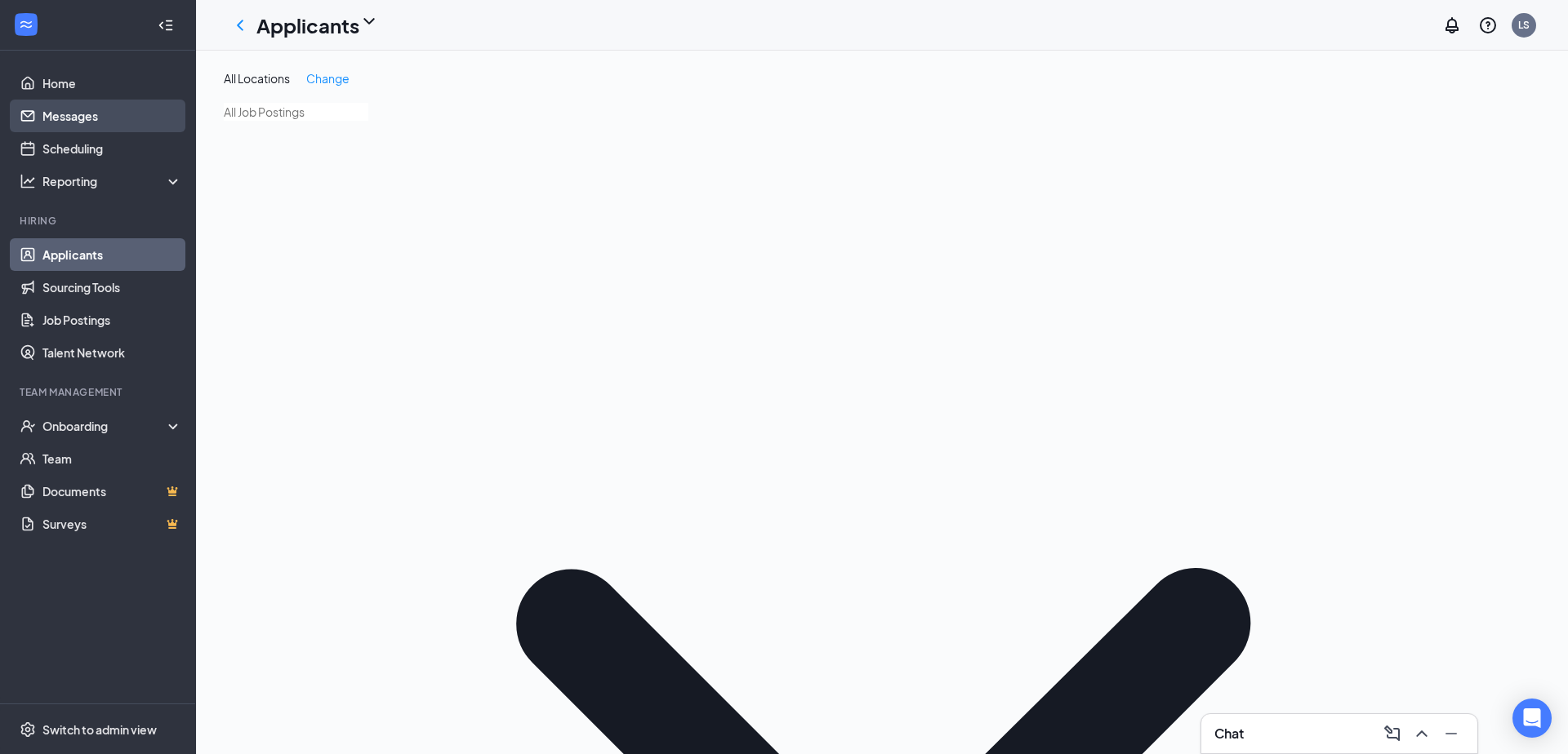
click at [97, 111] on link "Messages" at bounding box center [112, 116] width 140 height 33
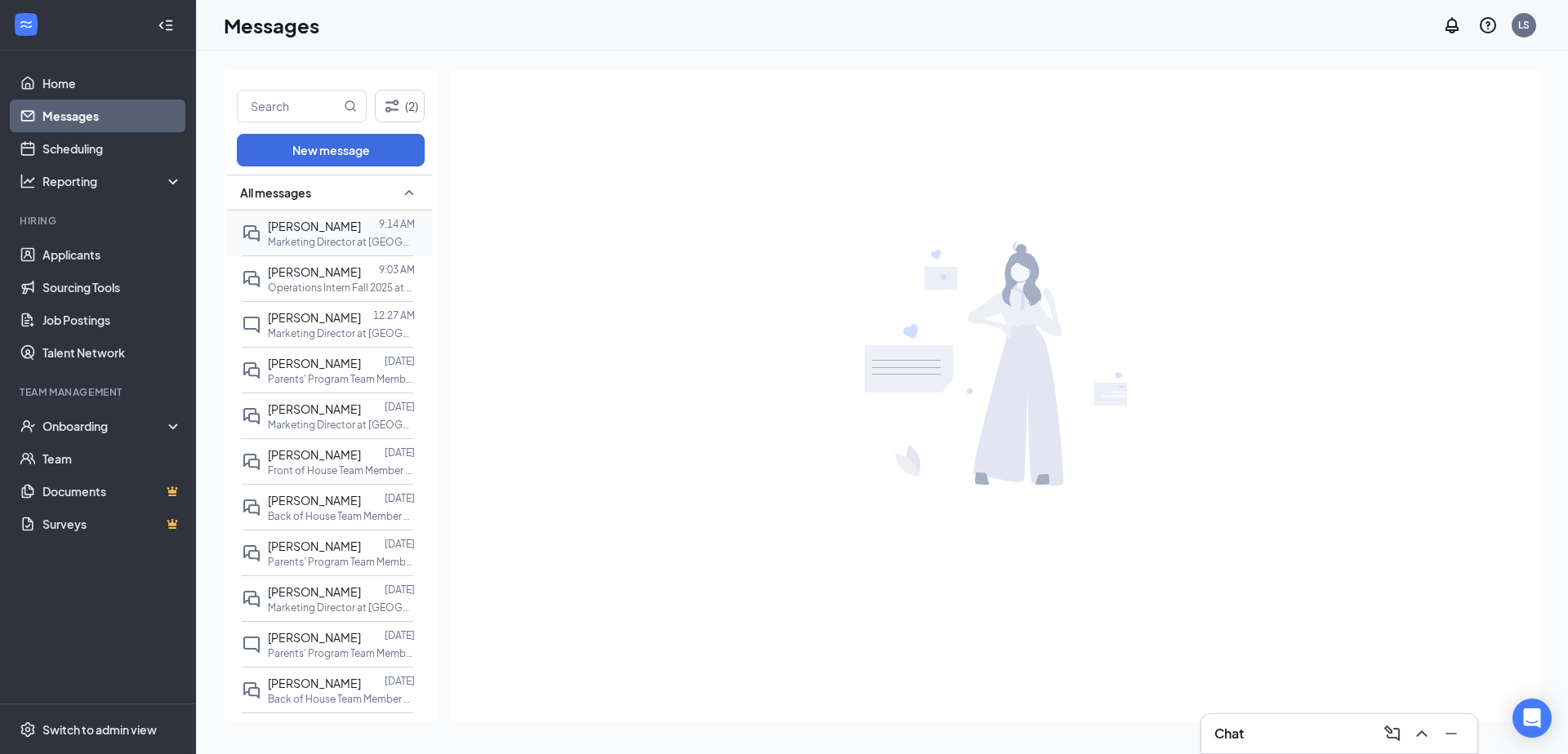
click at [325, 214] on div "[PERSON_NAME] 9:14 AM Marketing Director at [GEOGRAPHIC_DATA] and [PERSON_NAME]…" at bounding box center [327, 233] width 171 height 45
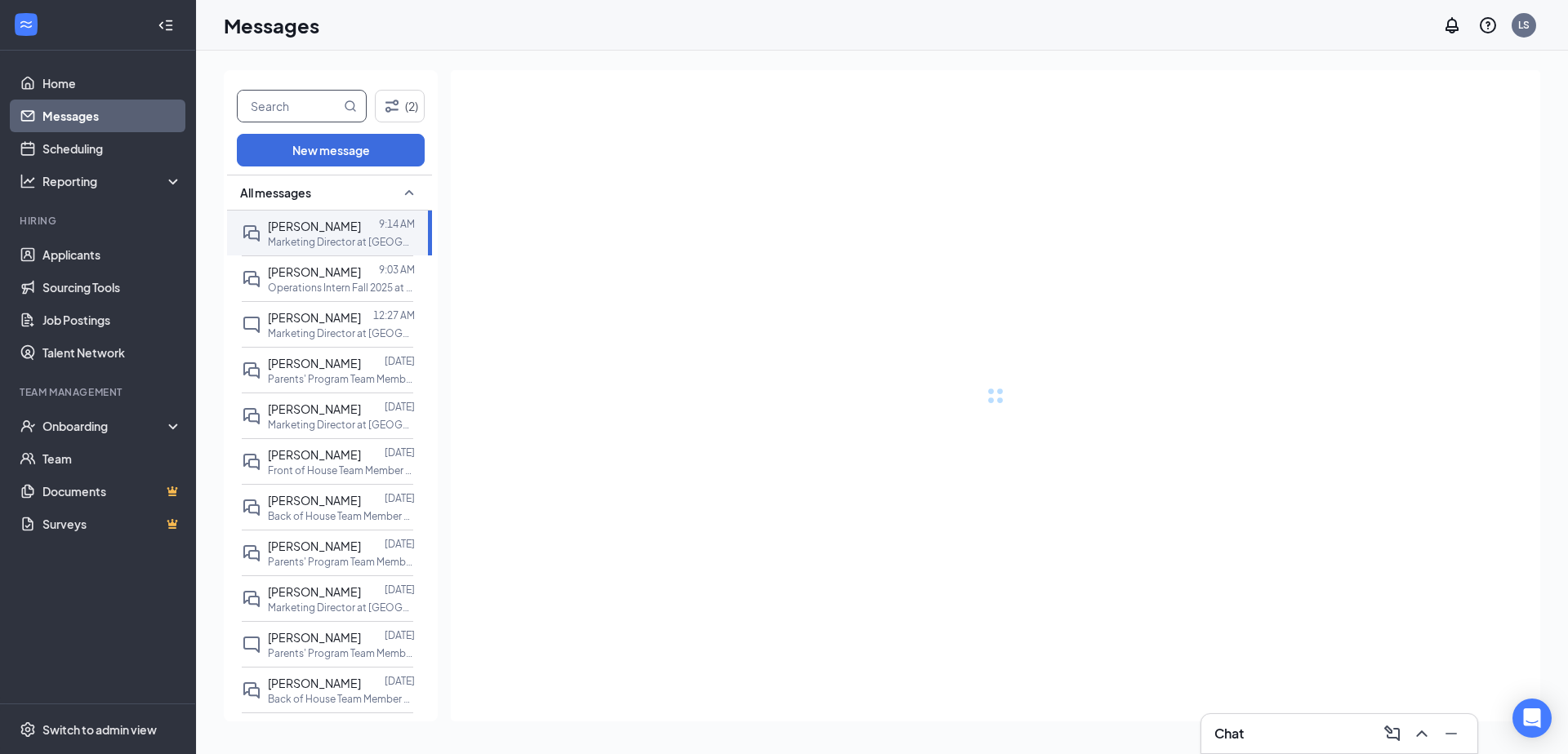
click at [299, 109] on input "text" at bounding box center [288, 106] width 103 height 31
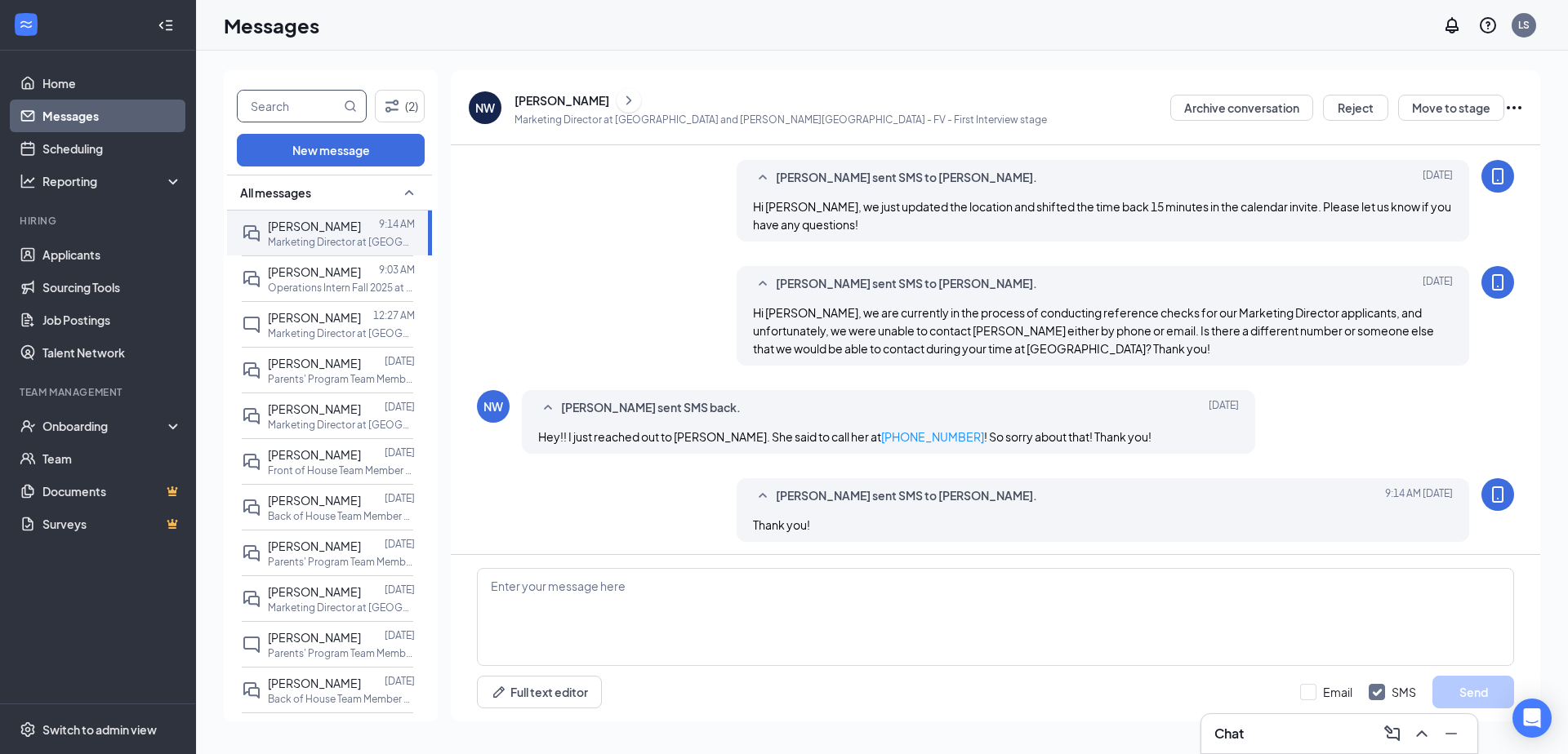
scroll to position [812, 0]
click at [323, 384] on p "Parents' Program Team Member at [GEOGRAPHIC_DATA]" at bounding box center [341, 379] width 147 height 14
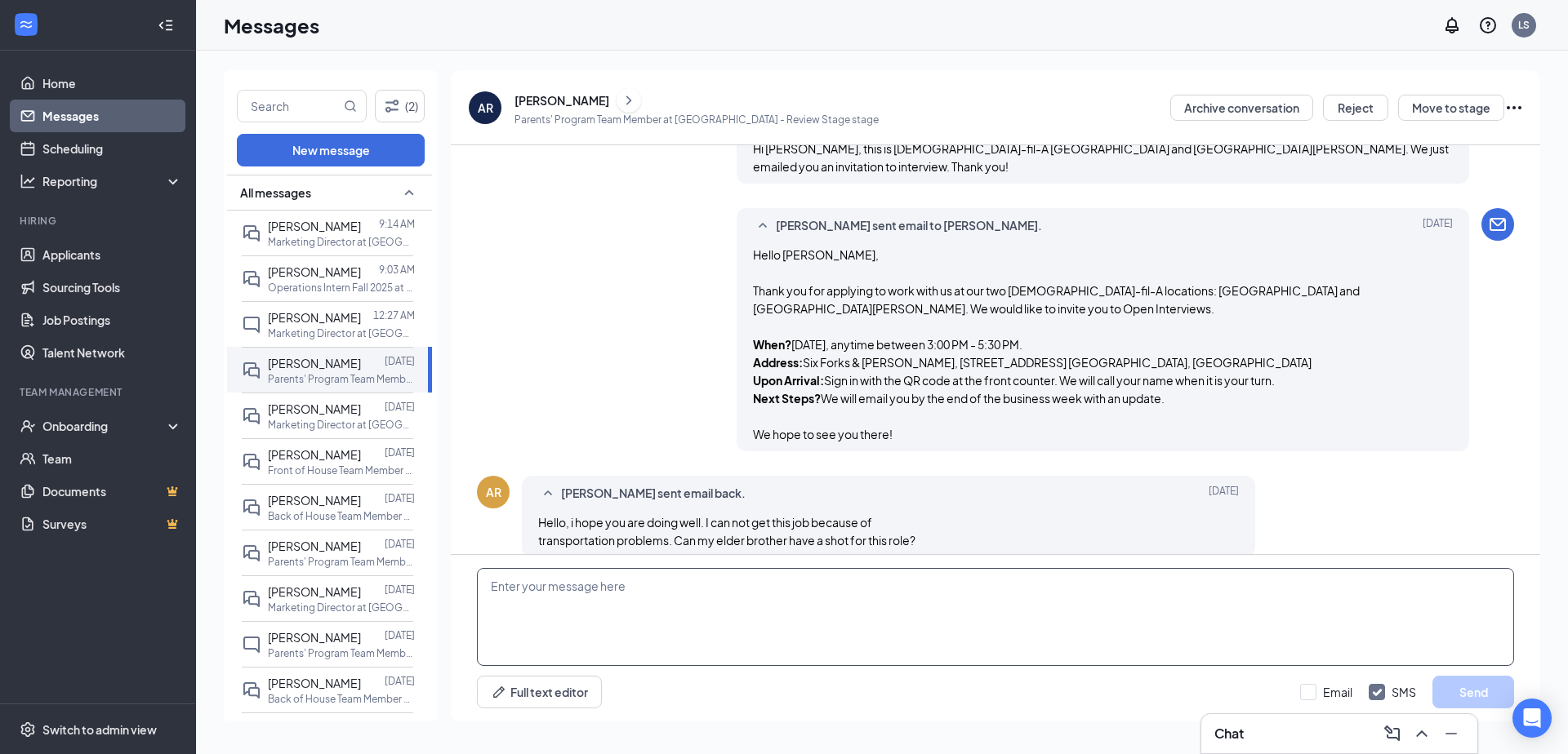
scroll to position [475, 0]
click at [673, 576] on textarea at bounding box center [995, 617] width 1037 height 98
click at [1317, 689] on input "Email" at bounding box center [1326, 691] width 53 height 16
checkbox input "true"
click at [1404, 689] on input "SMS" at bounding box center [1393, 691] width 47 height 16
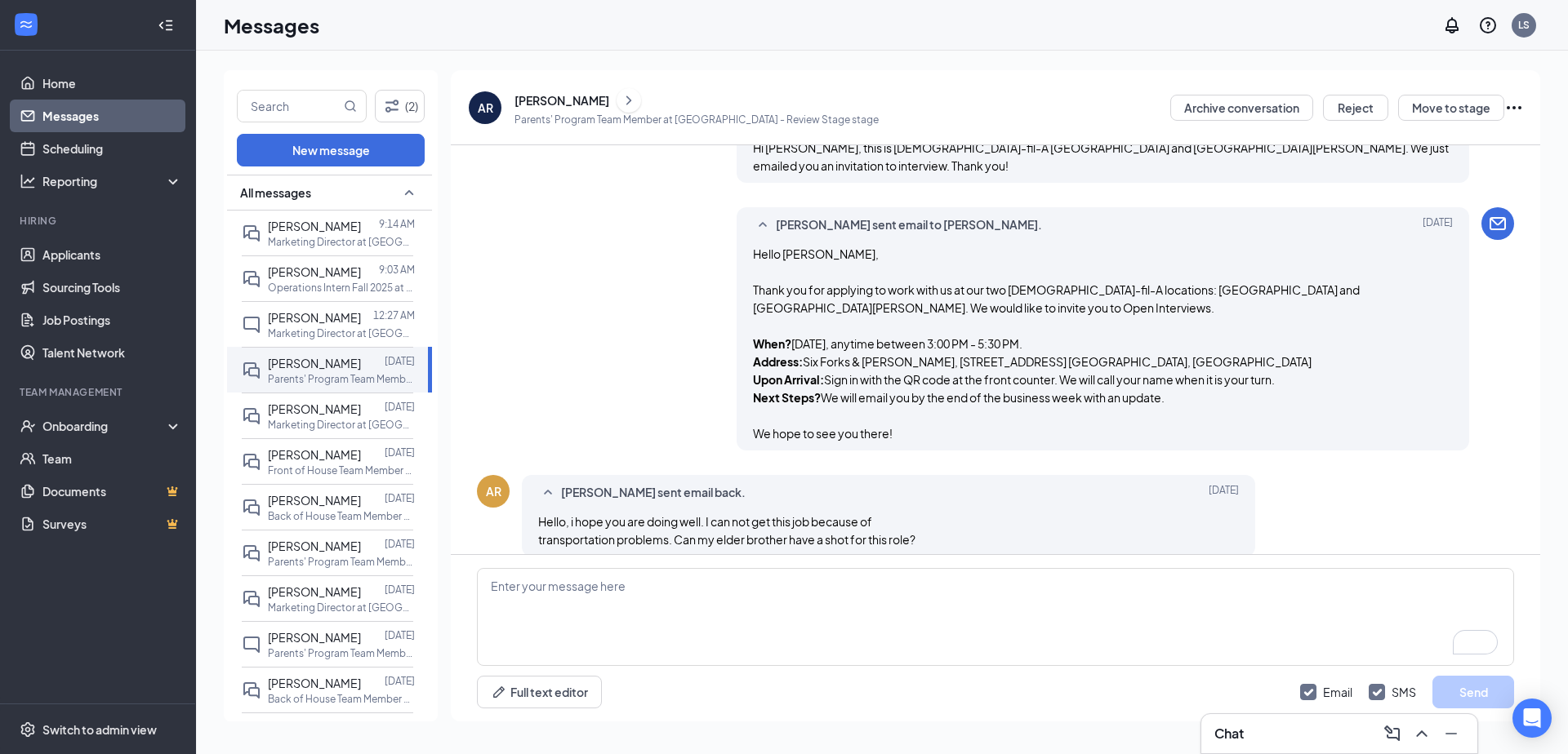
checkbox input "false"
click at [1318, 634] on textarea "To enrich screen reader interactions, please activate Accessibility in Grammarl…" at bounding box center [995, 617] width 1037 height 98
drag, startPoint x: 1318, startPoint y: 634, endPoint x: 964, endPoint y: 688, distance: 358.1
click at [964, 688] on div "Full text editor Email SMS Send" at bounding box center [995, 638] width 1089 height 167
click at [964, 688] on div "Full text editor Email SMS Send" at bounding box center [995, 692] width 1037 height 33
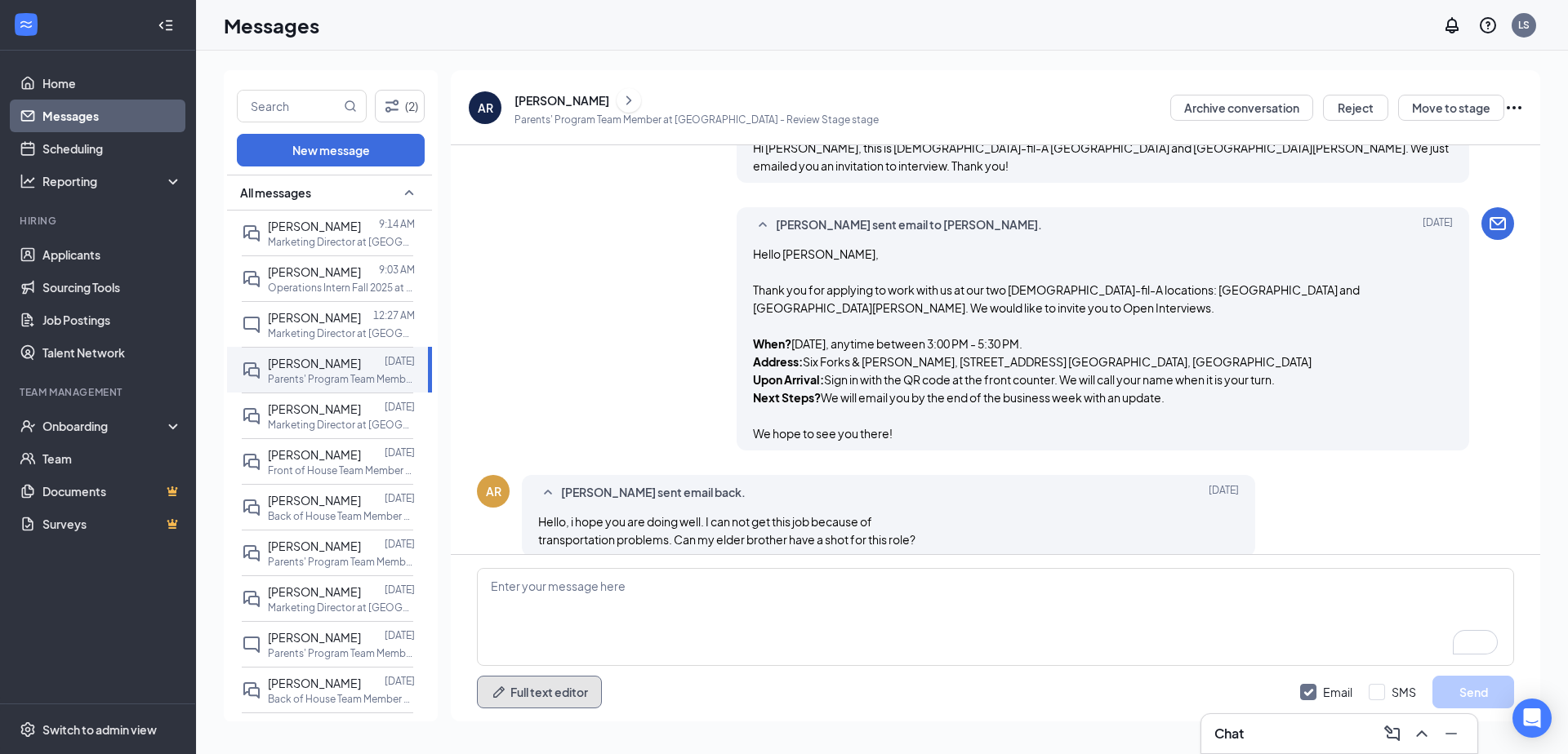
click at [547, 690] on button "Full text editor" at bounding box center [539, 692] width 125 height 33
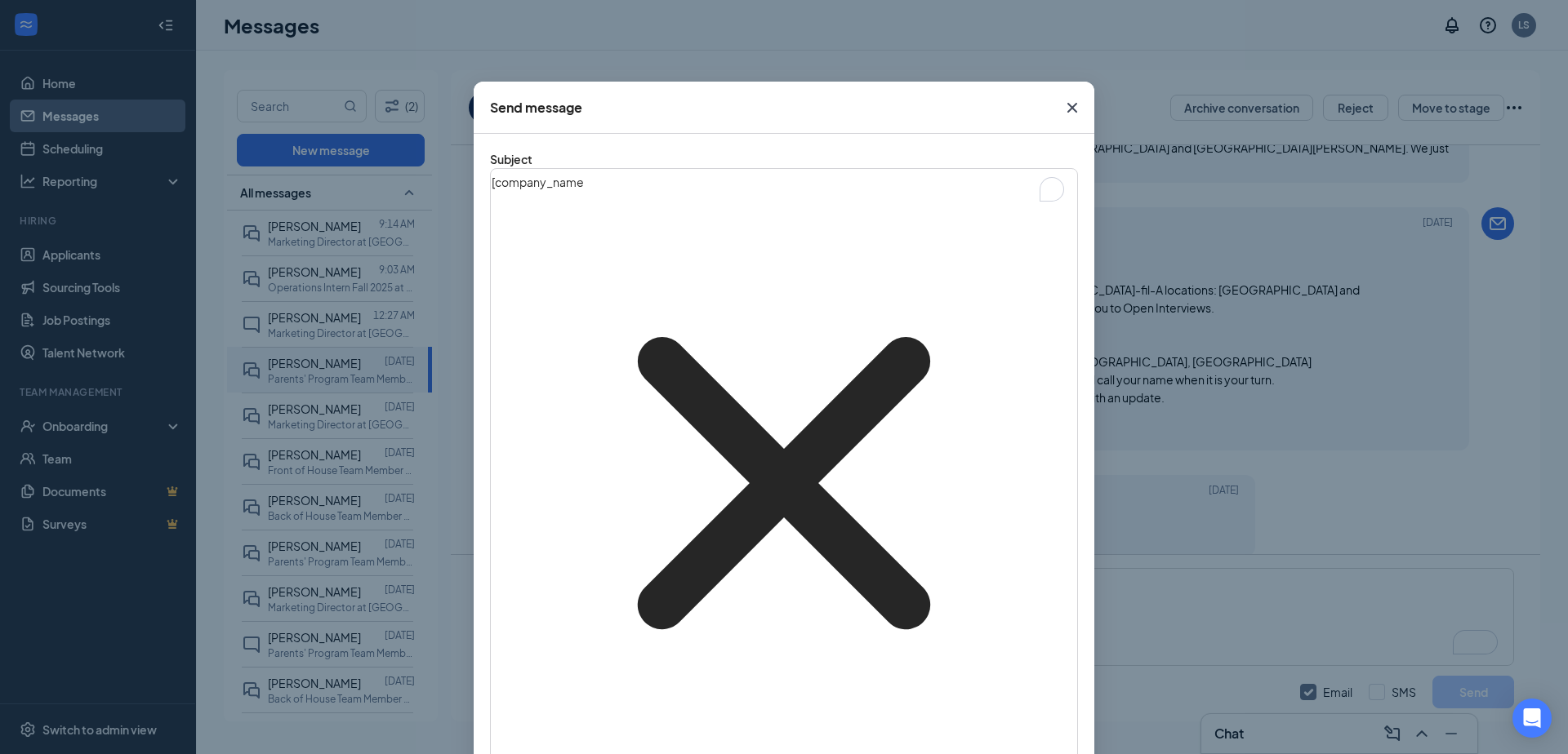
click at [775, 208] on div "[ company_name‌‌‌‌ {{company_name}} ] Job Application Update" at bounding box center [784, 483] width 585 height 627
drag, startPoint x: 796, startPoint y: 190, endPoint x: 500, endPoint y: 180, distance: 296.2
click at [500, 180] on div "[ company_name‌‌‌‌ {{company_name}} ] Job Application Update" at bounding box center [784, 483] width 585 height 627
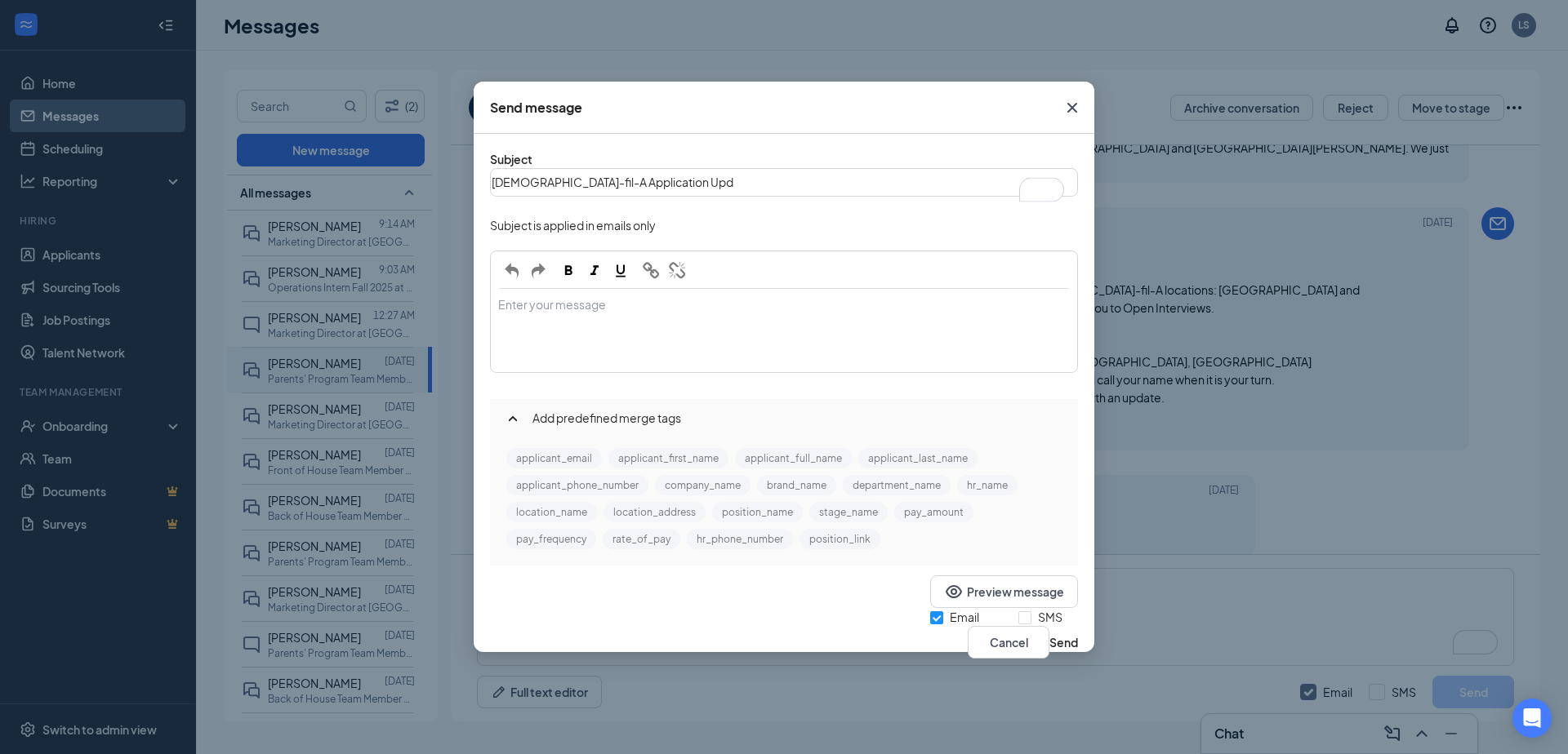
click at [1076, 112] on icon "Cross" at bounding box center [1072, 108] width 10 height 10
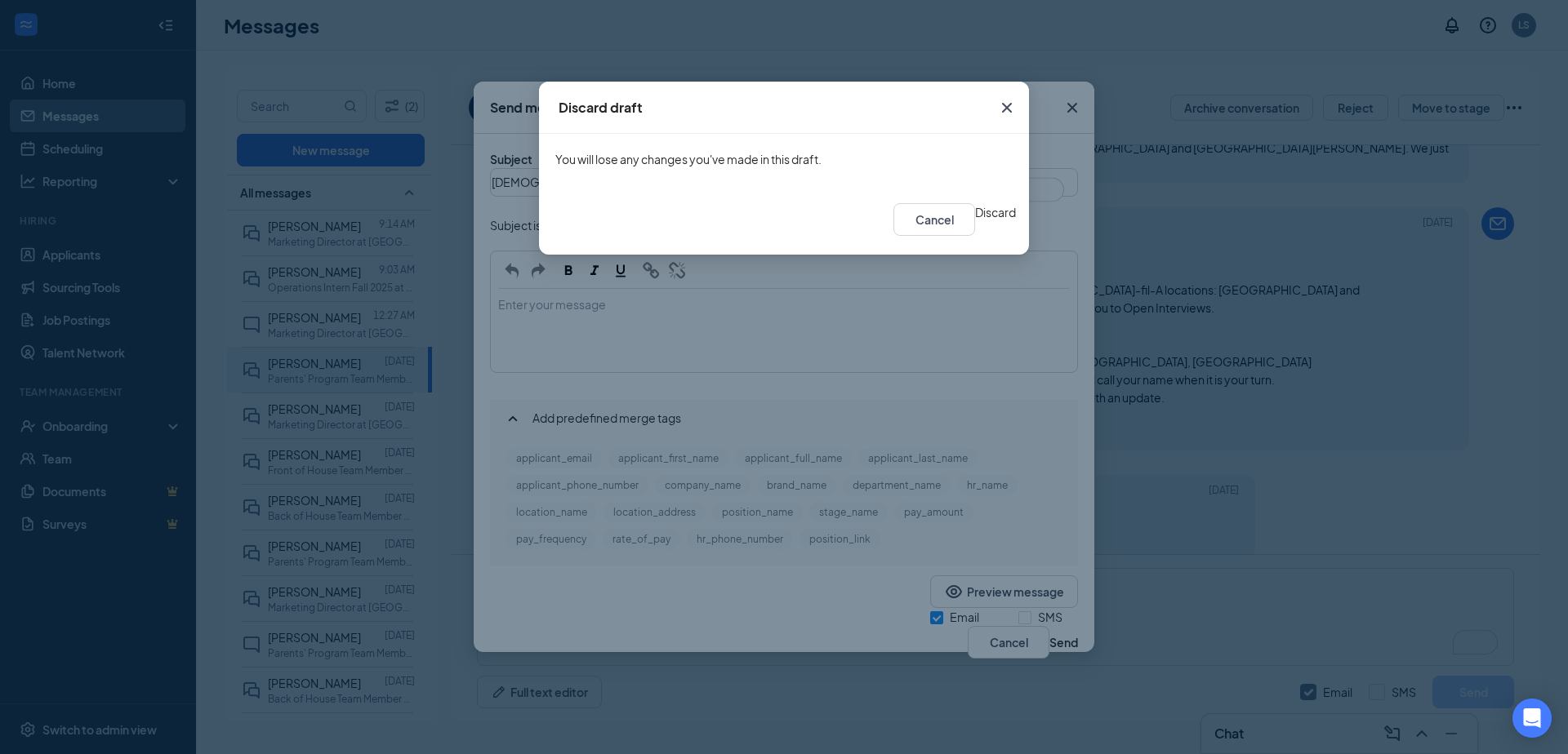
click at [975, 221] on button "Discard" at bounding box center [995, 212] width 41 height 18
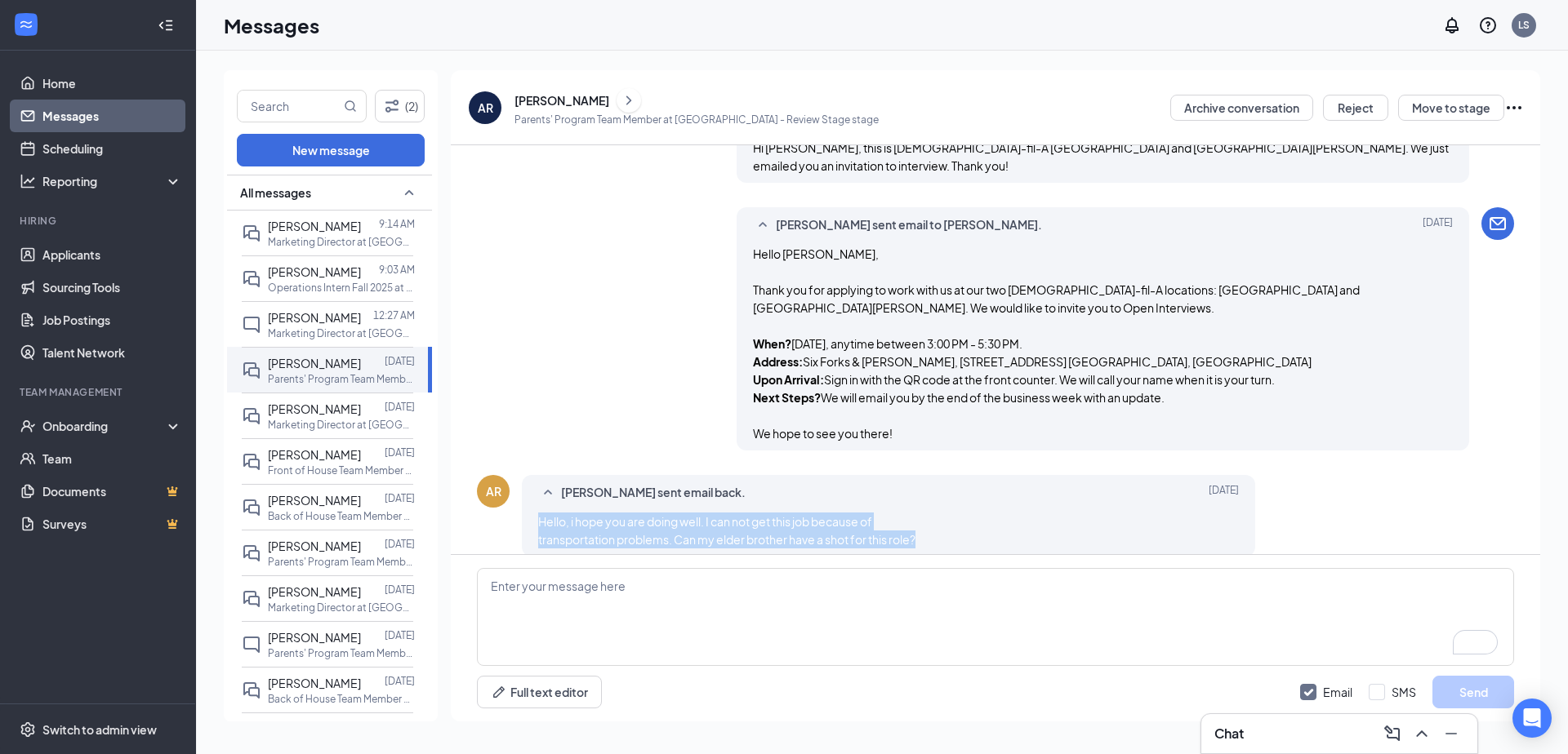
drag, startPoint x: 945, startPoint y: 523, endPoint x: 510, endPoint y: 507, distance: 435.3
click at [510, 507] on div "AR [PERSON_NAME] sent email back. [DATE] Hello, i hope you are doing well. I ca…" at bounding box center [995, 520] width 1037 height 90
copy span "Hello, i hope you are doing well. I can not get this job because of transportat…"
click at [601, 585] on textarea "To enrich screen reader interactions, please activate Accessibility in Grammarl…" at bounding box center [995, 617] width 1037 height 98
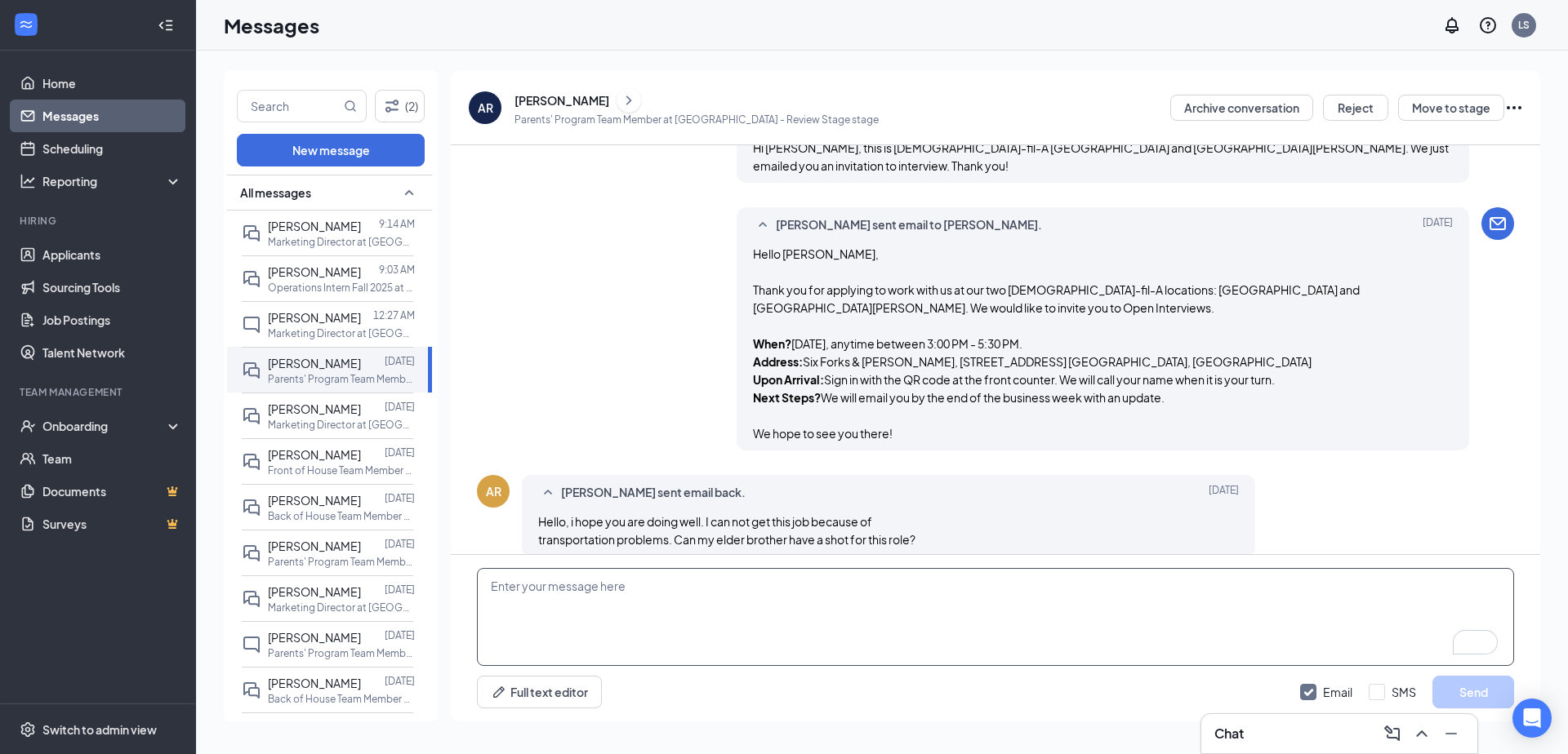
click at [756, 608] on textarea "To enrich screen reader interactions, please activate Accessibility in Grammarl…" at bounding box center [995, 617] width 1037 height 98
click at [947, 712] on div "Full text editor Email SMS Send" at bounding box center [995, 638] width 1089 height 167
click at [546, 697] on button "Full text editor" at bounding box center [539, 692] width 125 height 33
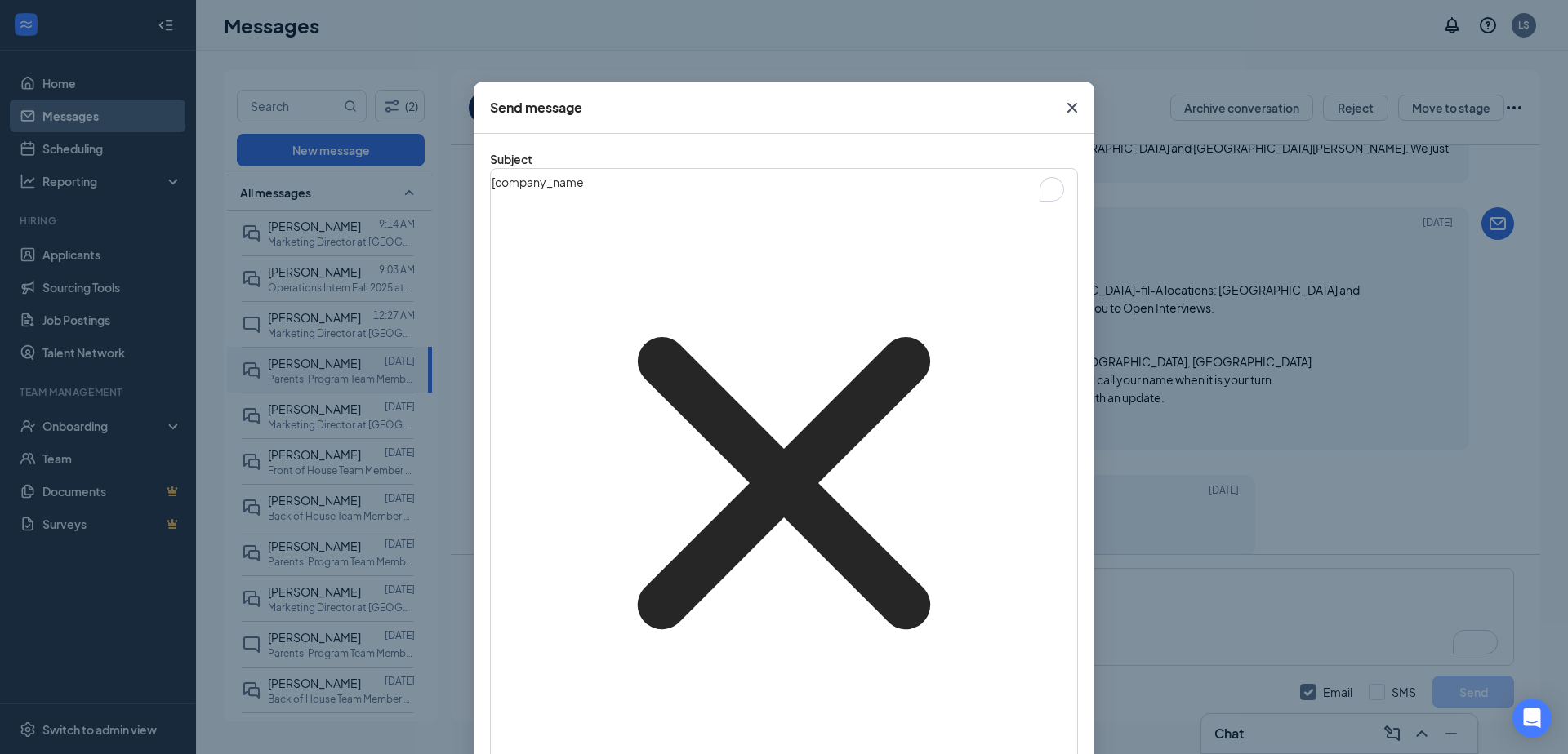
click at [794, 211] on div "[ company_name‌‌‌‌ {{company_name}} ] Job Application Update" at bounding box center [784, 483] width 585 height 627
drag, startPoint x: 794, startPoint y: 210, endPoint x: 535, endPoint y: 202, distance: 259.1
click at [535, 202] on div "[ company_name‌‌‌‌ {{company_name}} ] Job Application Update" at bounding box center [784, 483] width 585 height 627
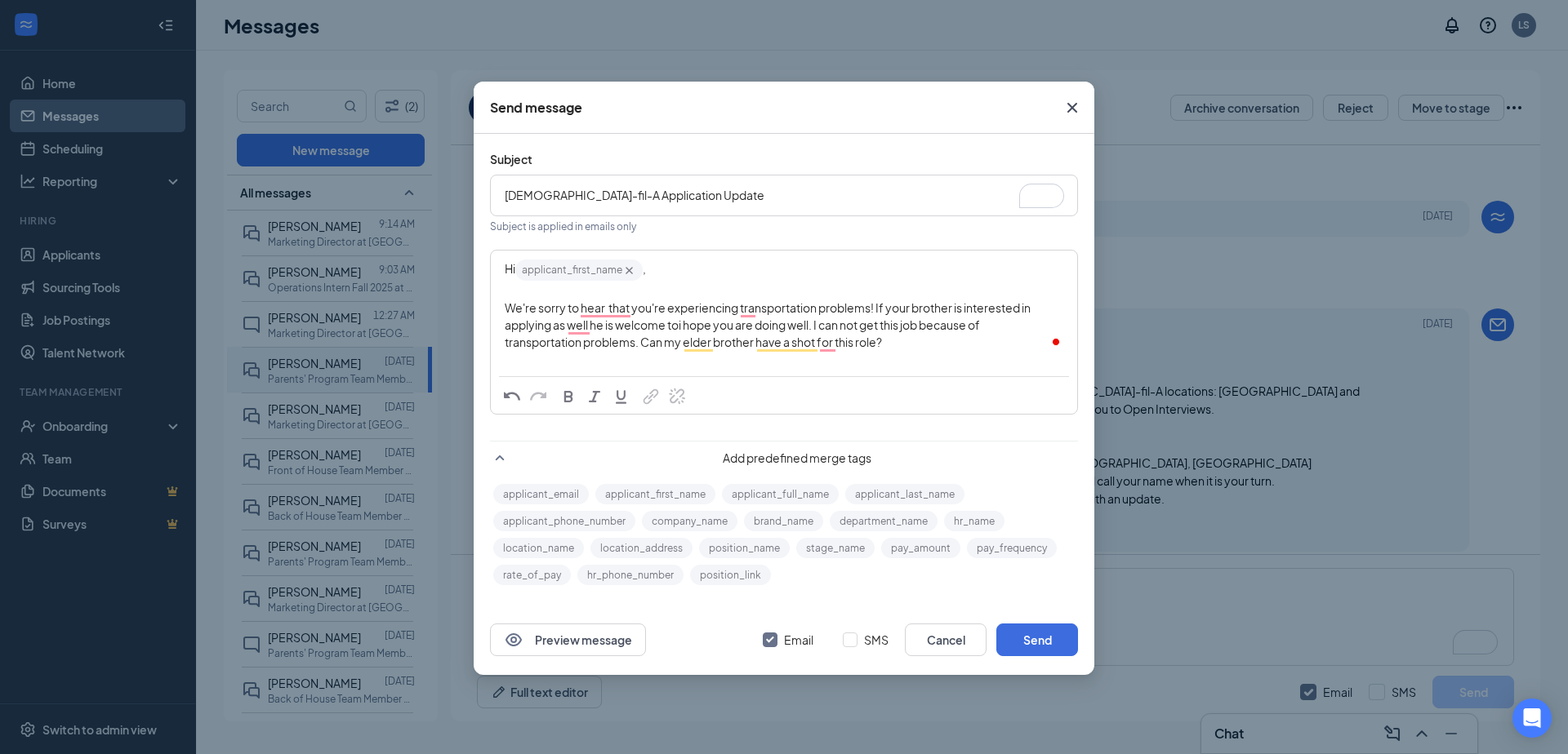
scroll to position [475, 0]
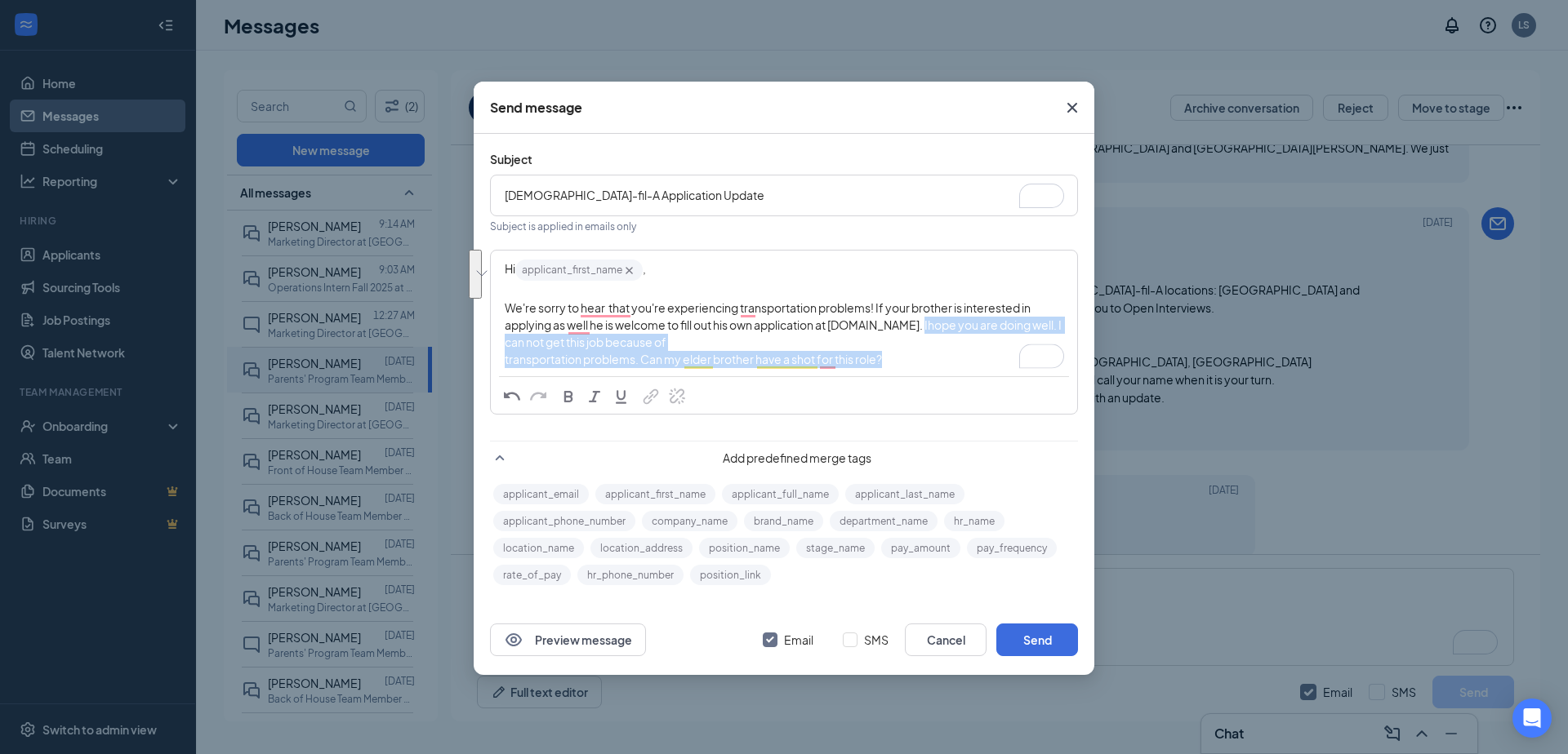
drag, startPoint x: 933, startPoint y: 352, endPoint x: 931, endPoint y: 330, distance: 22.1
click at [931, 330] on div "H i applicant_first_name‌‌‌‌ {{applicant_first_name}} , We're sorry to hear tha…" at bounding box center [783, 313] width 559 height 110
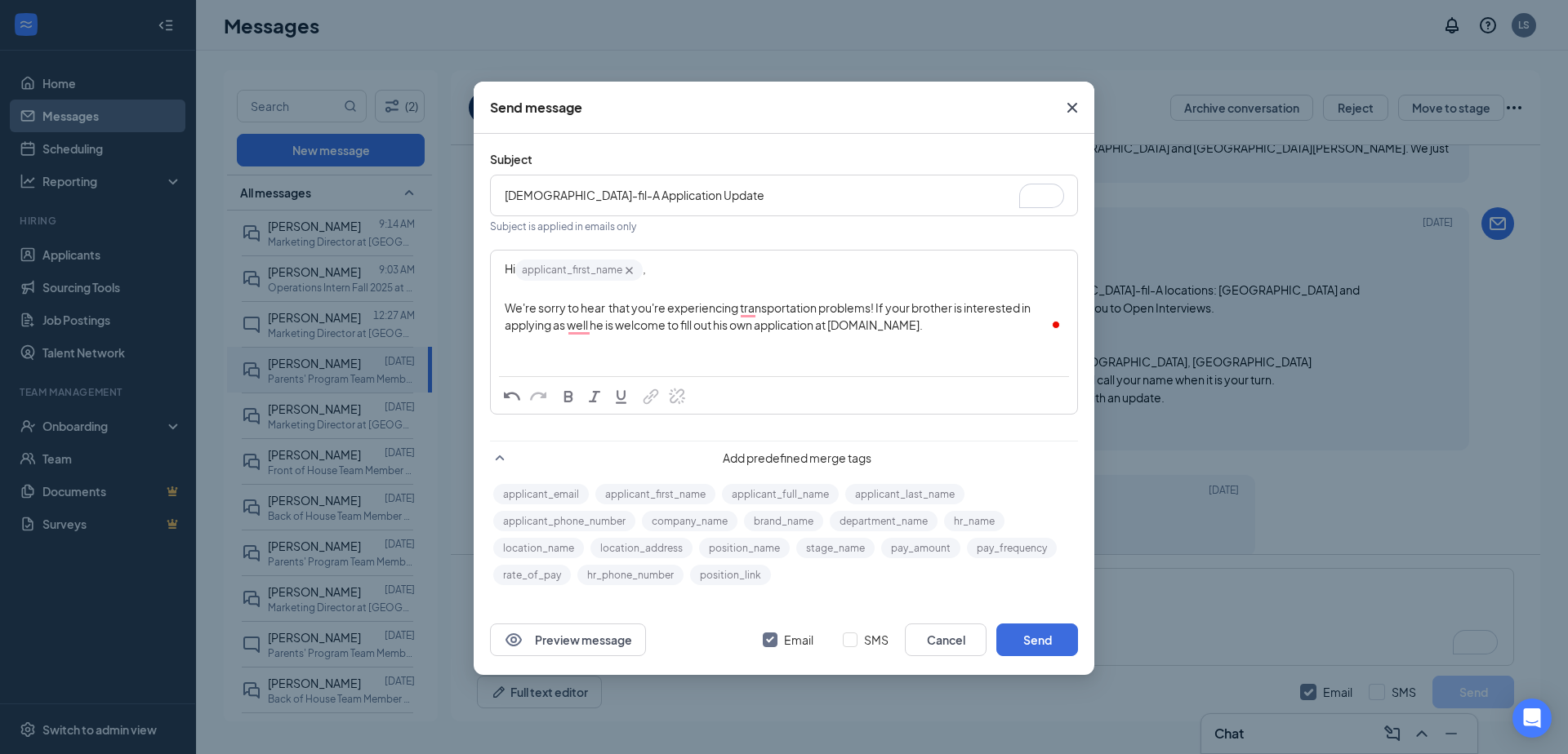
click at [606, 308] on span "We're sorry to hear that you're experiencing transportation problems! If your b…" at bounding box center [768, 316] width 527 height 32
click at [590, 324] on span "We're sorry to hear that you're experiencing transportation problems! If your b…" at bounding box center [767, 316] width 525 height 32
click at [791, 313] on span "We're sorry to hear that you're experiencing transportation problems! If your b…" at bounding box center [767, 316] width 525 height 32
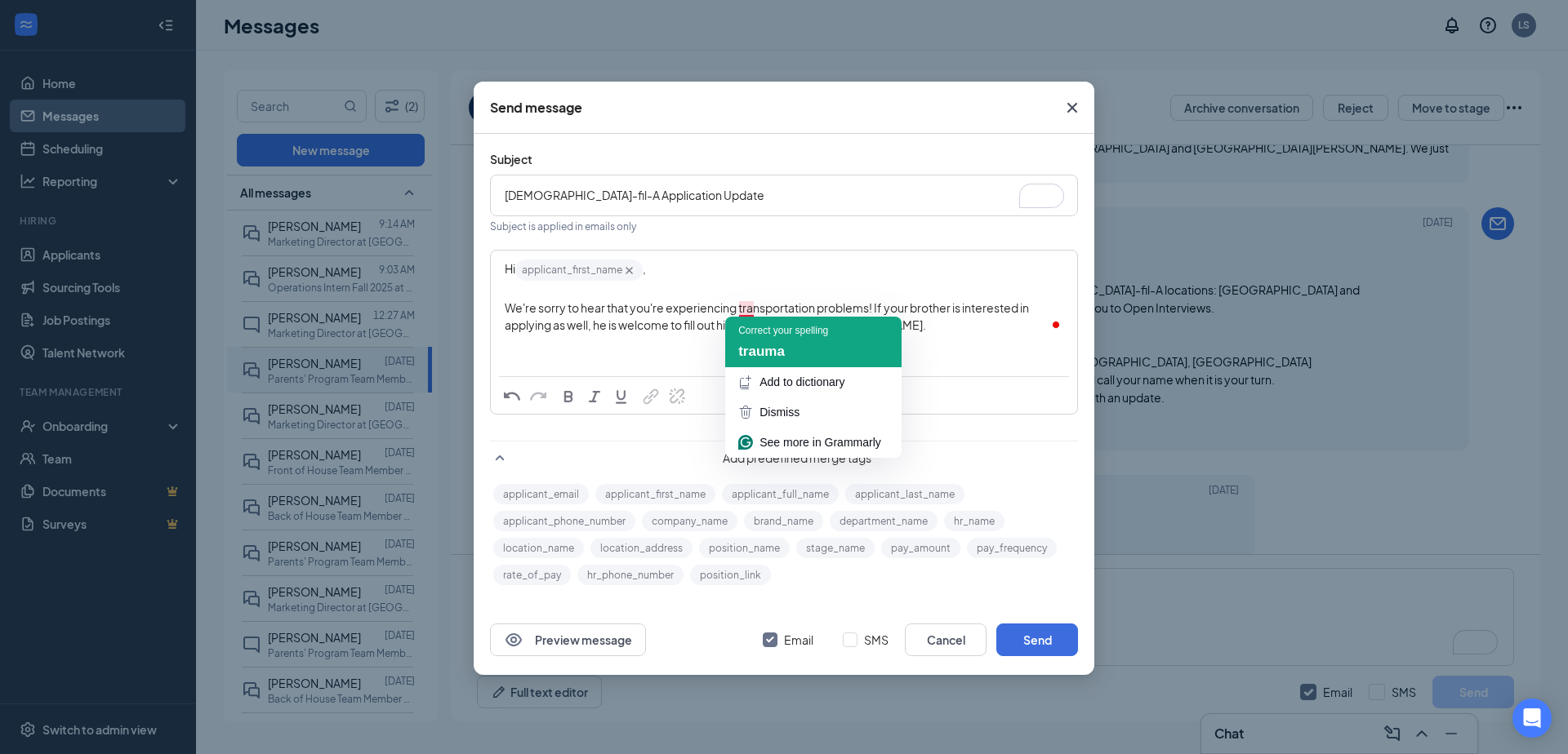
click at [864, 329] on div "Correct your spelling" at bounding box center [813, 330] width 150 height 14
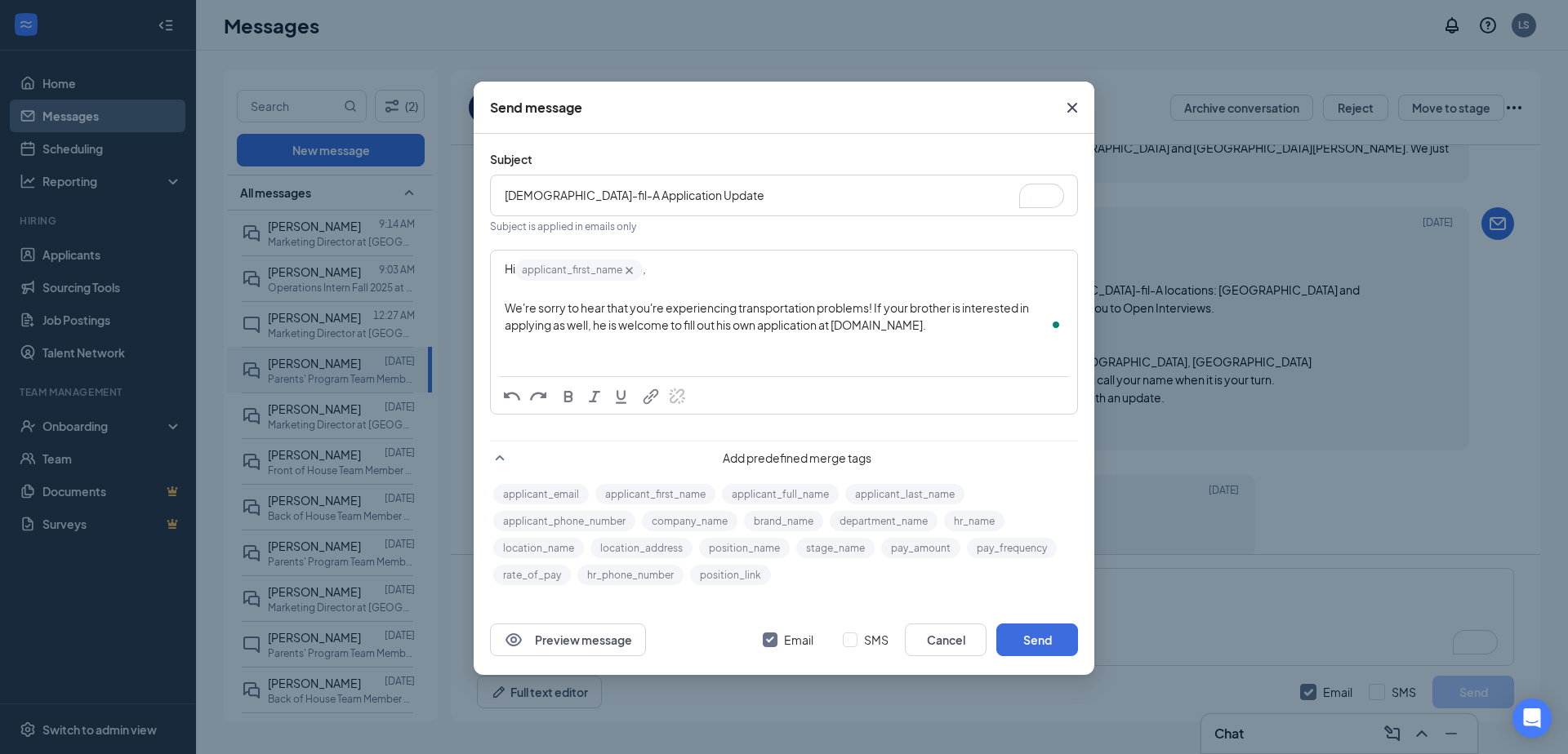
click at [924, 326] on span "We're sorry to hear that you're experiencing transportation problems! If your b…" at bounding box center [767, 316] width 525 height 32
click at [936, 323] on div "We're sorry to hear that you're experiencing transportation problems! If your b…" at bounding box center [783, 317] width 559 height 34
click at [879, 305] on span "We're sorry to hear that you're experiencing transportation problems! If your b…" at bounding box center [777, 324] width 547 height 49
drag, startPoint x: 939, startPoint y: 335, endPoint x: 931, endPoint y: 326, distance: 12.0
click at [931, 326] on div "We're sorry to hear that you're experiencing transportation problems! If your b…" at bounding box center [783, 325] width 559 height 52
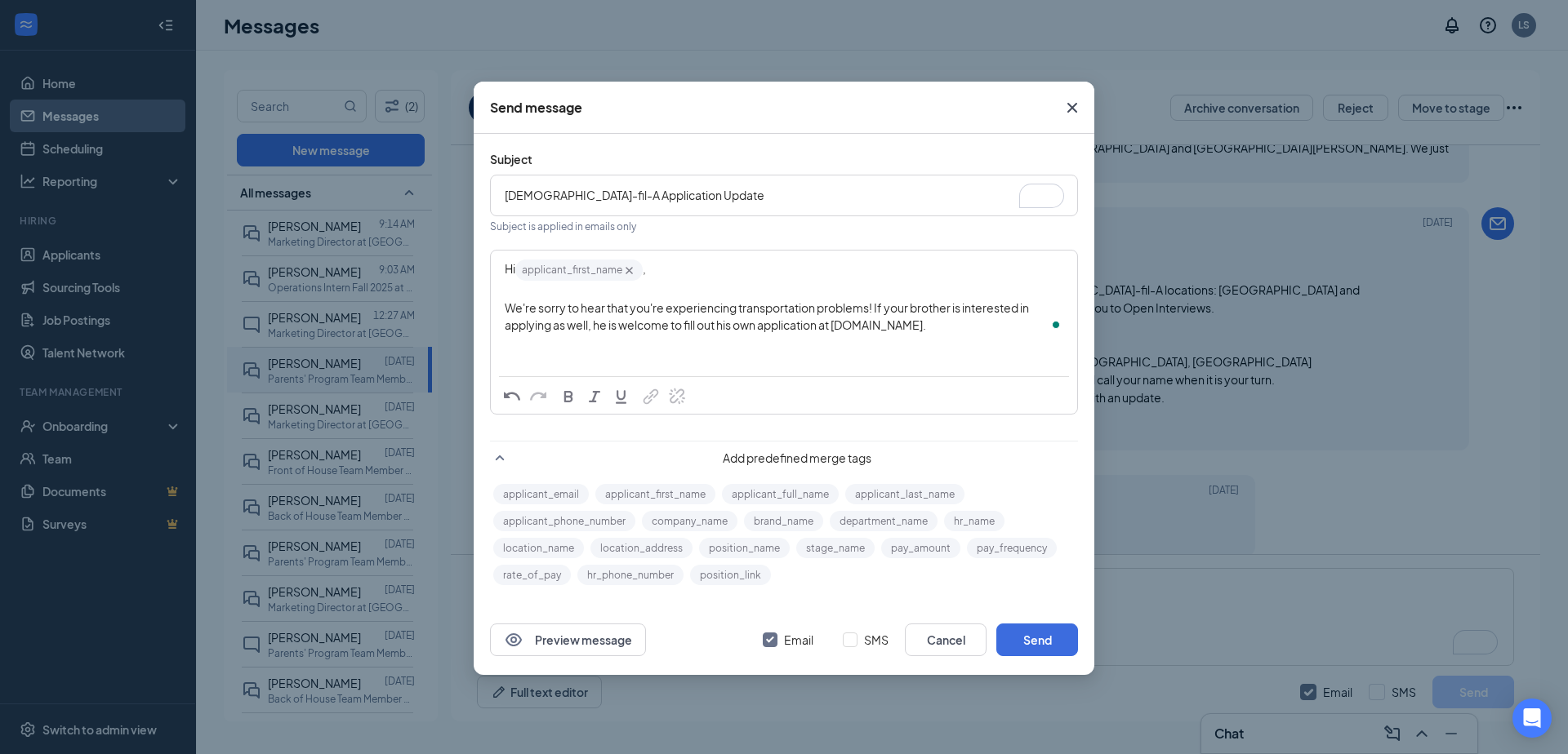
click at [877, 305] on span "We're sorry to hear that you're experiencing transportation problems! If your b…" at bounding box center [767, 316] width 525 height 32
click at [983, 307] on span "If anything changes for you, feel free to reach back out to us." at bounding box center [775, 316] width 541 height 32
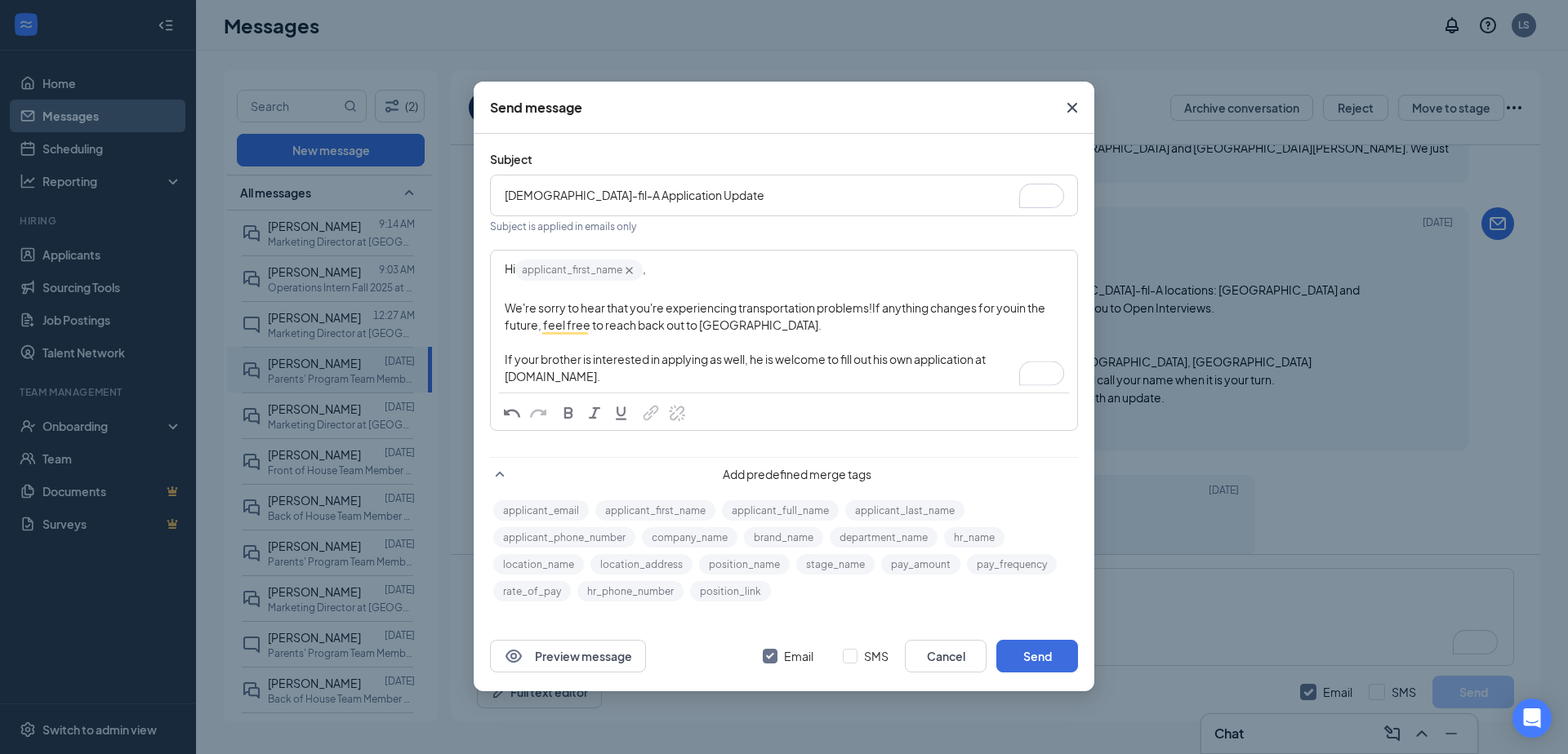
click at [821, 320] on div "We're sorry to hear that you're experiencing transportation problems! If anythi…" at bounding box center [783, 317] width 559 height 34
click at [755, 327] on div "We're sorry to hear that you're experiencing transportation problems! If anythi…" at bounding box center [783, 317] width 559 height 34
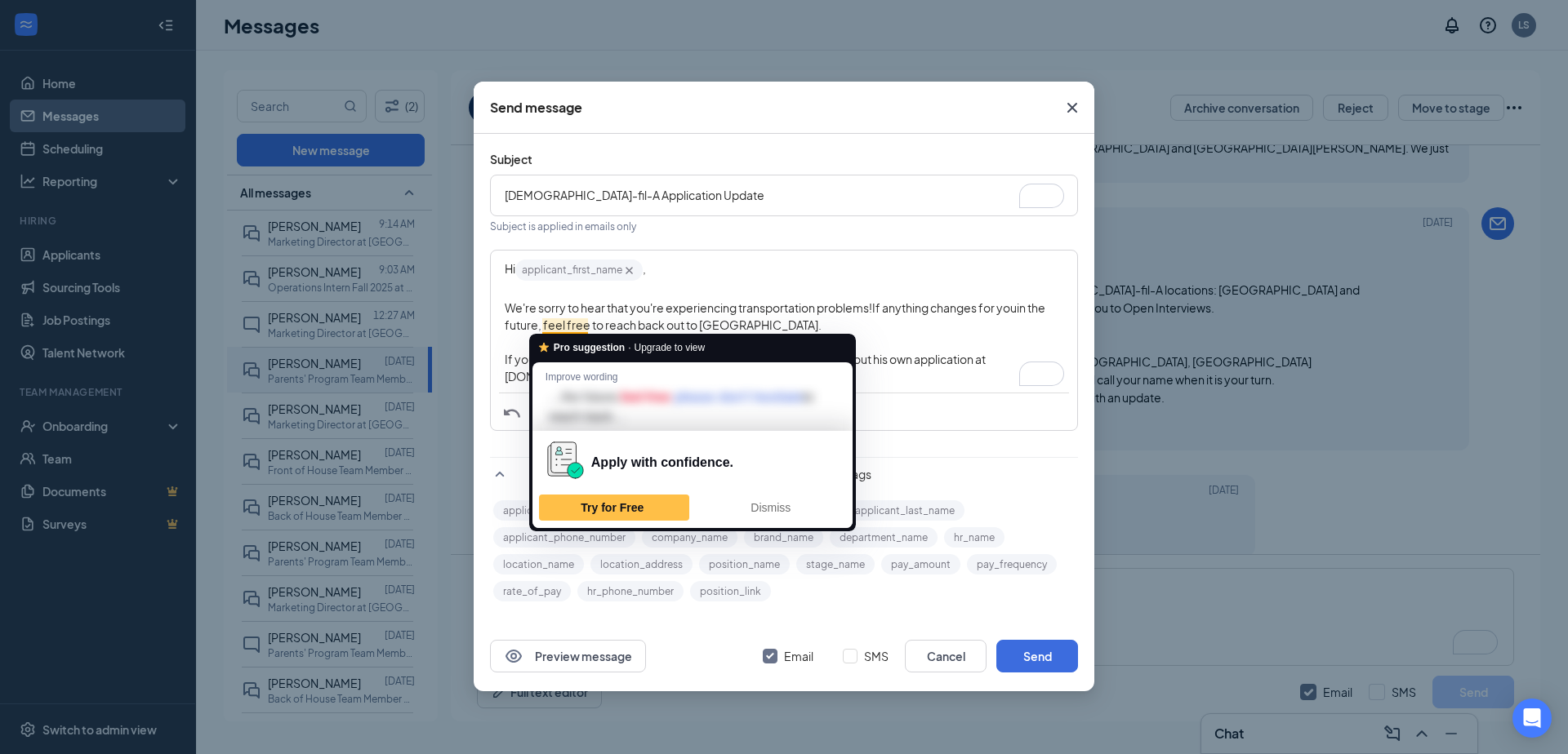
click at [513, 344] on div "To enrich screen reader interactions, please activate Accessibility in Grammarl…" at bounding box center [783, 342] width 559 height 17
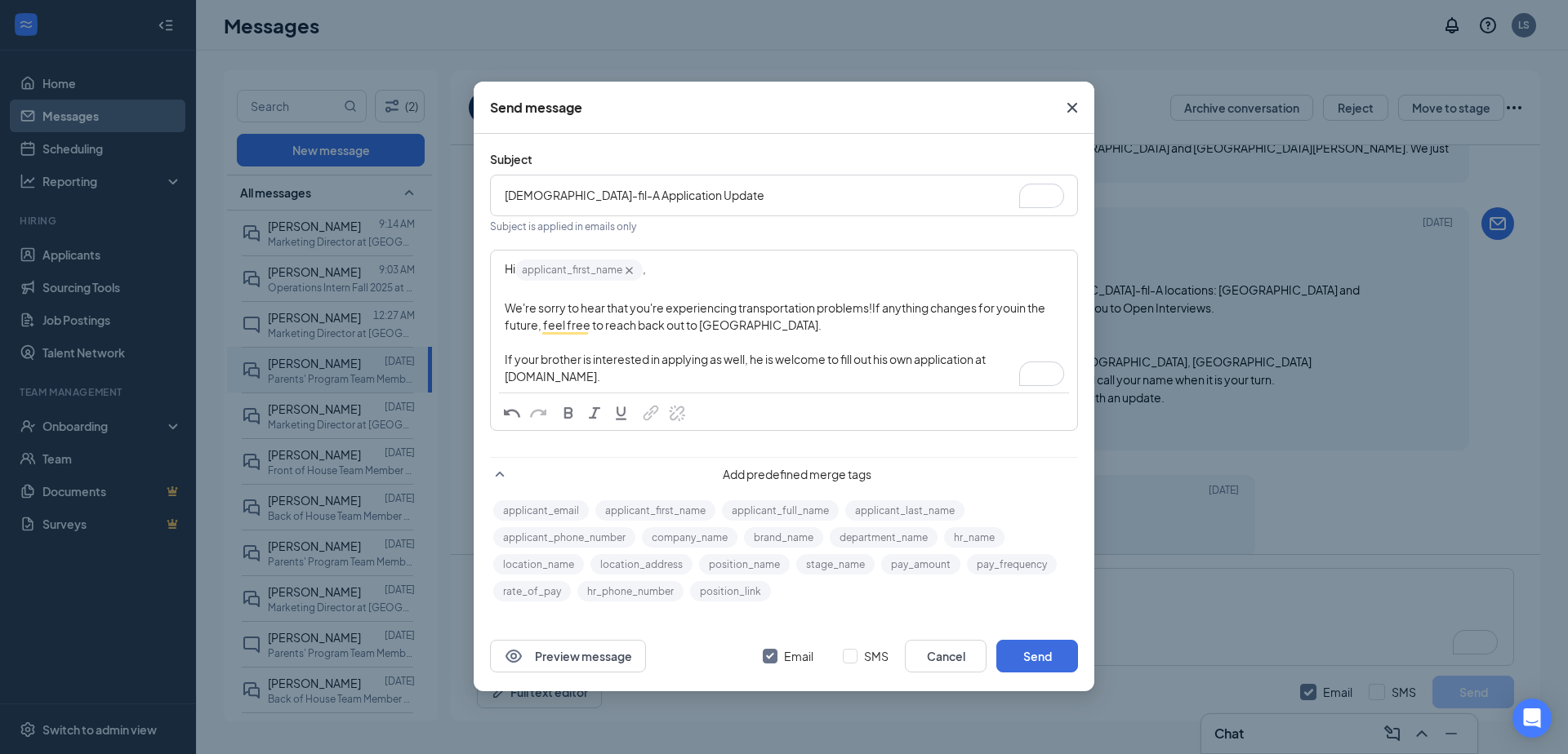
click at [536, 363] on span "If your brother is interested in applying as well, he is welcome to fill out hi…" at bounding box center [745, 368] width 482 height 32
click at [620, 363] on span "If your brother is interested in applying as well, he is welcome to fill out hi…" at bounding box center [745, 368] width 482 height 32
click at [901, 363] on span "If your brother is interested in applying as well, he is welcome to fill out hi…" at bounding box center [745, 368] width 482 height 32
click at [938, 359] on span "If your brother is interested in applying as well, he is welcome to fill out hi…" at bounding box center [745, 368] width 482 height 32
click at [798, 369] on div "If your brother is interested in applying as well, he is welcome to fill out hi…" at bounding box center [783, 368] width 559 height 34
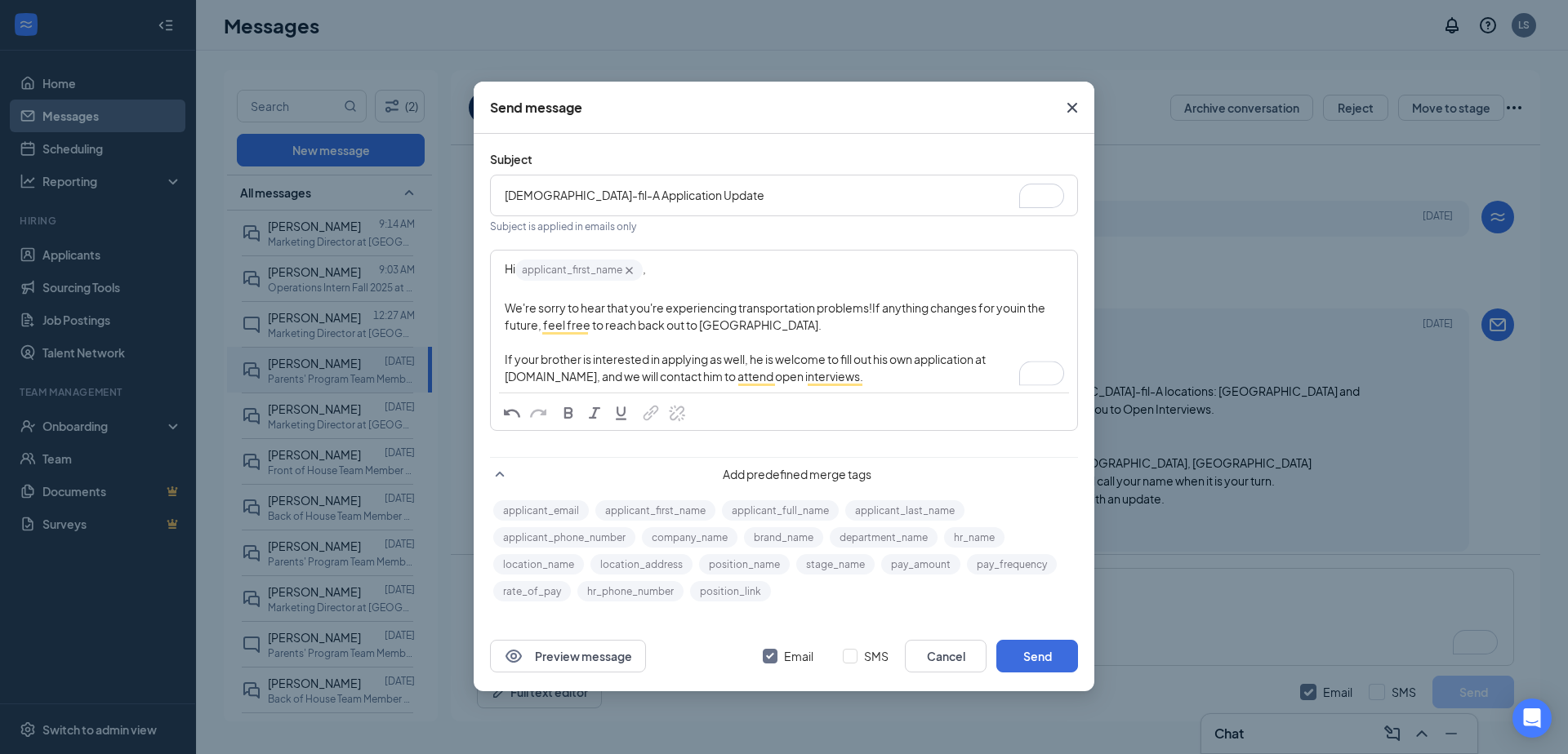
scroll to position [475, 0]
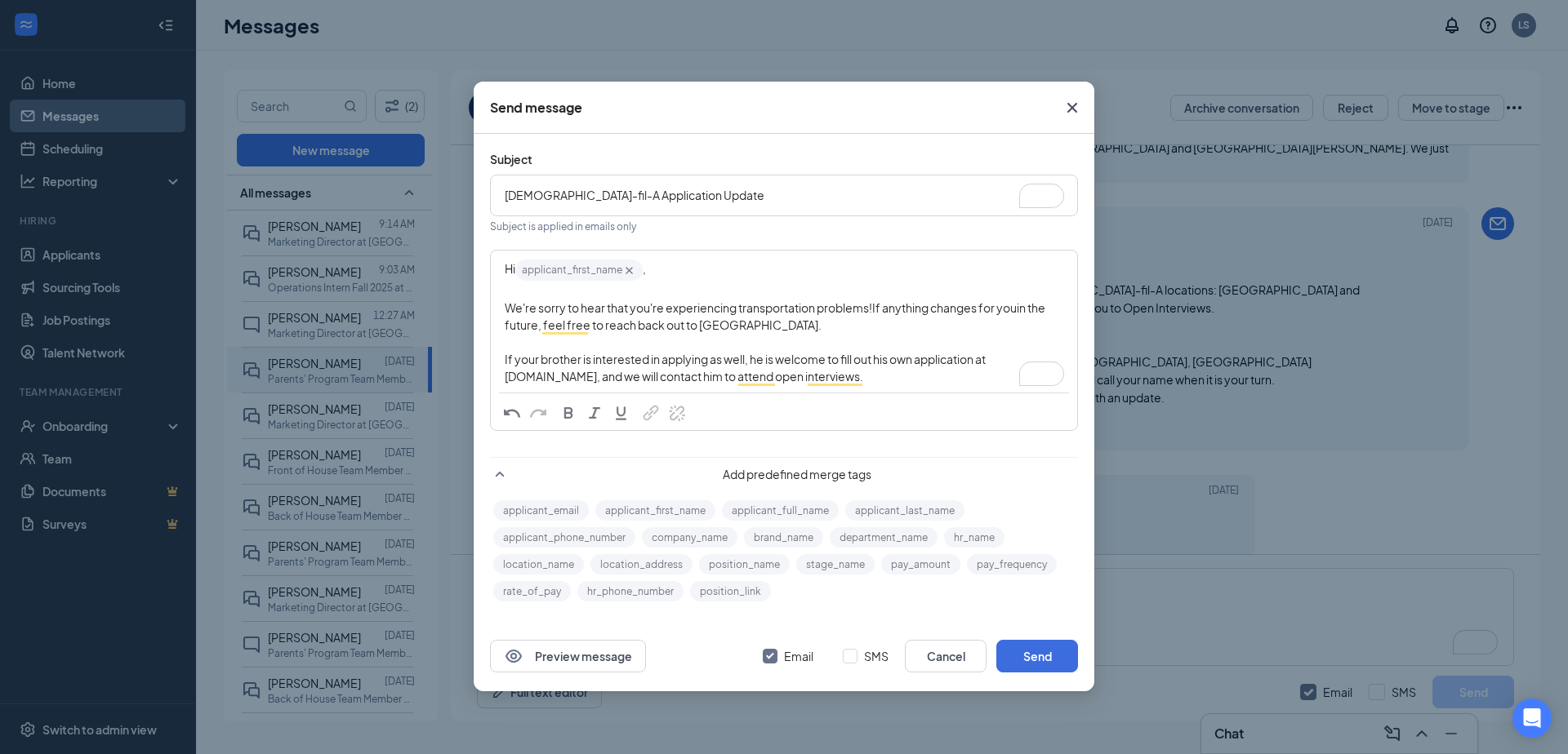
click at [872, 305] on span "We're sorry to hear that you're experiencing transportation problems!" at bounding box center [687, 307] width 367 height 14
click at [513, 304] on span "We're sorry to hear that you're experiencing transportation problems." at bounding box center [687, 307] width 367 height 14
click at [701, 309] on span "Thank you for reaching out to us! We're sorry to hear that you're experiencing …" at bounding box center [774, 307] width 540 height 14
click at [731, 308] on span "Thank you for reaching out to us! We are sorry to hear that you're experiencing…" at bounding box center [776, 307] width 545 height 14
click at [781, 310] on span "Thank you for reaching out to us! We are sorry to hear that you're experiencing…" at bounding box center [776, 307] width 545 height 14
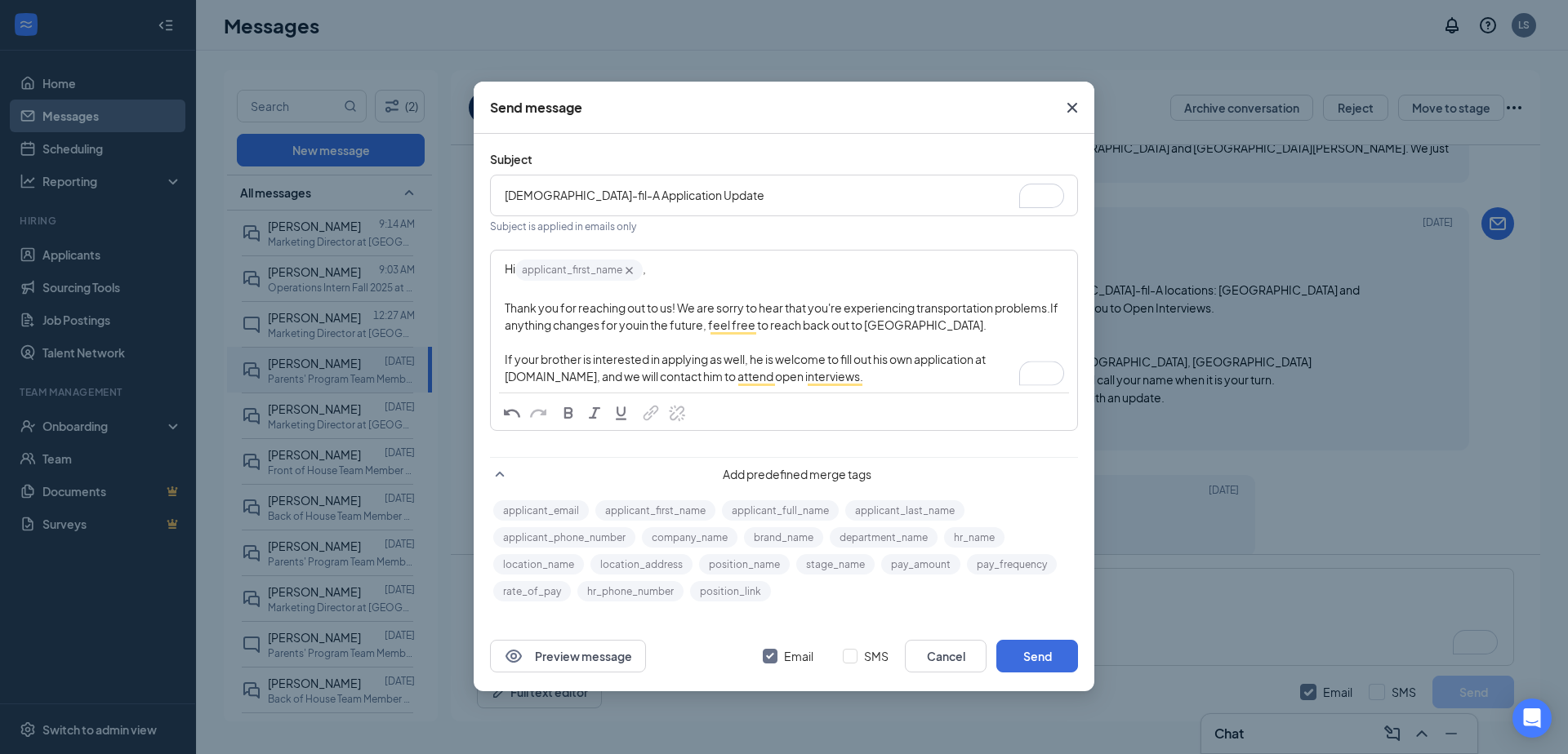
click at [834, 303] on span "Thank you for reaching out to us! We are sorry to hear that you're experiencing…" at bounding box center [776, 307] width 545 height 14
click at [910, 313] on span "Thank you for reaching out to us! We are sorry to hear that you are experiencin…" at bounding box center [752, 316] width 496 height 32
click at [961, 312] on span "Thank you for reaching out to us! We are sorry to hear that you are experiencin…" at bounding box center [752, 316] width 496 height 32
click at [1000, 309] on span "Thank you for reaching out to us! We are sorry to hear that you are experiencin…" at bounding box center [752, 316] width 496 height 32
click at [1000, 308] on span "Thank you for reaching out to us! We are sorry to hear that you are experiencin…" at bounding box center [752, 316] width 496 height 32
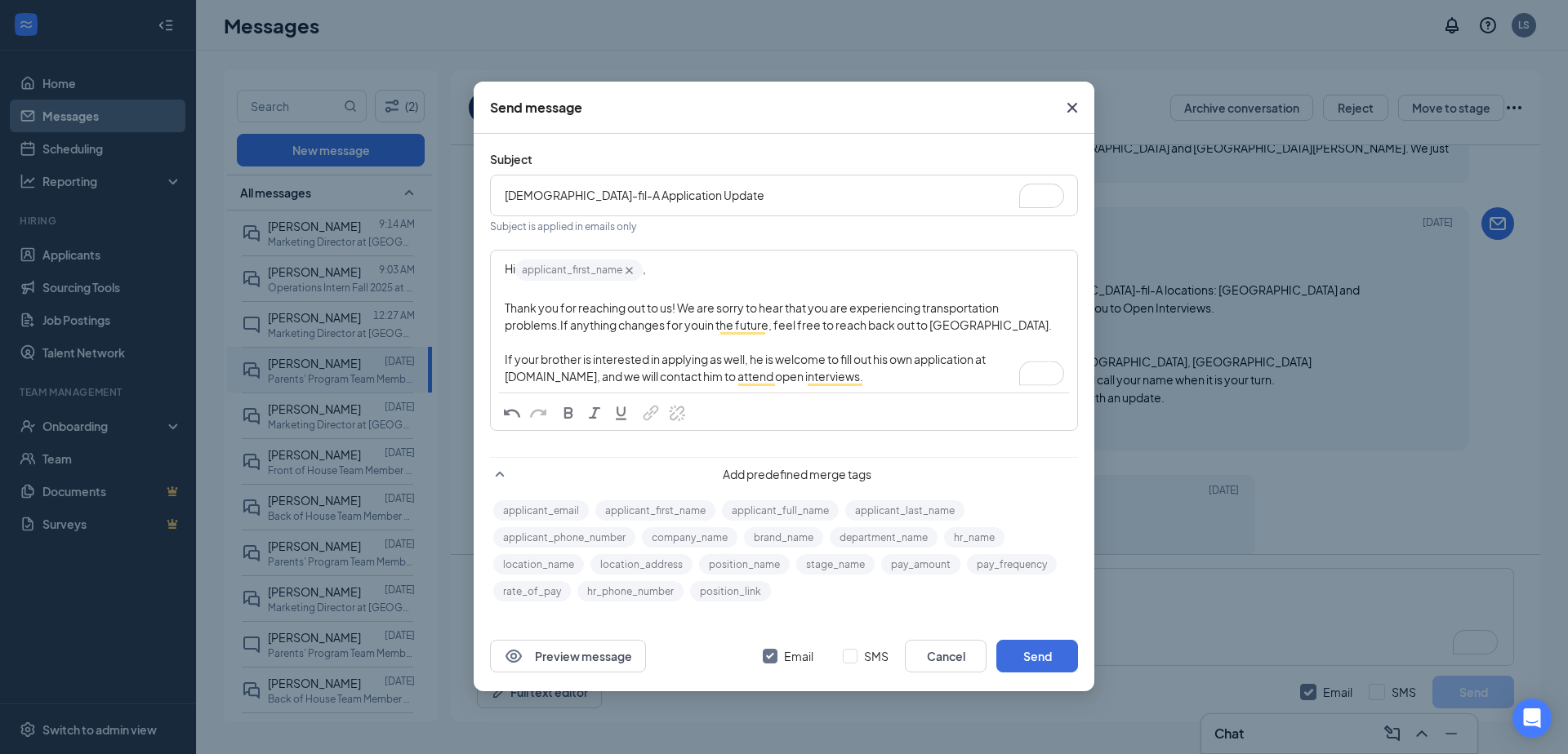
click at [587, 328] on span "If anything changes for you" at bounding box center [632, 324] width 145 height 14
click at [653, 335] on div "To enrich screen reader interactions, please activate Accessibility in Grammarl…" at bounding box center [783, 342] width 559 height 17
click at [676, 316] on div "Thank you for reaching out to us! We are sorry to hear that you are experiencin…" at bounding box center [783, 317] width 559 height 34
click at [768, 324] on span ", feel free to reach back out to us." at bounding box center [909, 324] width 283 height 14
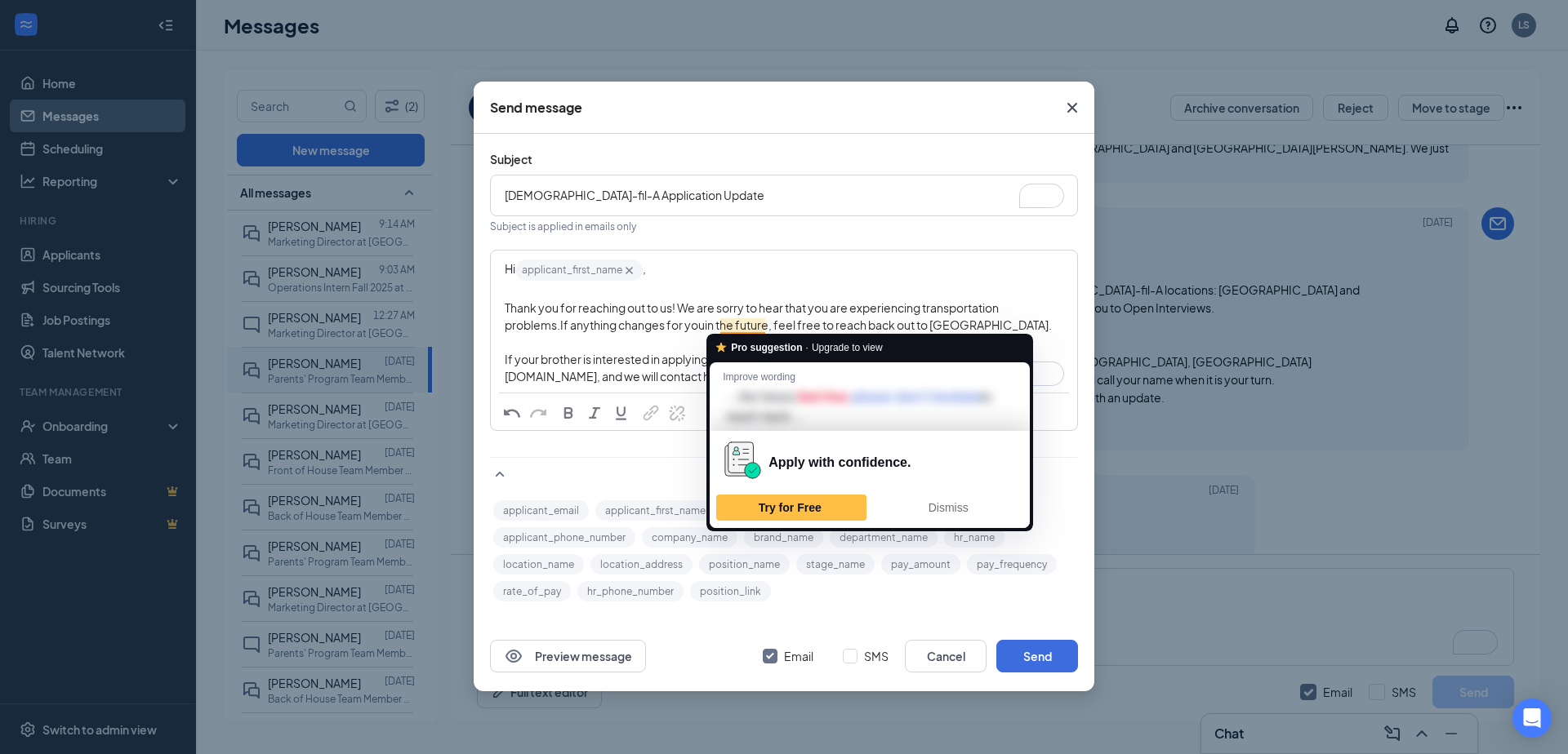
click at [823, 324] on span ", feel free to reach back out to us." at bounding box center [909, 324] width 283 height 14
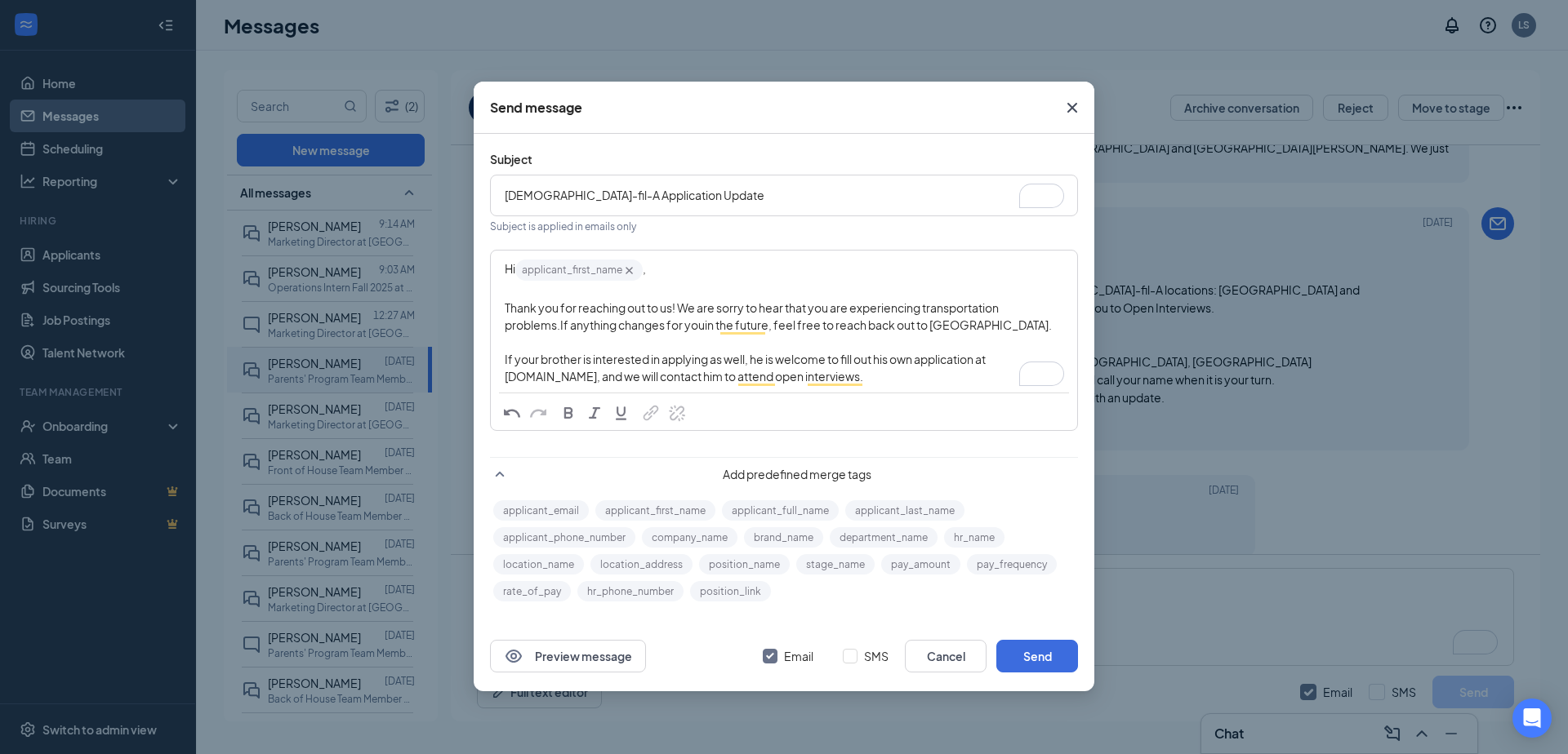
click at [917, 319] on div "Thank you for reaching out to us! We are sorry to hear that you are experiencin…" at bounding box center [783, 317] width 559 height 34
click at [553, 355] on span "If your brother is interested in applying as well, he is welcome to fill out hi…" at bounding box center [745, 368] width 482 height 32
click at [673, 353] on span "If your brother is interested in applying as well, he is welcome to fill out hi…" at bounding box center [745, 368] width 482 height 32
click at [818, 352] on span "If your brother is interested in applying as well, he is welcome to fill out hi…" at bounding box center [745, 368] width 482 height 32
click at [880, 372] on div "If your brother is interested in applying as well, he is welcome to fill out hi…" at bounding box center [783, 368] width 559 height 34
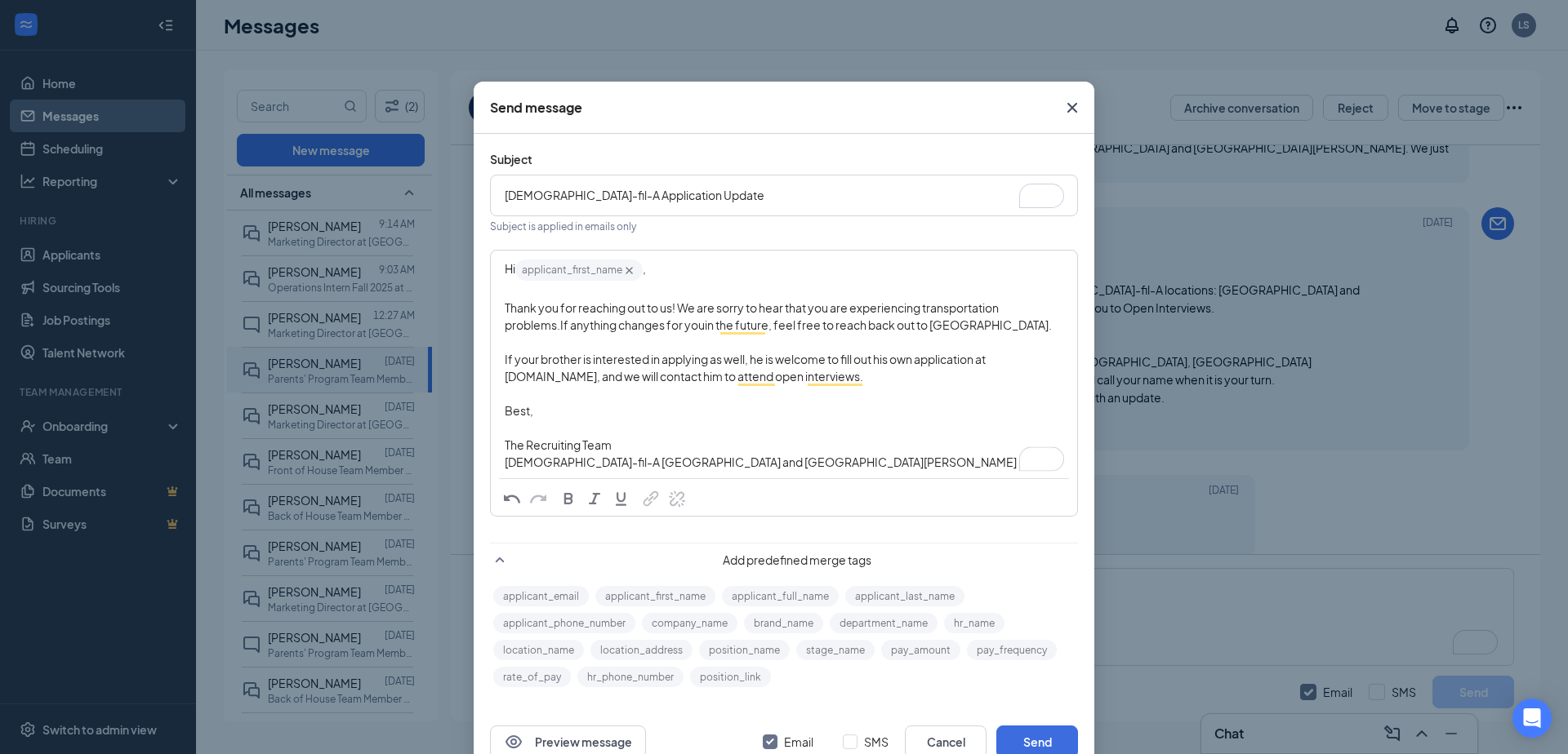
click at [587, 408] on div "Best," at bounding box center [783, 411] width 559 height 17
click at [548, 419] on div "To enrich screen reader interactions, please activate Accessibility in Grammarl…" at bounding box center [783, 428] width 559 height 17
click at [514, 376] on span "If your brother is interested in applying as well, he is welcome to fill out hi…" at bounding box center [745, 368] width 482 height 32
click at [531, 393] on div "To enrich screen reader interactions, please activate Accessibility in Grammarl…" at bounding box center [783, 394] width 559 height 17
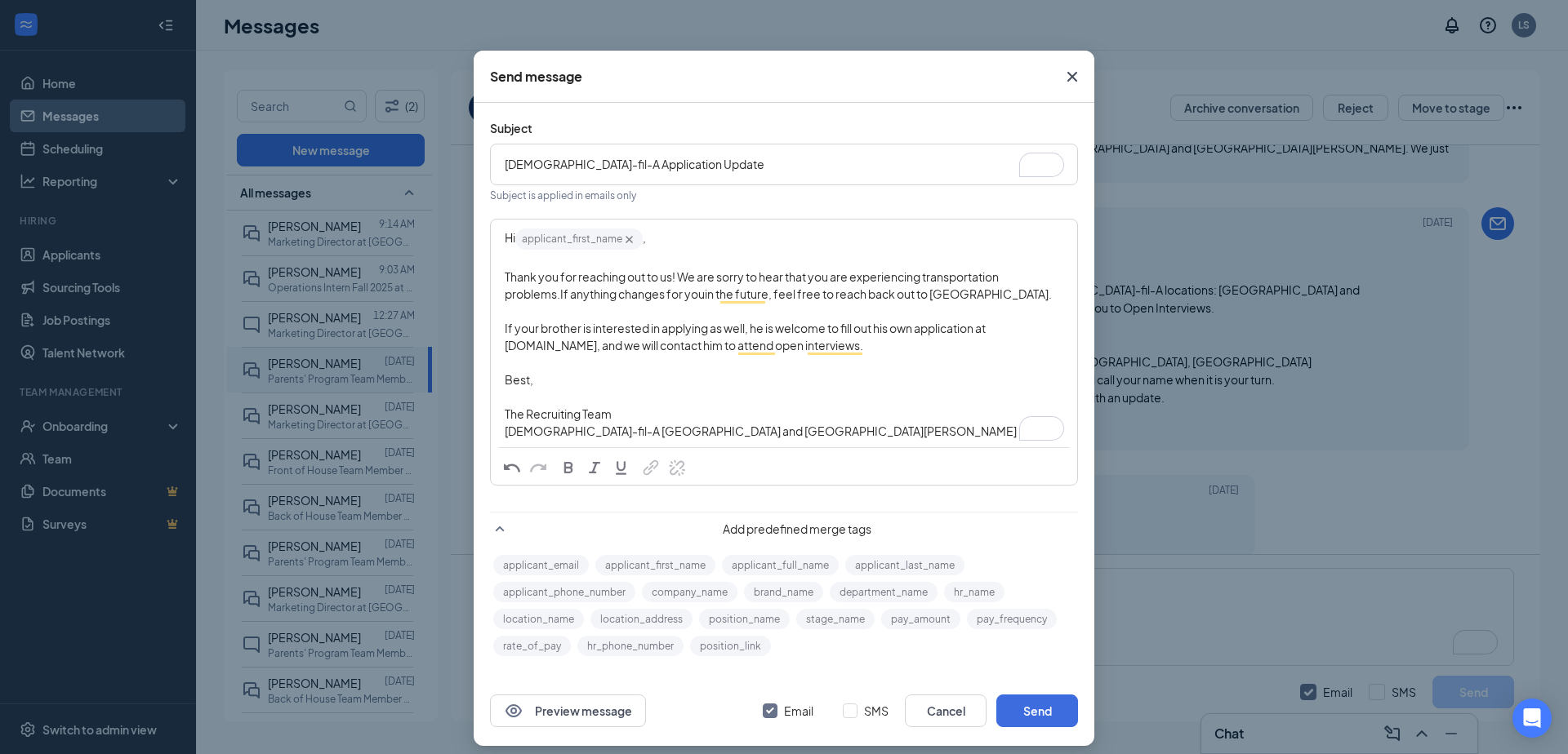
scroll to position [40, 0]
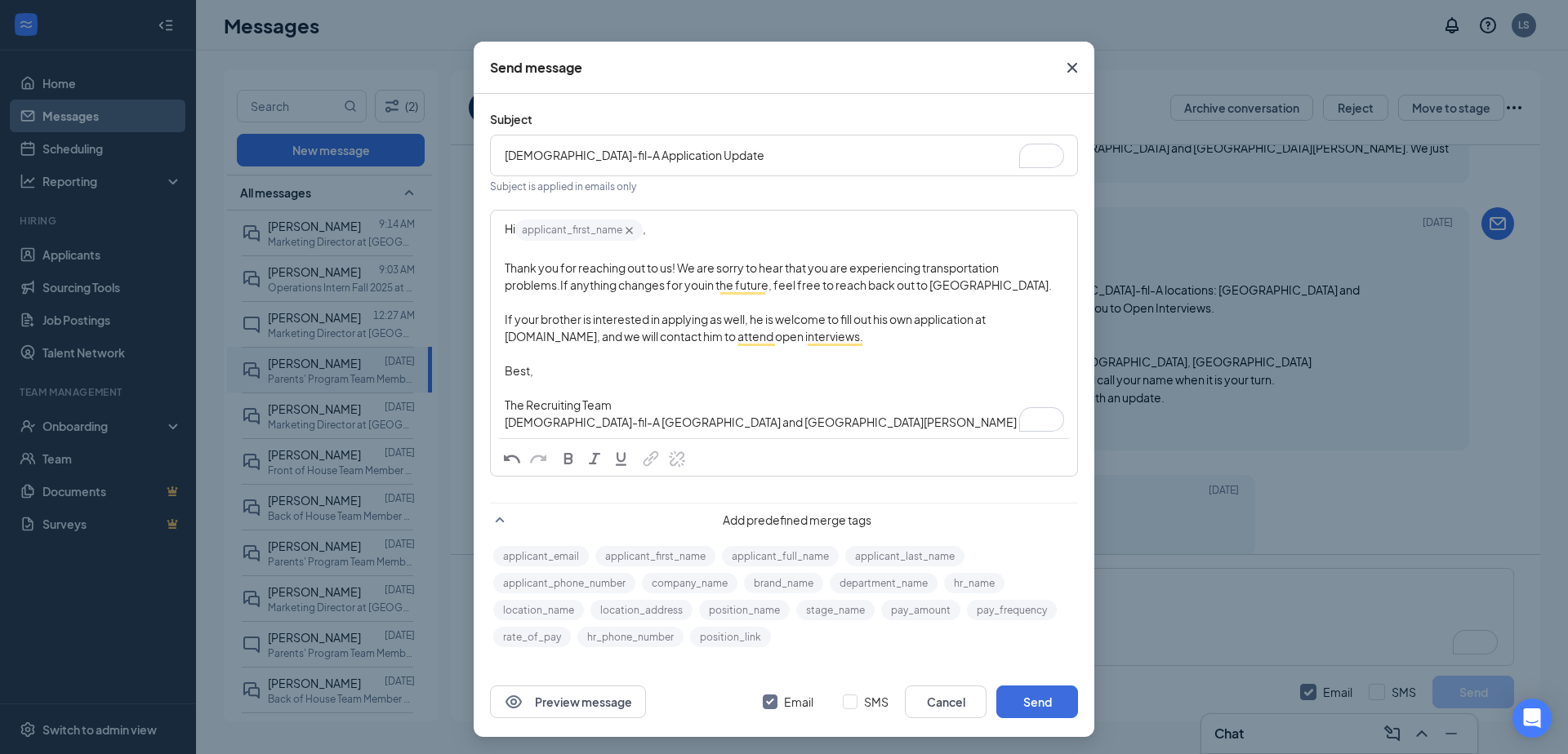
click at [928, 294] on div "To enrich screen reader interactions, please activate Accessibility in Grammarl…" at bounding box center [783, 302] width 559 height 17
click at [599, 320] on span "If your brother is interested in applying as well, he is welcome to fill out hi…" at bounding box center [745, 328] width 482 height 32
click at [905, 330] on div "If your brother is interested in applying as well, he is welcome to fill out hi…" at bounding box center [783, 328] width 559 height 34
click at [655, 353] on div "To enrich screen reader interactions, please activate Accessibility in Grammarl…" at bounding box center [783, 353] width 559 height 17
click at [621, 380] on div "To enrich screen reader interactions, please activate Accessibility in Grammarl…" at bounding box center [783, 388] width 559 height 17
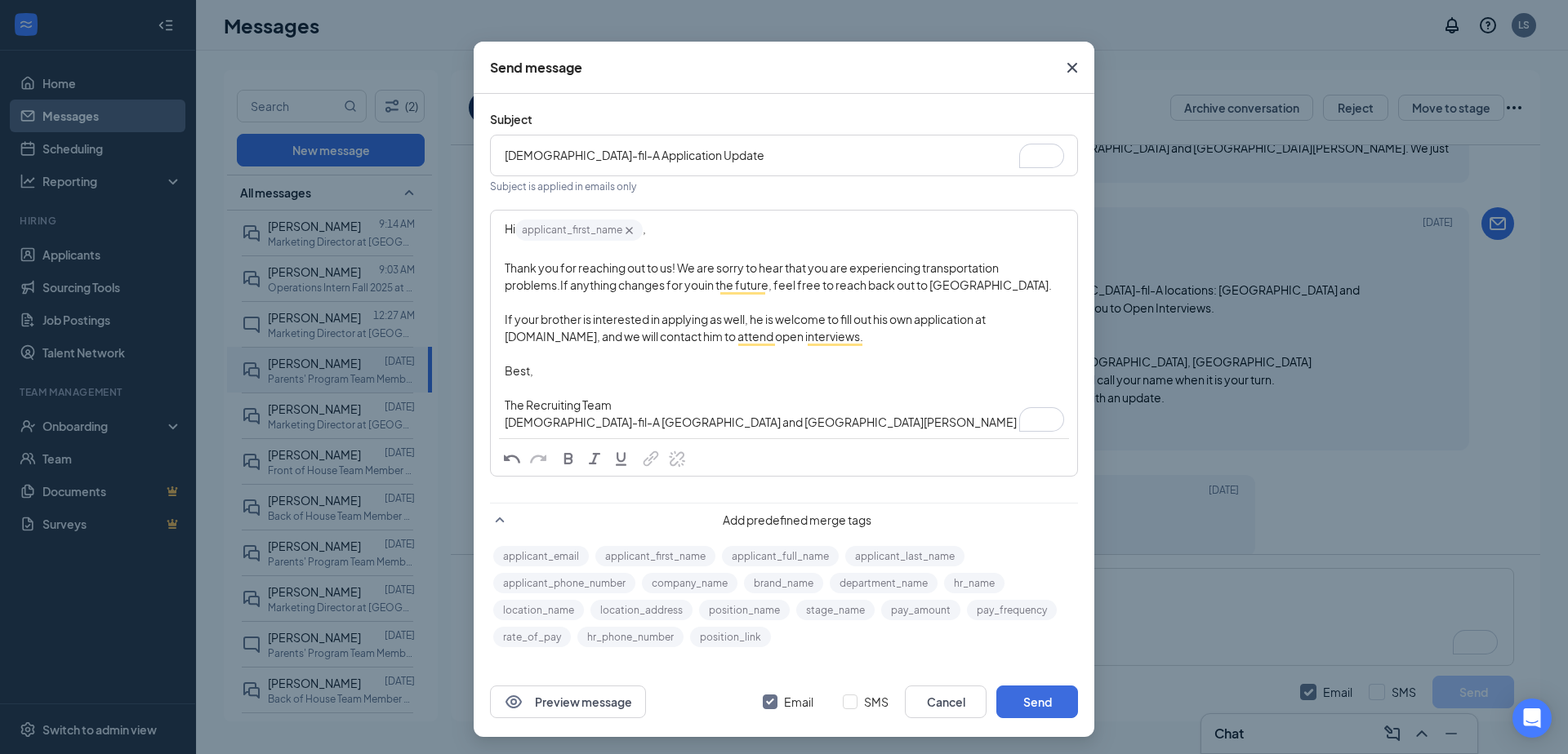
scroll to position [0, 0]
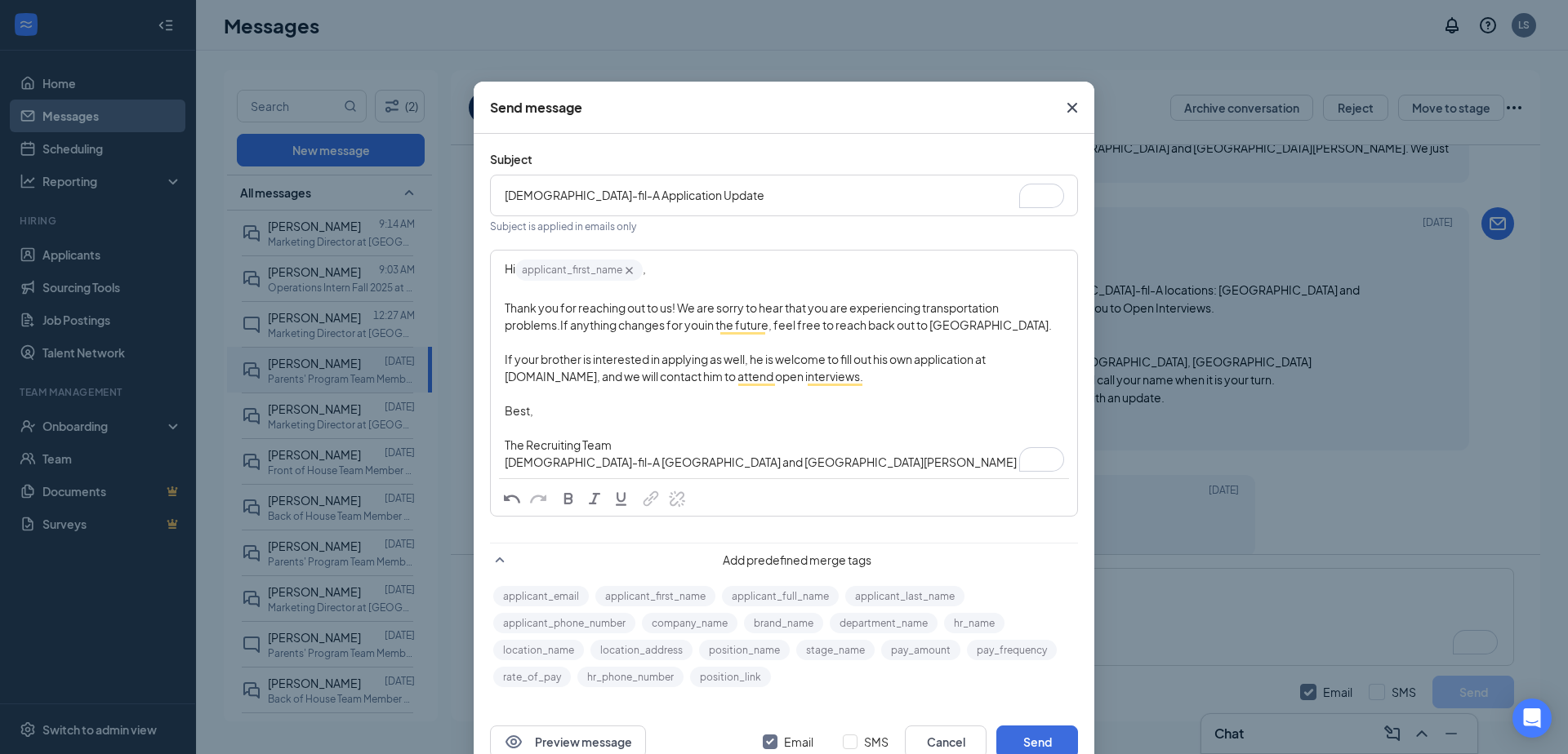
click at [514, 413] on span "Best," at bounding box center [519, 410] width 29 height 14
click at [538, 413] on div "Best," at bounding box center [783, 411] width 559 height 17
click at [511, 413] on span "Best," at bounding box center [519, 410] width 29 height 14
click at [509, 433] on div "To enrich screen reader interactions, please activate Accessibility in Grammarl…" at bounding box center [783, 428] width 559 height 17
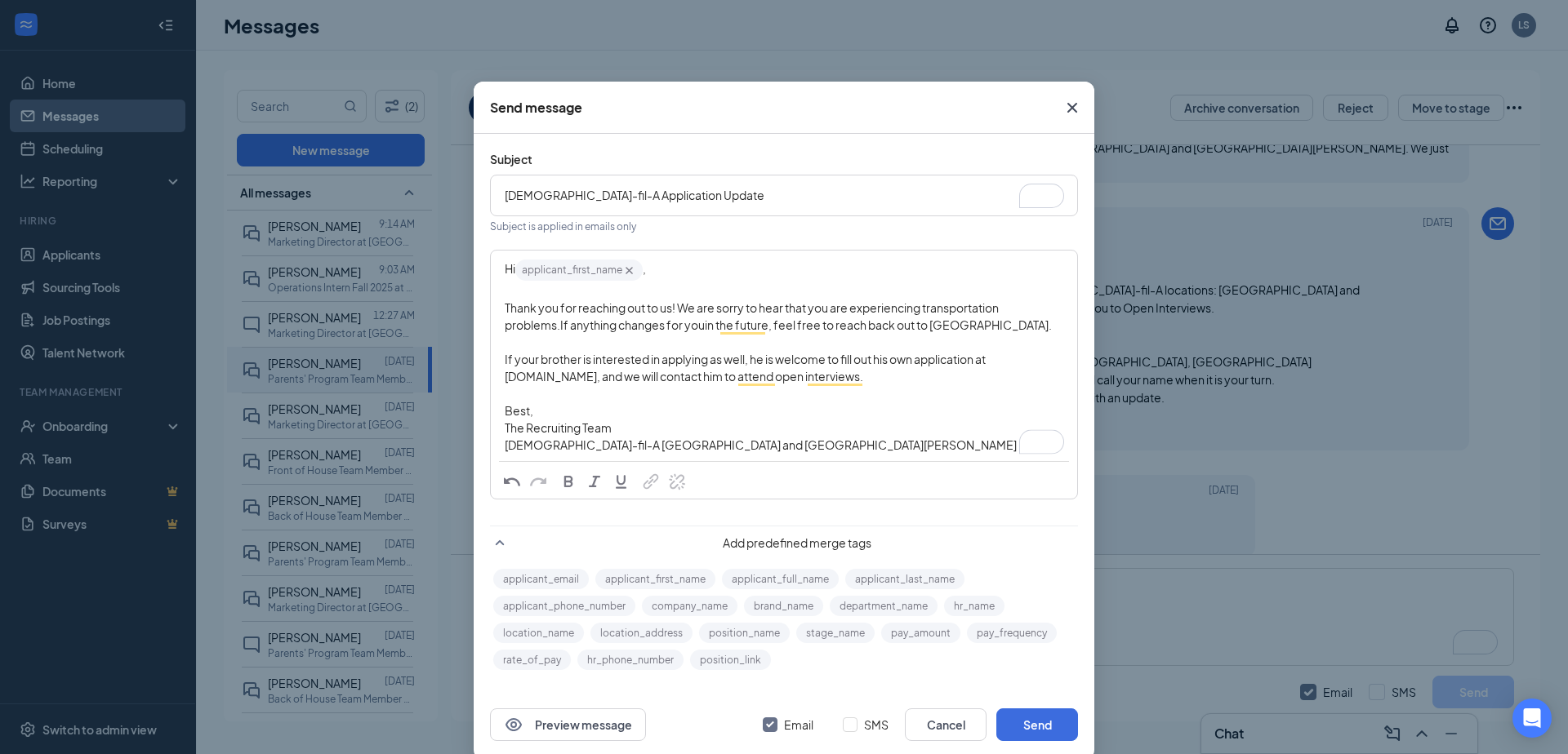
click at [585, 387] on div "To enrich screen reader interactions, please activate Accessibility in Grammarl…" at bounding box center [783, 394] width 559 height 17
click at [687, 359] on span "If your brother is interested in applying as well, he is welcome to fill out hi…" at bounding box center [745, 368] width 482 height 32
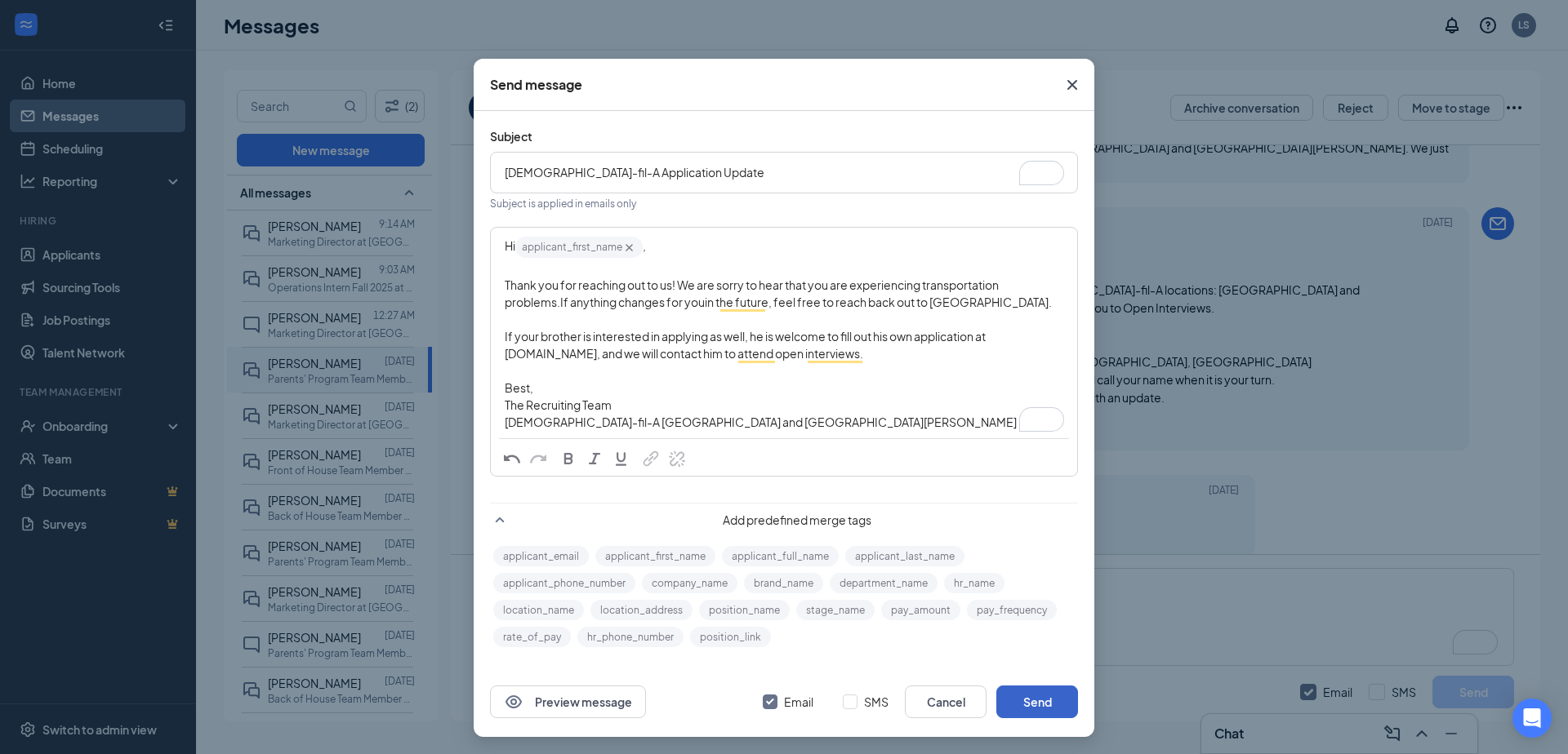
click at [1034, 704] on button "Send" at bounding box center [1037, 701] width 81 height 33
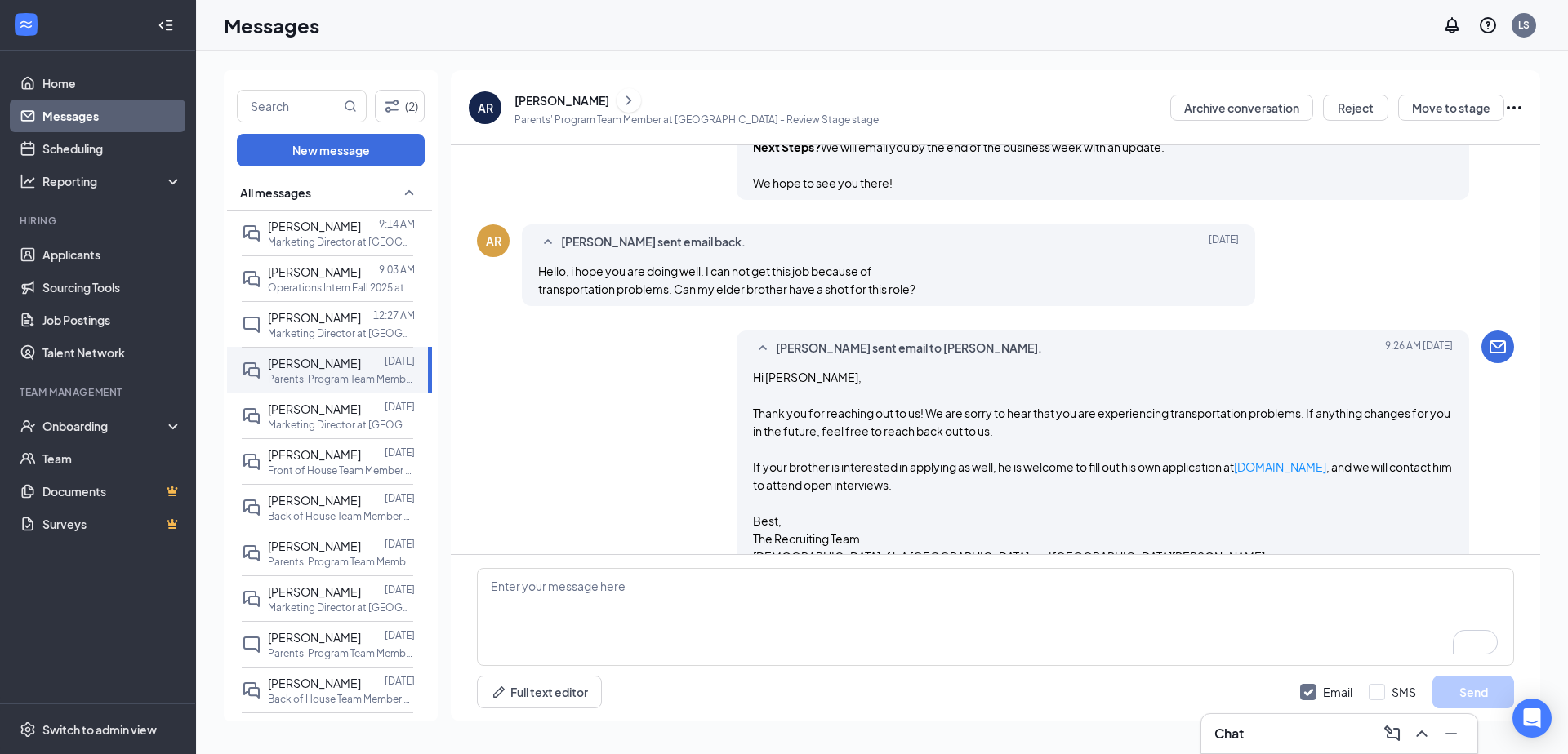
scroll to position [743, 0]
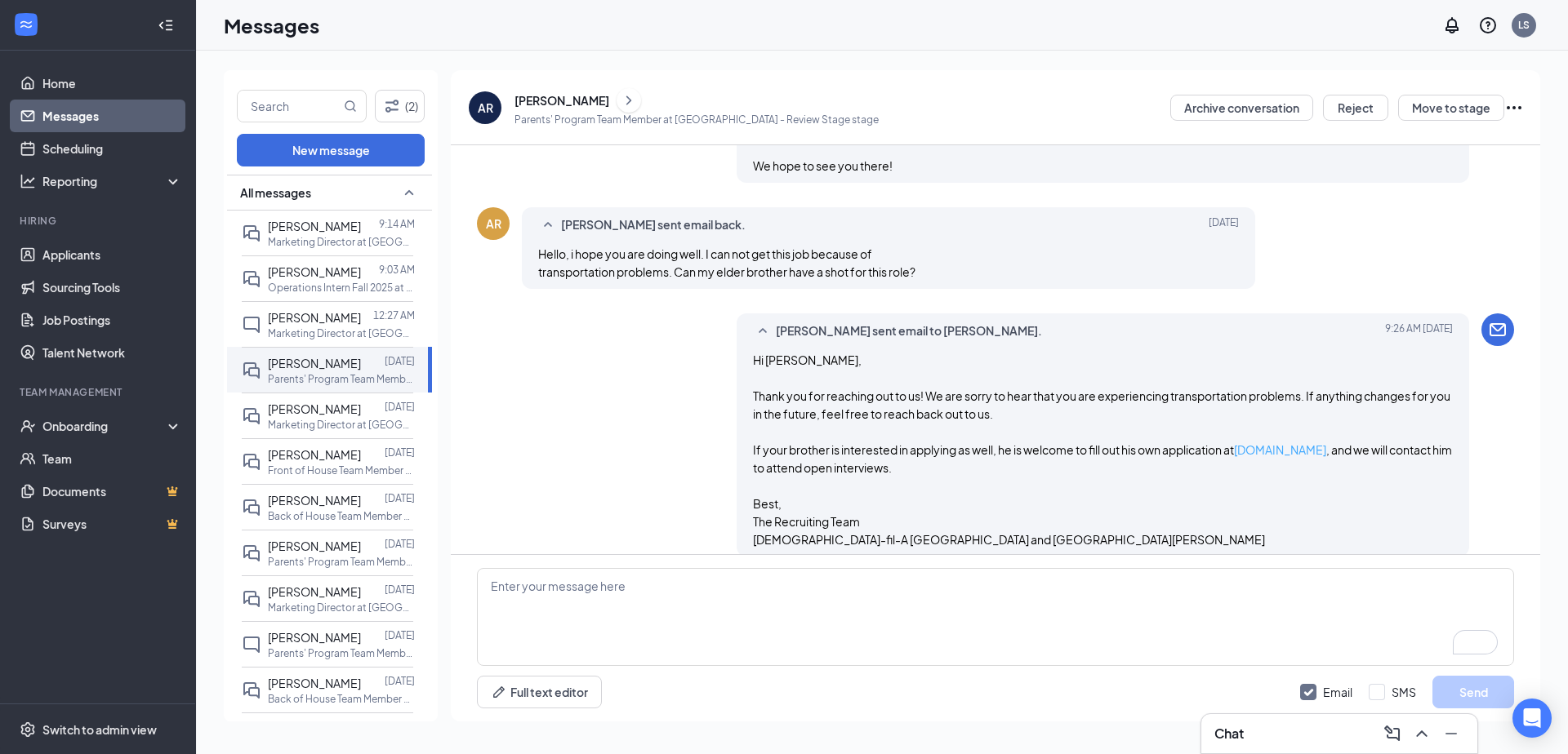
click at [1287, 442] on link "mychickfila.com" at bounding box center [1280, 449] width 92 height 14
click at [55, 115] on link "Messages" at bounding box center [112, 116] width 140 height 33
